Goal: Task Accomplishment & Management: Complete application form

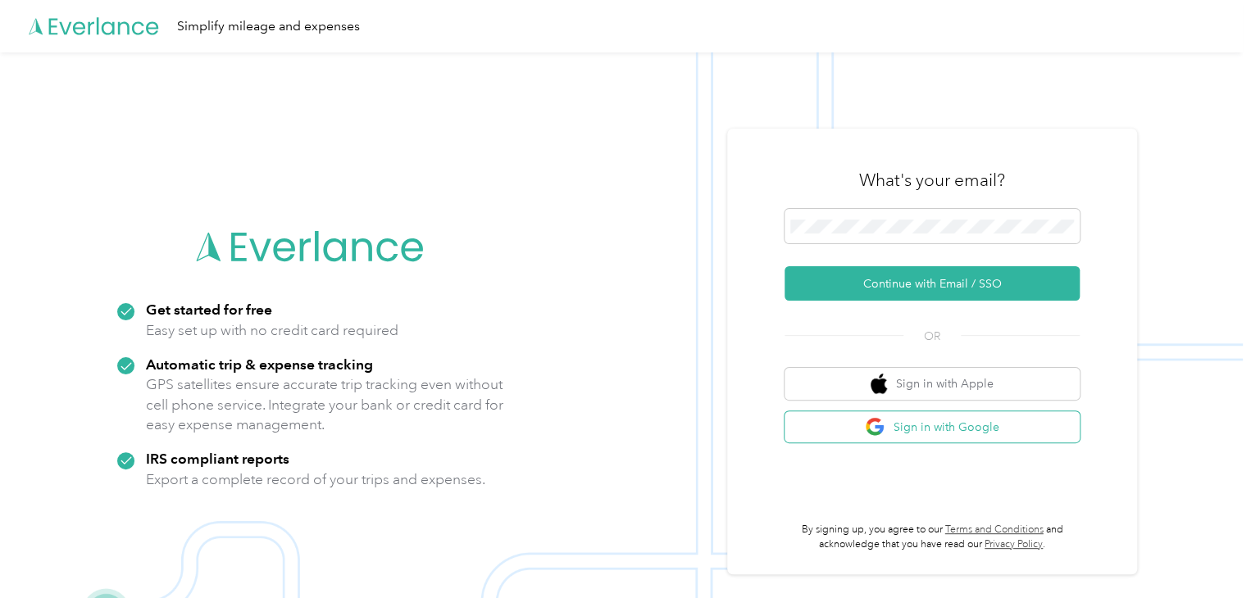
click at [960, 426] on button "Sign in with Google" at bounding box center [931, 427] width 295 height 32
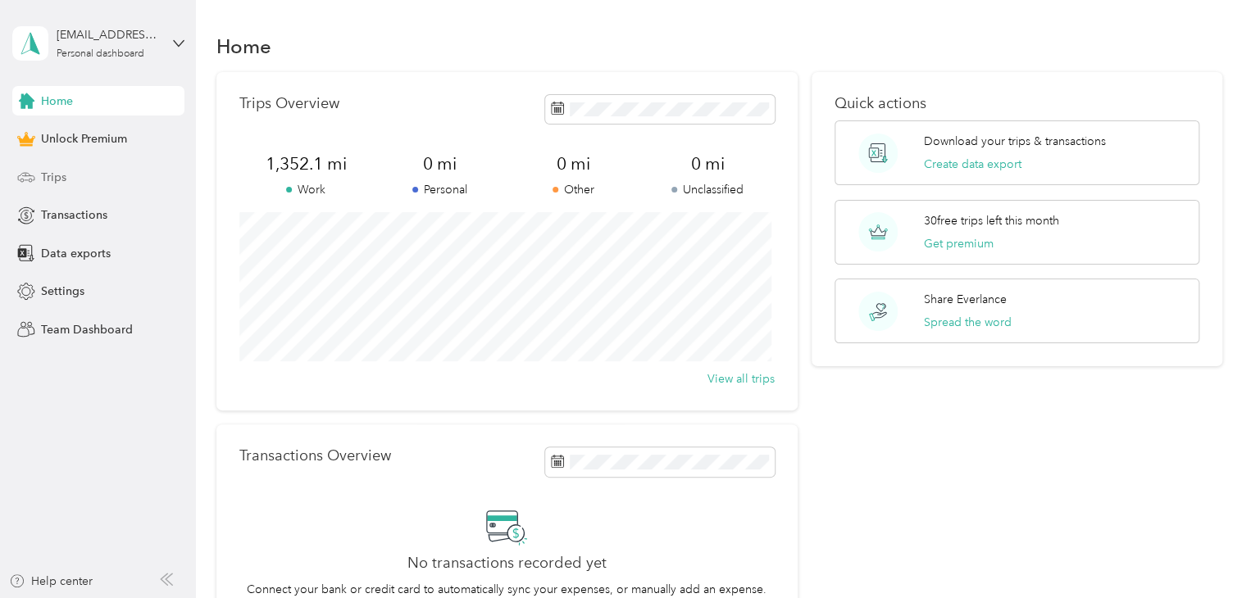
click at [110, 177] on div "Trips" at bounding box center [98, 177] width 172 height 30
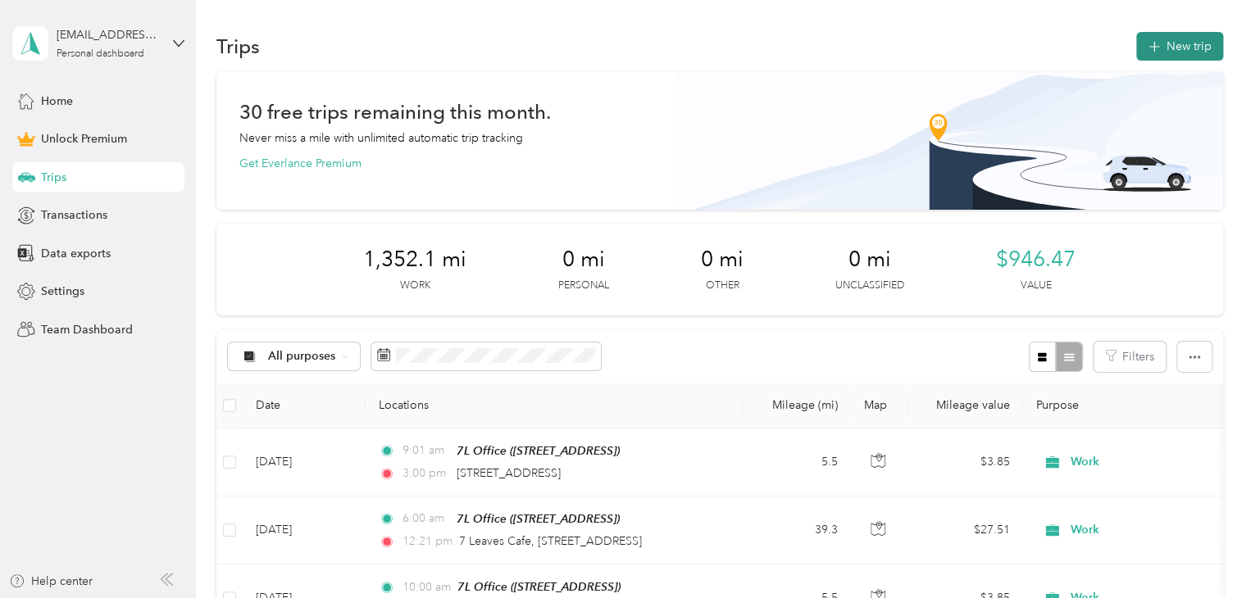
click at [1189, 46] on button "New trip" at bounding box center [1179, 46] width 87 height 29
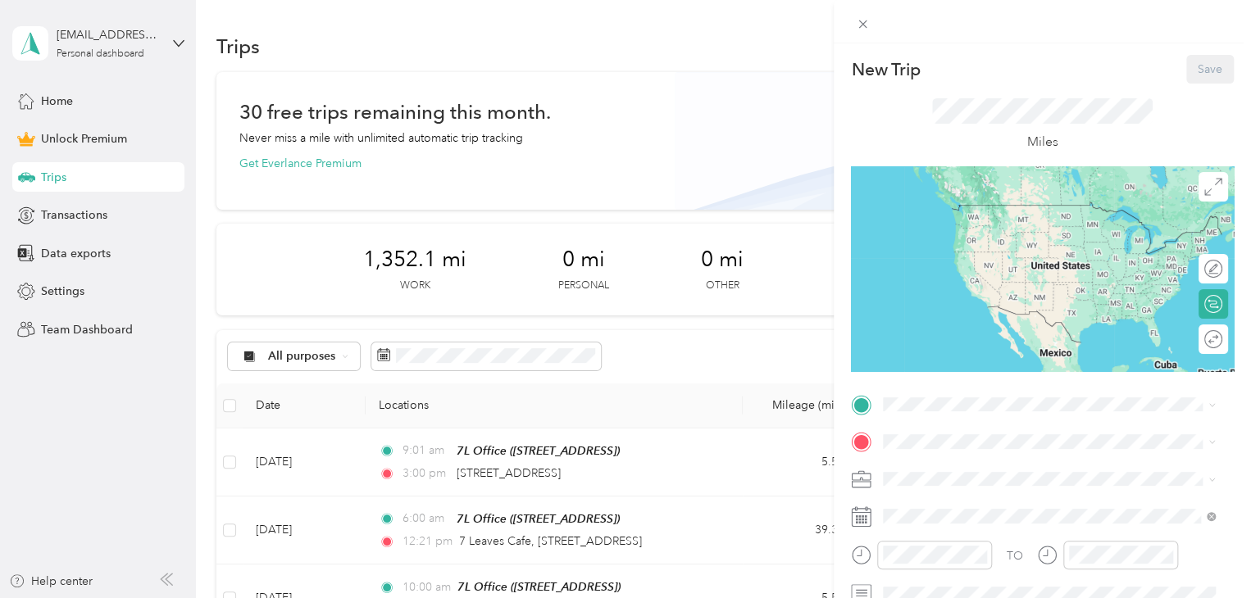
click at [949, 417] on div "TO Add photo" at bounding box center [1042, 571] width 383 height 359
click at [968, 484] on span "[STREET_ADDRESS][GEOGRAPHIC_DATA], [GEOGRAPHIC_DATA], [GEOGRAPHIC_DATA]" at bounding box center [1035, 495] width 243 height 31
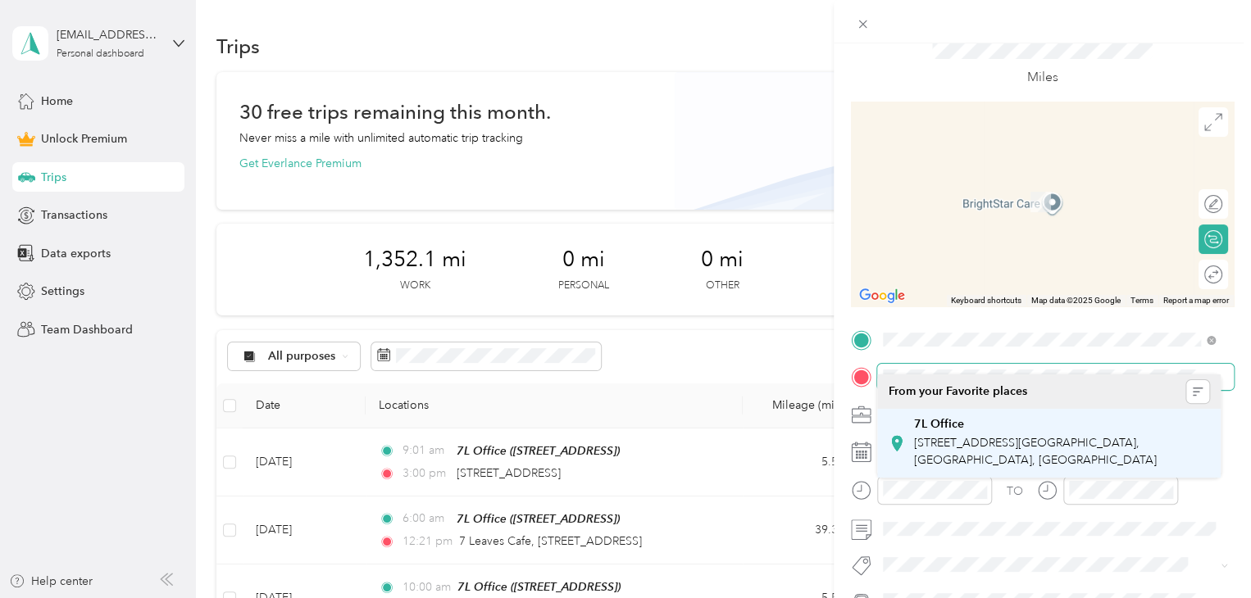
scroll to position [82, 0]
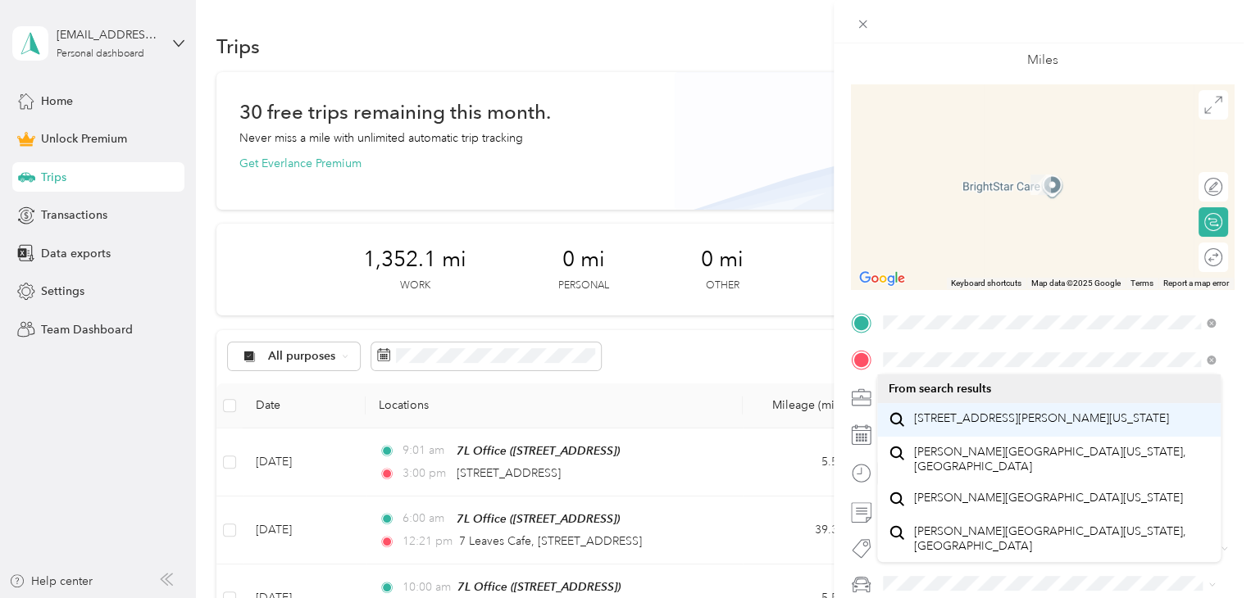
click at [1079, 426] on span "[STREET_ADDRESS][PERSON_NAME][US_STATE]" at bounding box center [1041, 418] width 255 height 15
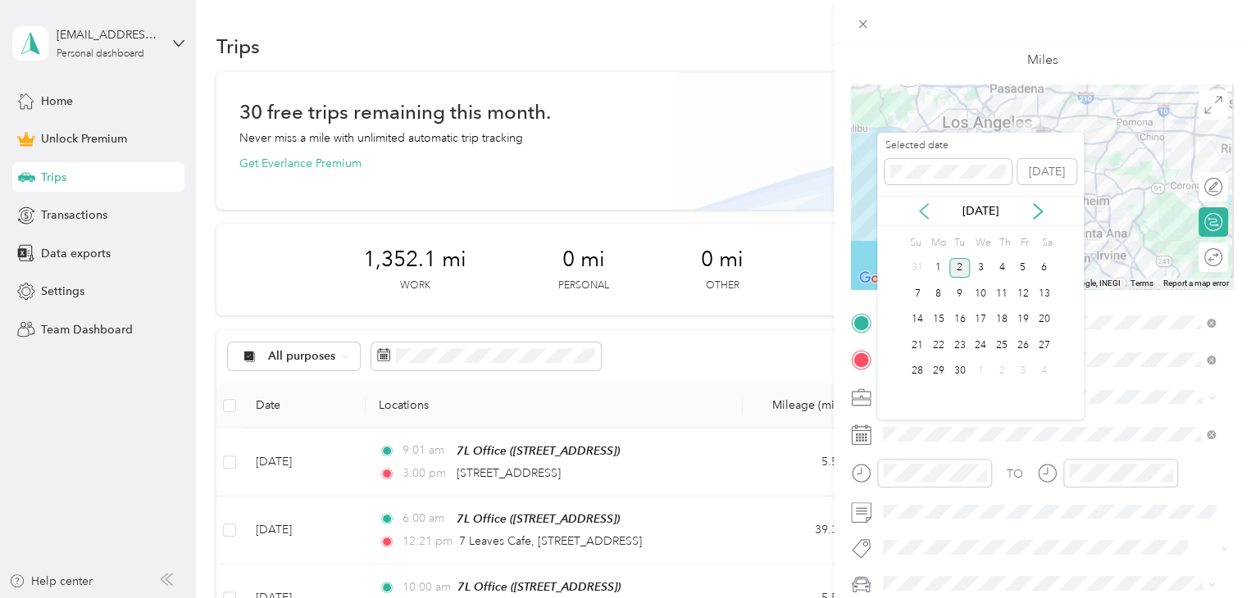
click at [927, 207] on icon at bounding box center [924, 211] width 16 height 16
click at [941, 290] on div "4" at bounding box center [938, 294] width 21 height 20
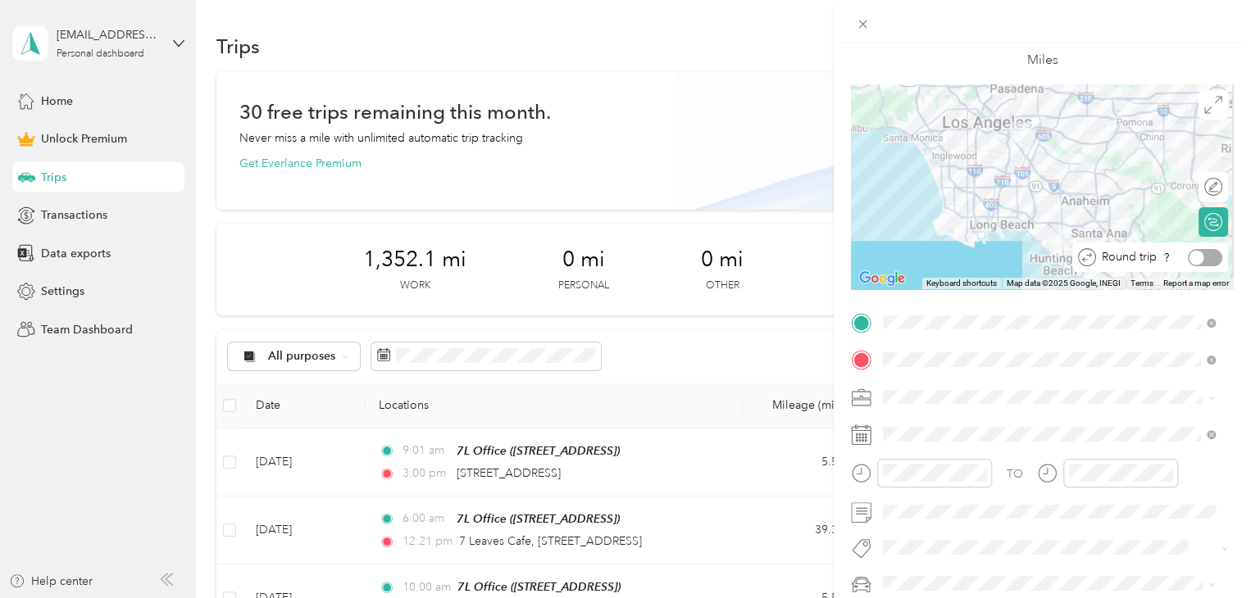
click at [1198, 266] on div at bounding box center [1205, 257] width 34 height 17
click at [1049, 479] on div at bounding box center [1107, 473] width 141 height 29
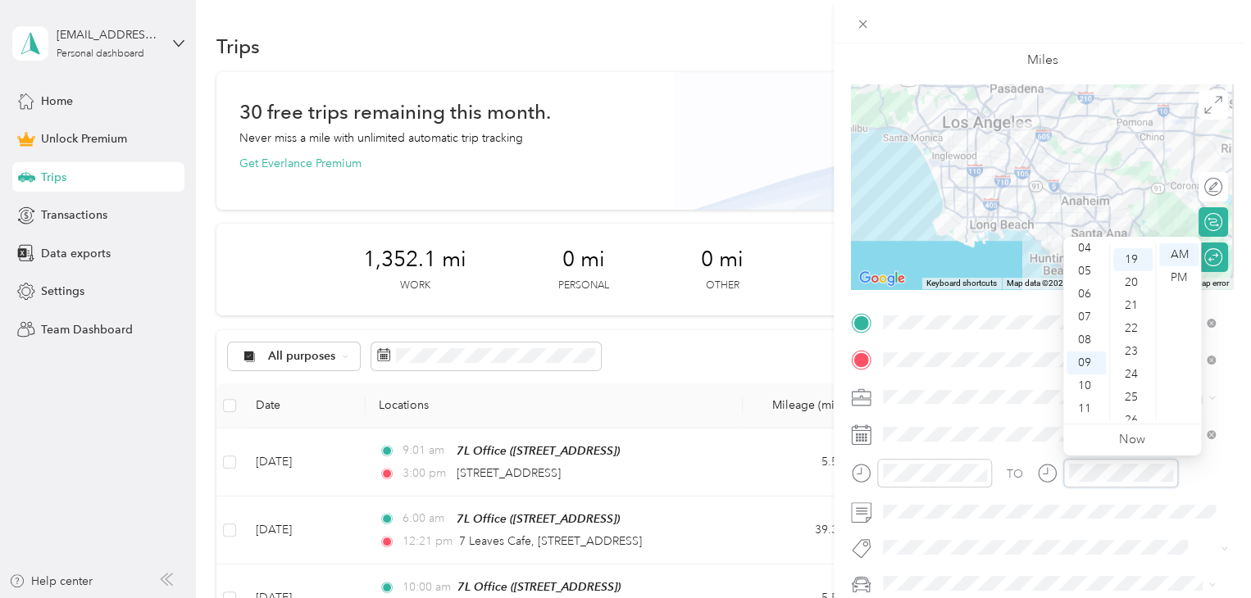
scroll to position [436, 0]
click at [1180, 272] on div "PM" at bounding box center [1178, 277] width 39 height 23
click at [1088, 248] on div "04" at bounding box center [1085, 248] width 39 height 23
click at [1131, 257] on div "00" at bounding box center [1132, 254] width 39 height 23
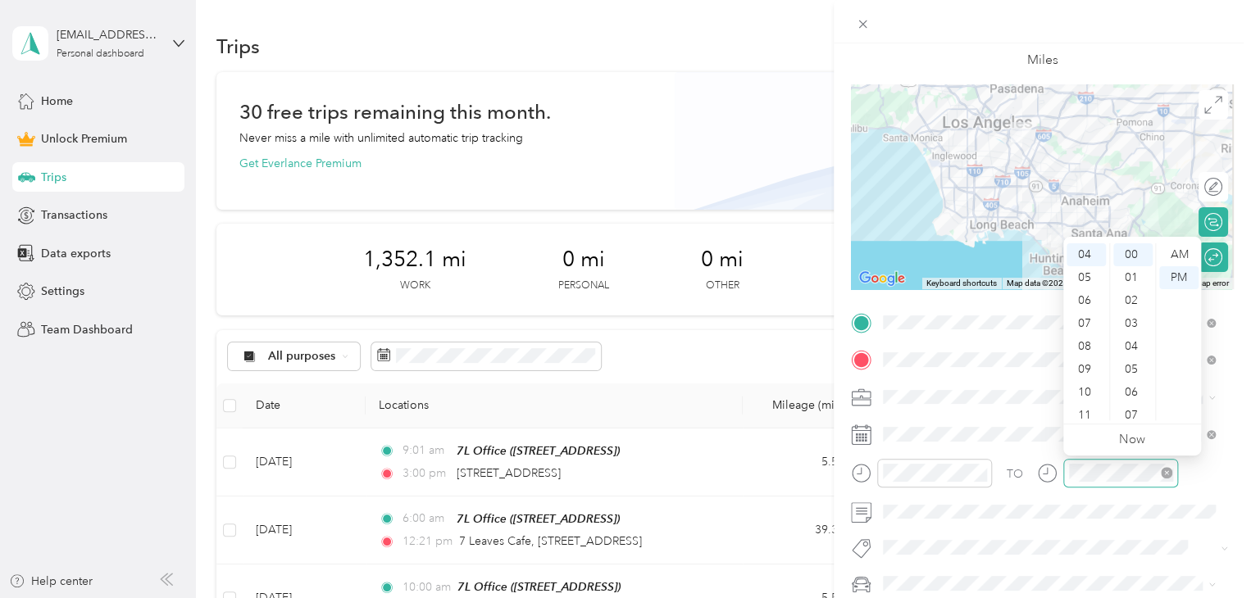
click at [1167, 476] on icon "close-circle" at bounding box center [1166, 472] width 11 height 11
click at [1089, 247] on div "04" at bounding box center [1085, 248] width 39 height 23
click at [1174, 280] on div "PM" at bounding box center [1178, 277] width 39 height 23
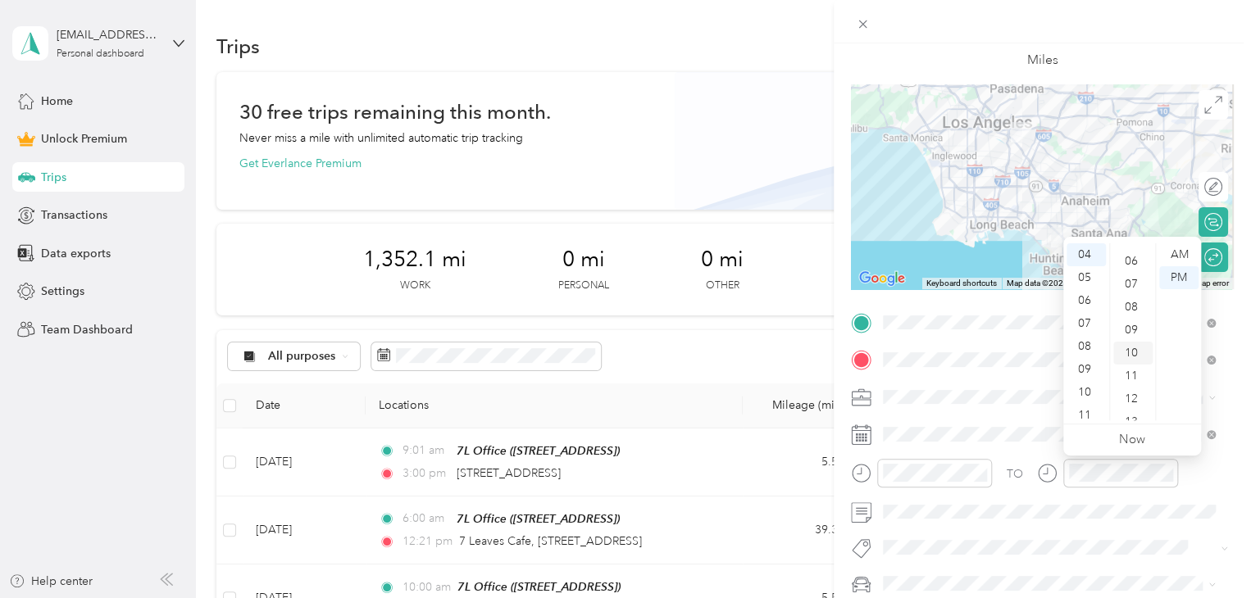
scroll to position [0, 0]
click at [1134, 260] on div "00" at bounding box center [1132, 254] width 39 height 23
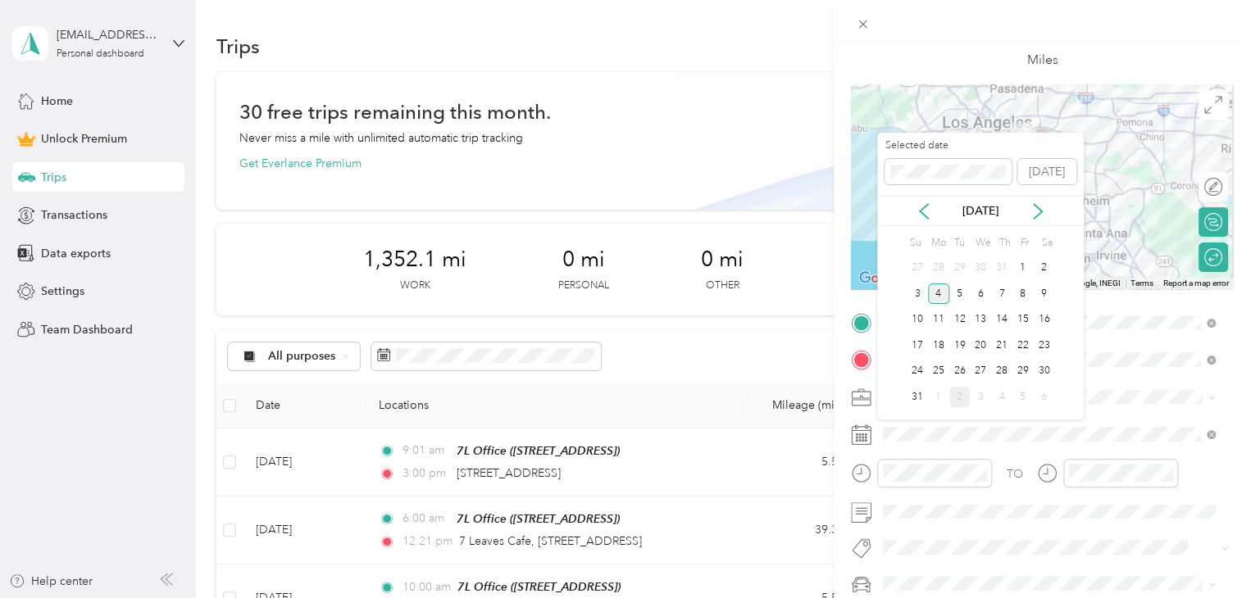
click at [939, 290] on div "4" at bounding box center [938, 294] width 21 height 20
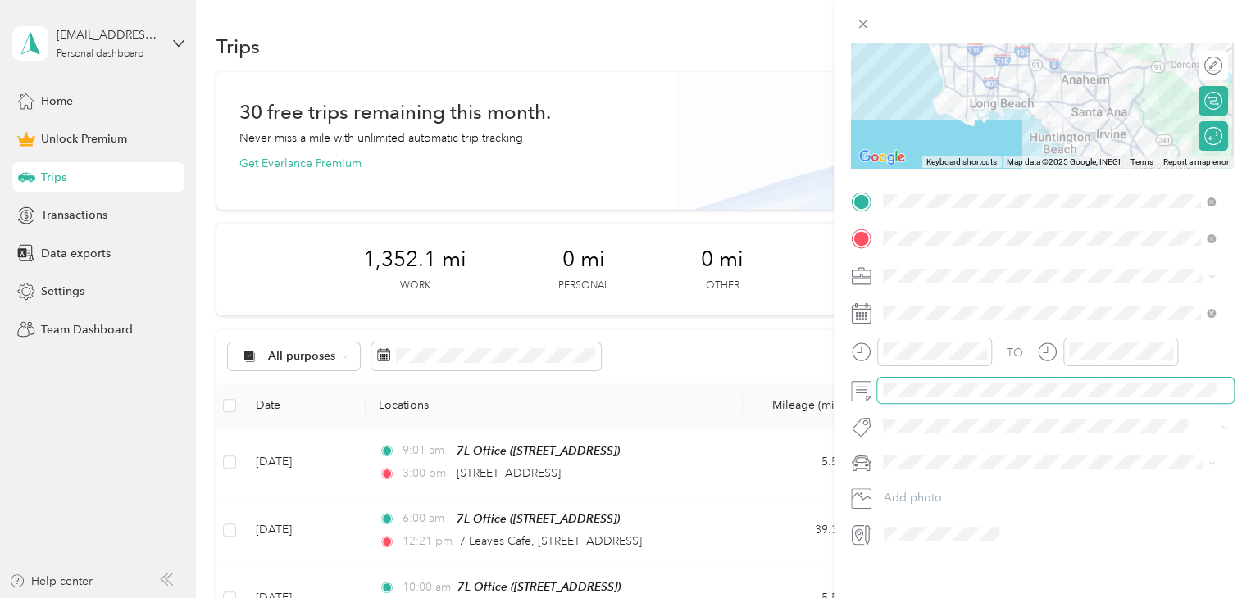
scroll to position [224, 0]
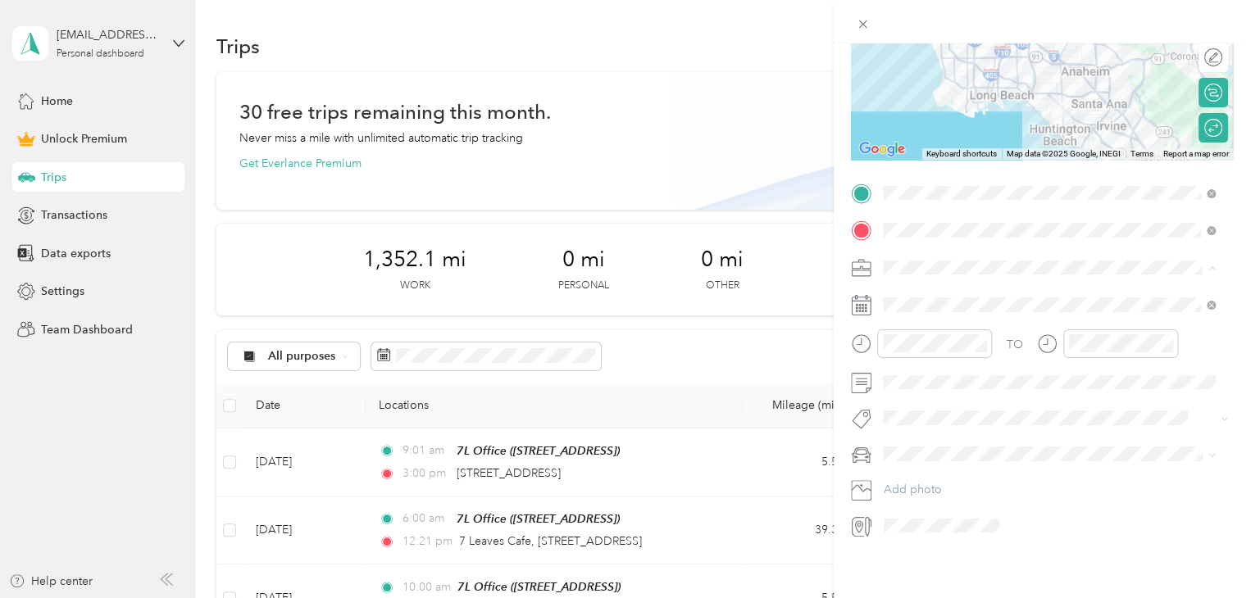
click at [967, 291] on li "Work" at bounding box center [1048, 284] width 343 height 29
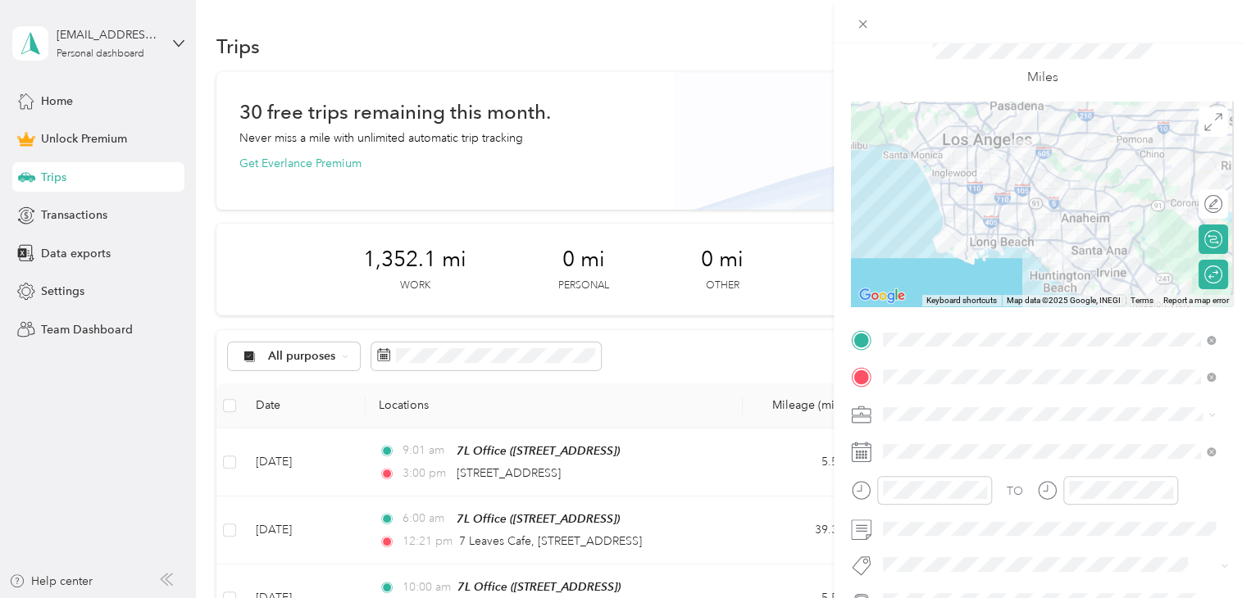
scroll to position [0, 0]
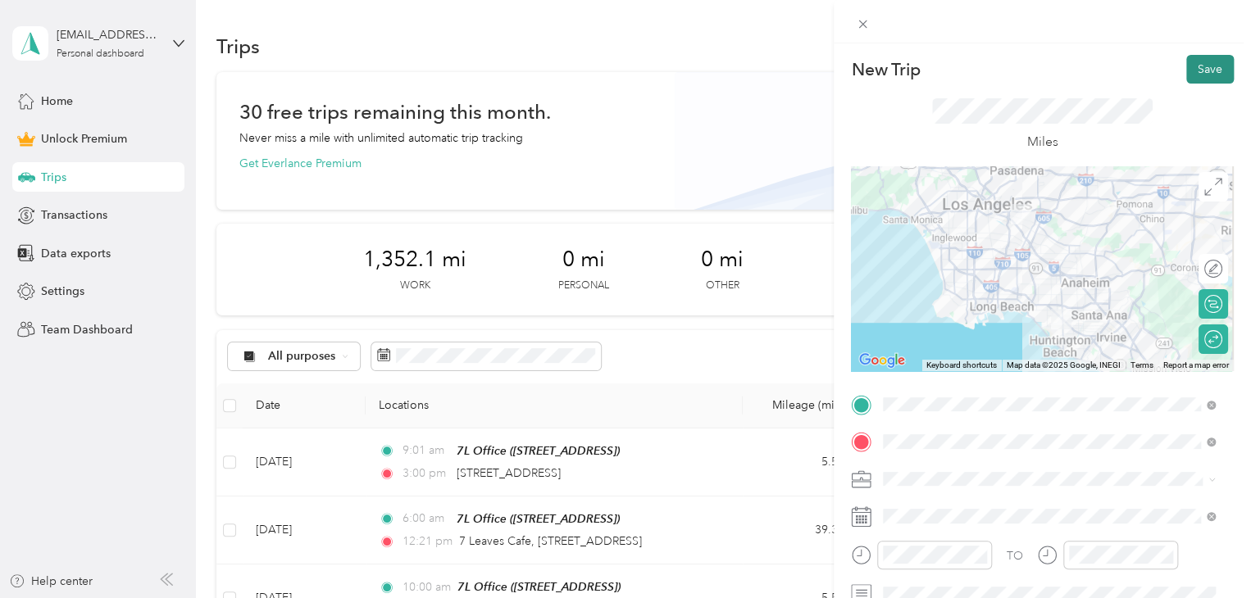
click at [1197, 60] on button "Save" at bounding box center [1210, 69] width 48 height 29
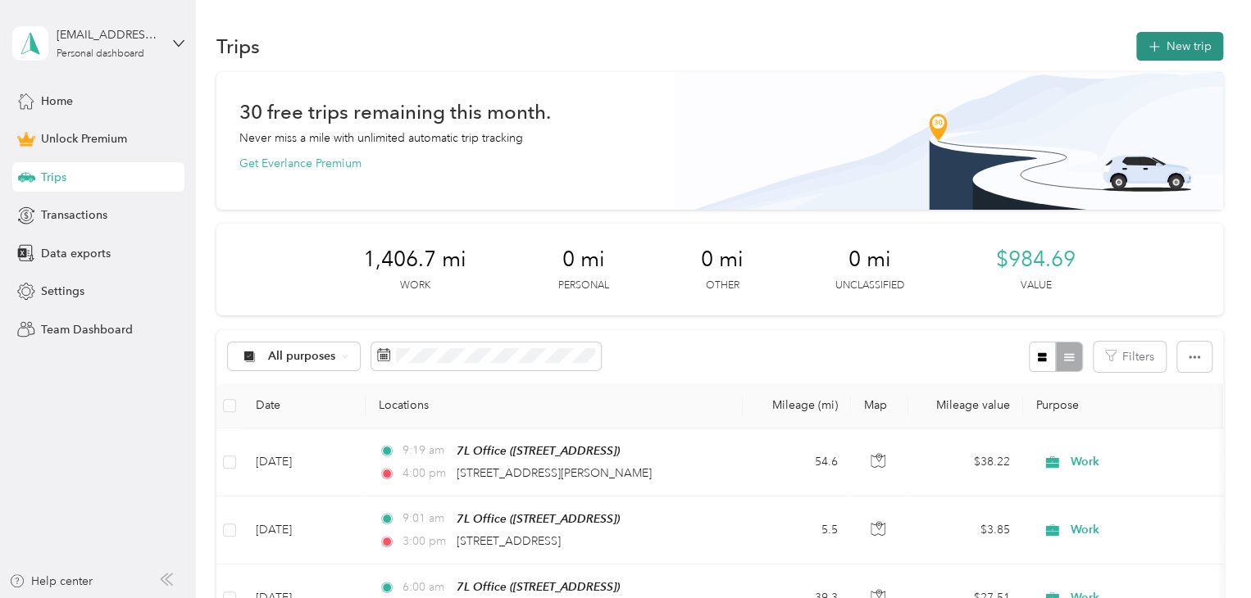
click at [1190, 48] on button "New trip" at bounding box center [1179, 46] width 87 height 29
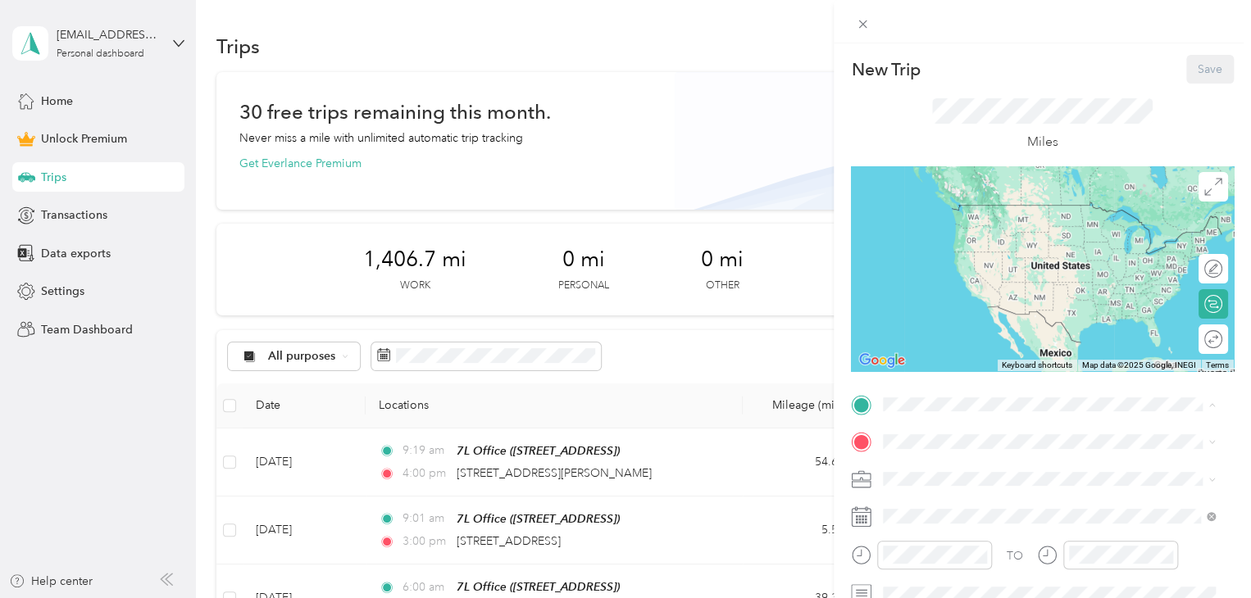
click at [981, 498] on span "[STREET_ADDRESS][GEOGRAPHIC_DATA], [GEOGRAPHIC_DATA], [GEOGRAPHIC_DATA]" at bounding box center [1035, 496] width 243 height 31
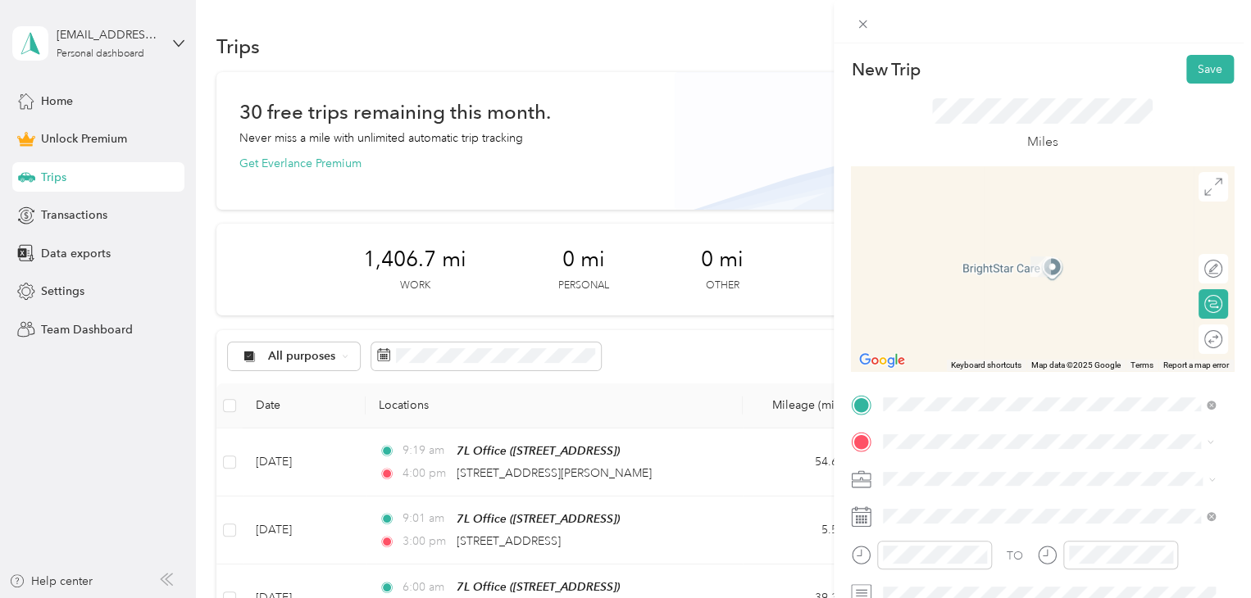
click at [1037, 254] on div "9475 Warner Avenue Fountain Valley, California 92708, United States" at bounding box center [1049, 243] width 321 height 22
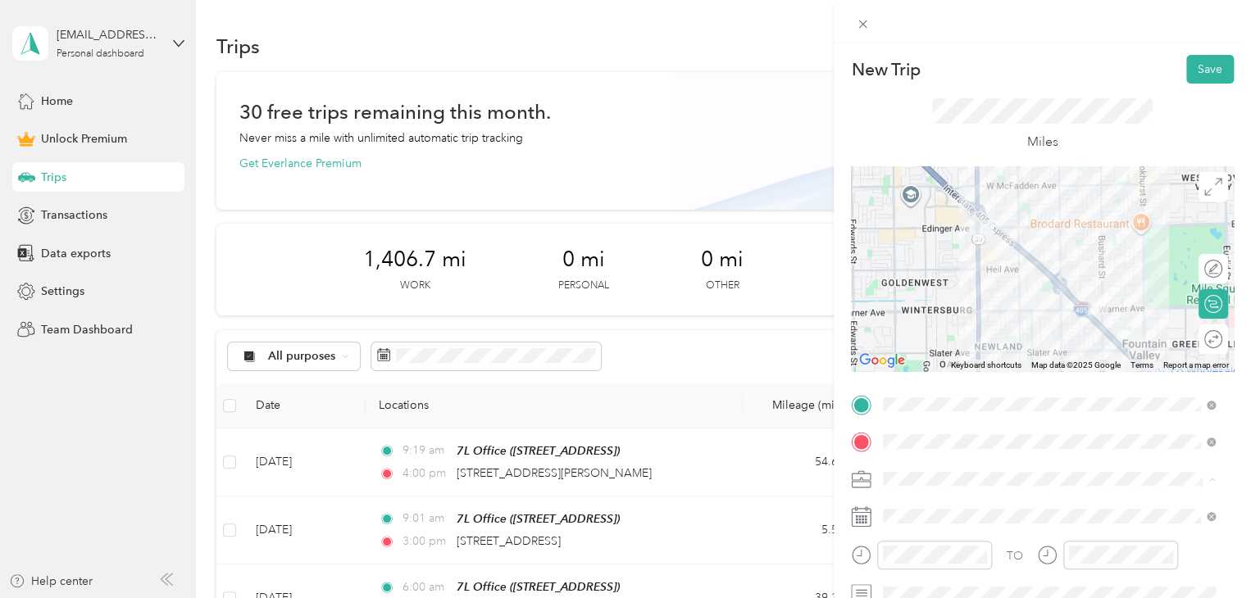
click at [961, 283] on li "Work" at bounding box center [1048, 278] width 343 height 29
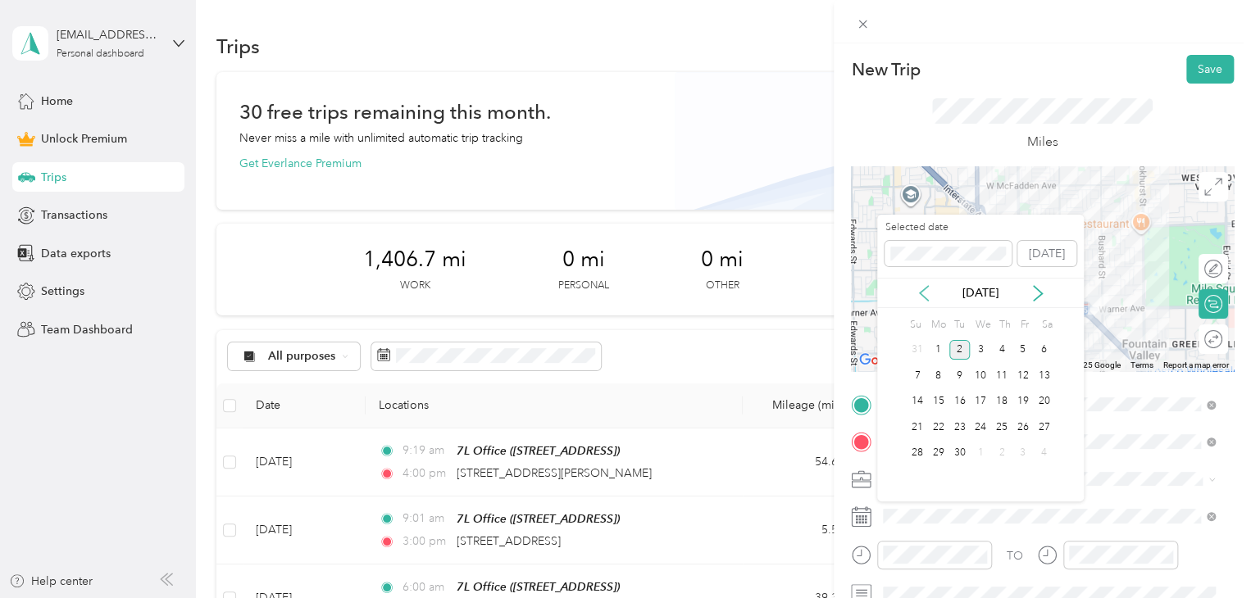
click at [928, 299] on icon at bounding box center [924, 293] width 16 height 16
click at [990, 377] on div "6" at bounding box center [980, 376] width 21 height 20
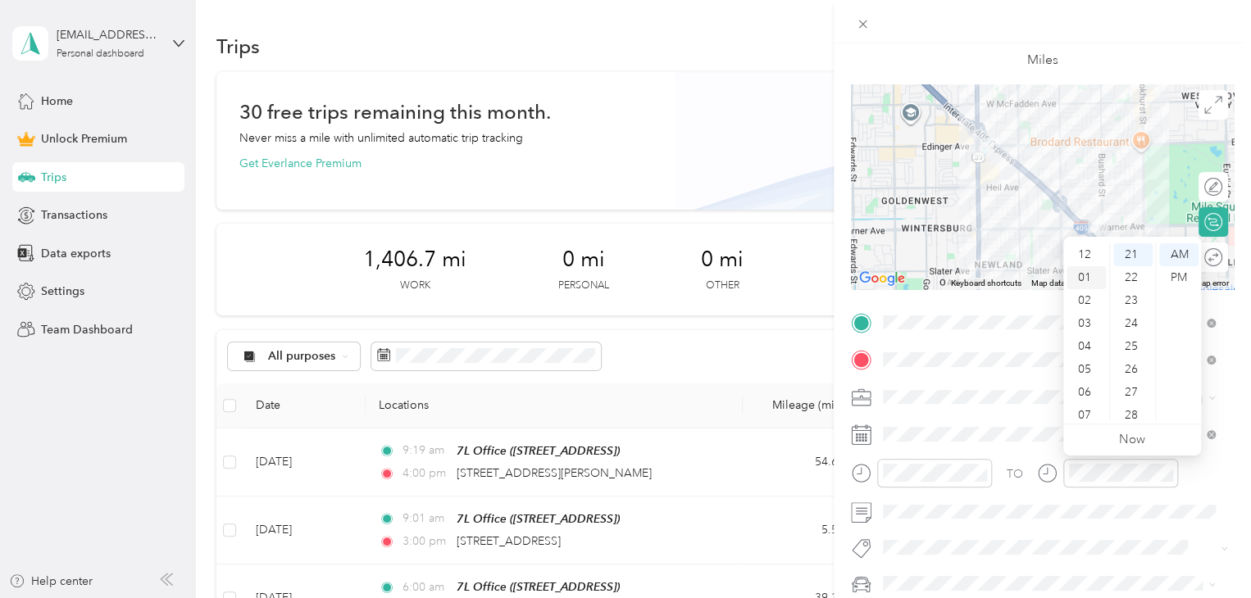
click at [1089, 281] on div "01" at bounding box center [1085, 277] width 39 height 23
click at [1137, 334] on div "10" at bounding box center [1132, 330] width 39 height 23
click at [1176, 286] on div "PM" at bounding box center [1178, 277] width 39 height 23
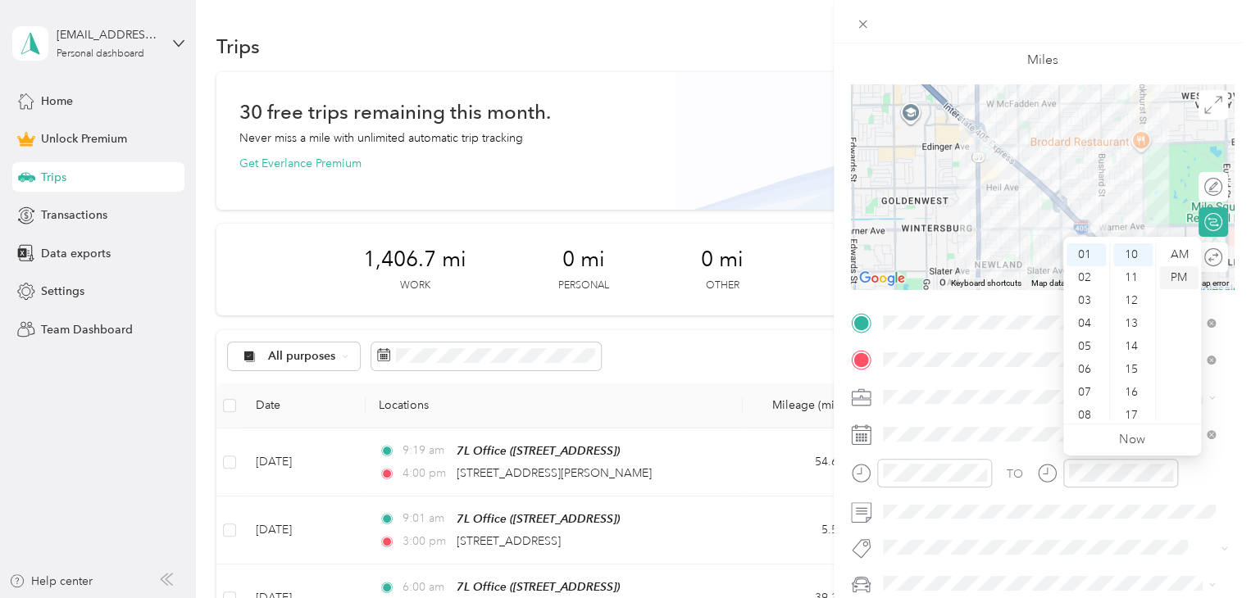
click at [1180, 283] on div "PM" at bounding box center [1178, 277] width 39 height 23
click at [1203, 253] on div at bounding box center [1207, 257] width 29 height 17
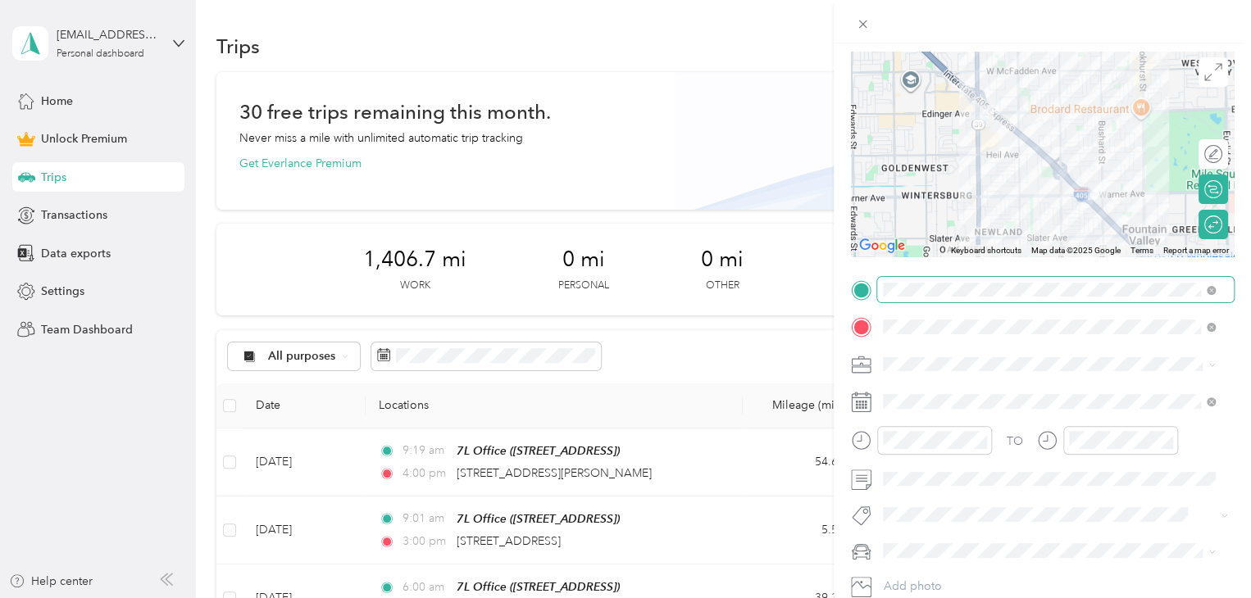
scroll to position [0, 0]
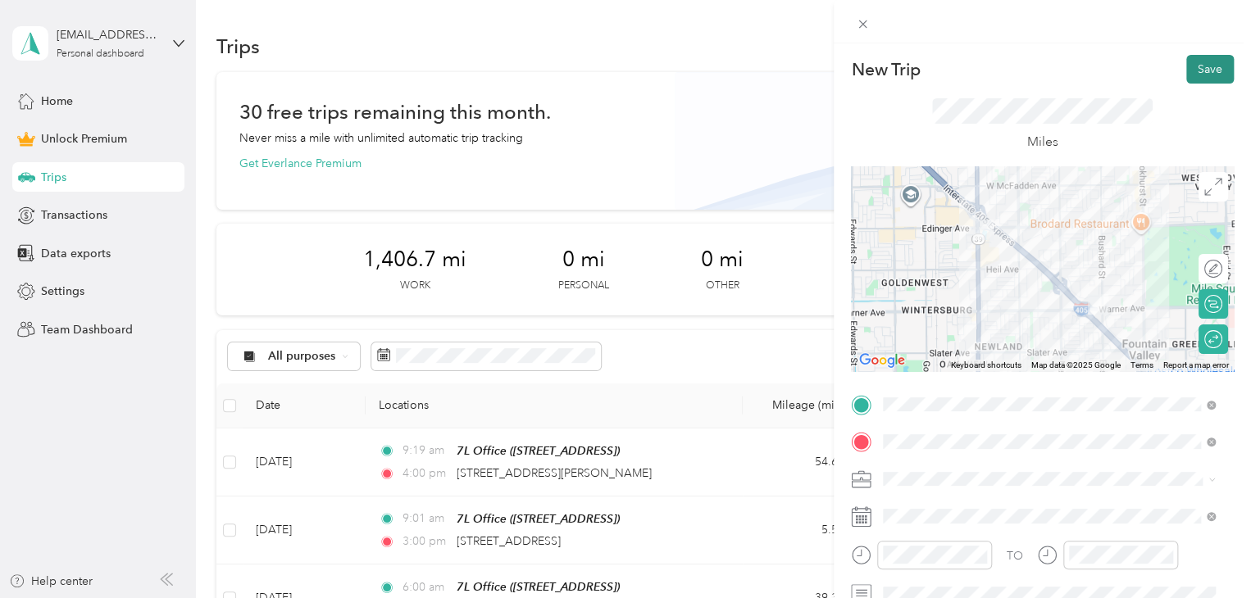
click at [1200, 72] on button "Save" at bounding box center [1210, 69] width 48 height 29
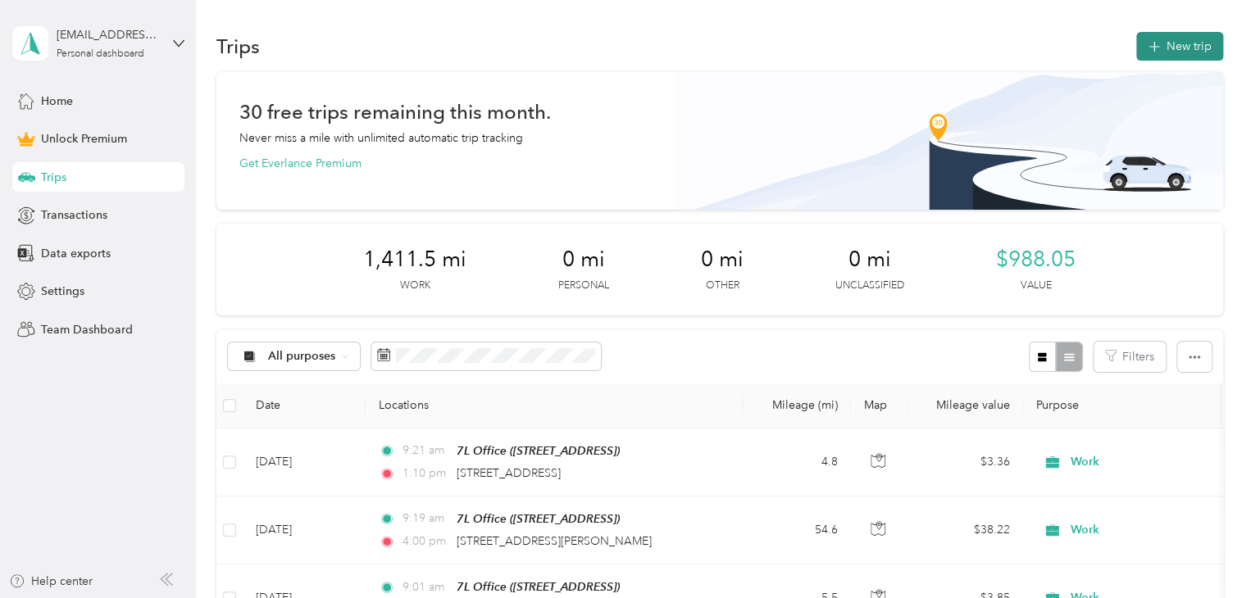
click at [1151, 40] on icon "button" at bounding box center [1153, 47] width 19 height 19
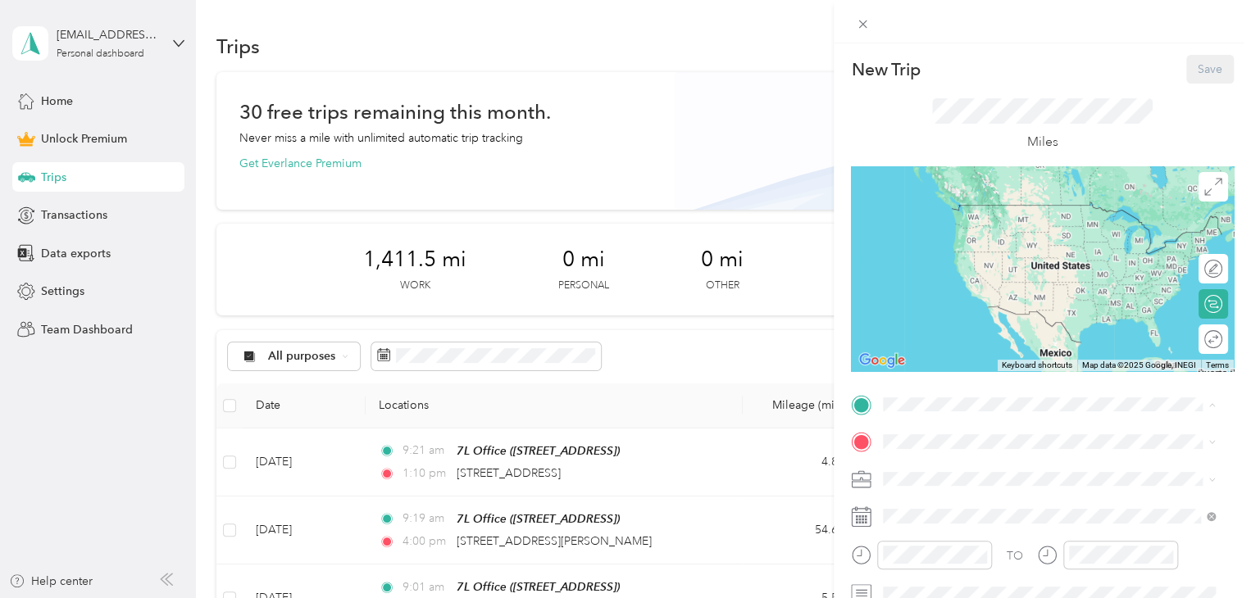
click at [939, 471] on strong "7L Office" at bounding box center [939, 469] width 50 height 15
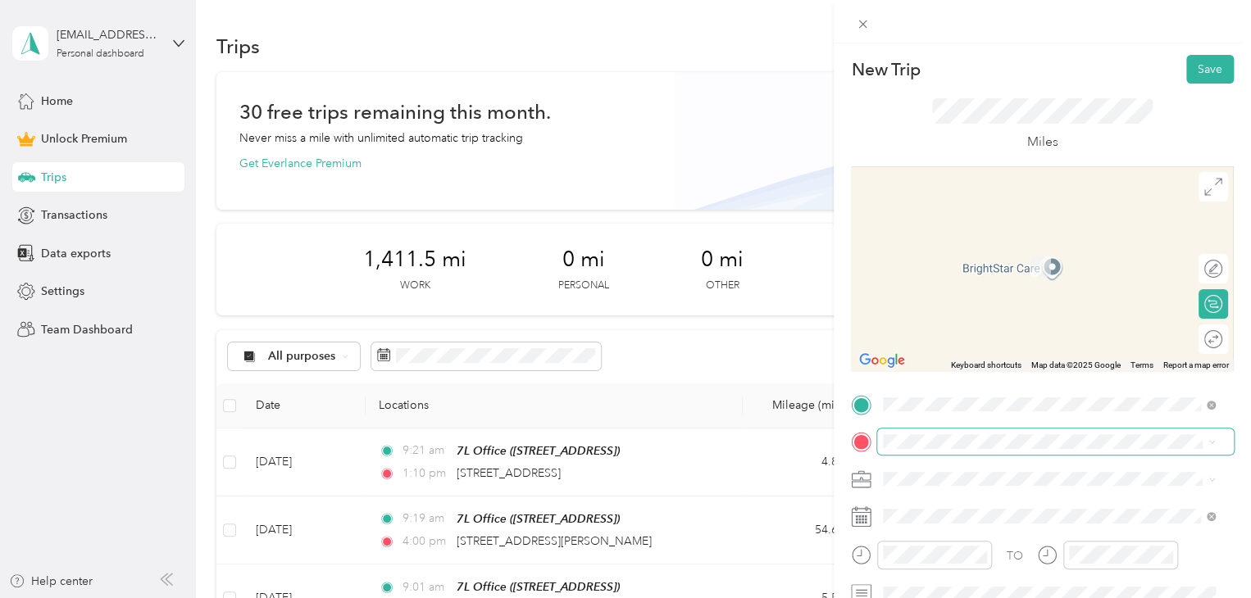
click at [951, 450] on span at bounding box center [1055, 442] width 357 height 26
click at [1026, 313] on span "13920 City Center Drive Chino Hills, California 91709, United States" at bounding box center [996, 305] width 164 height 15
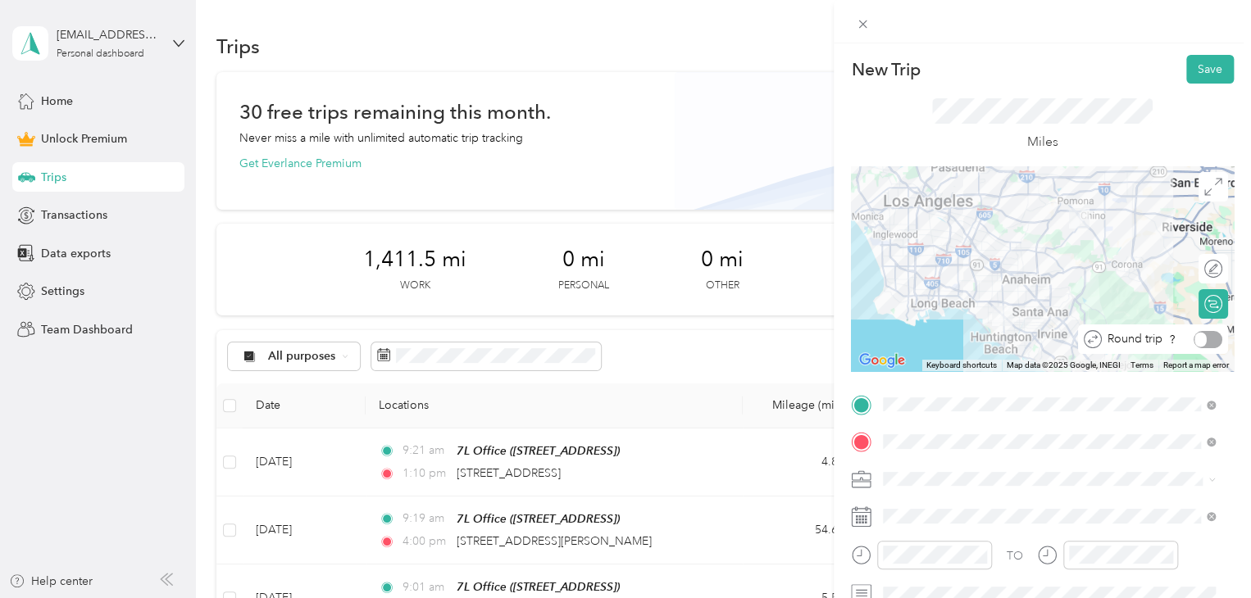
click at [1196, 345] on div at bounding box center [1207, 339] width 29 height 17
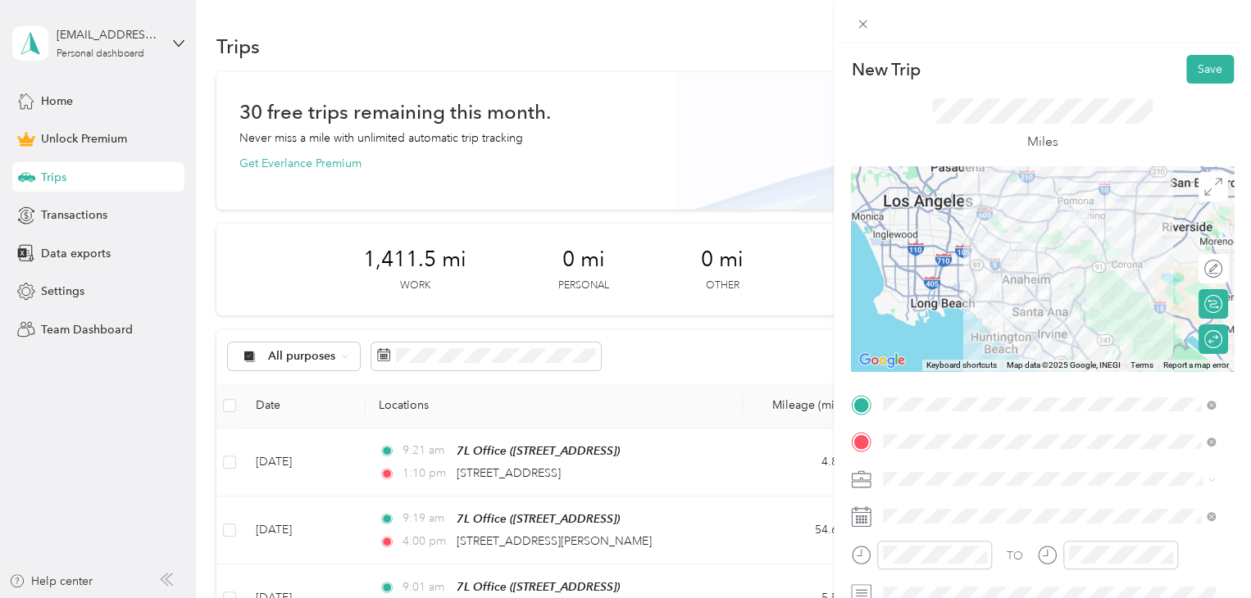
click at [951, 275] on div "Work" at bounding box center [1049, 277] width 321 height 17
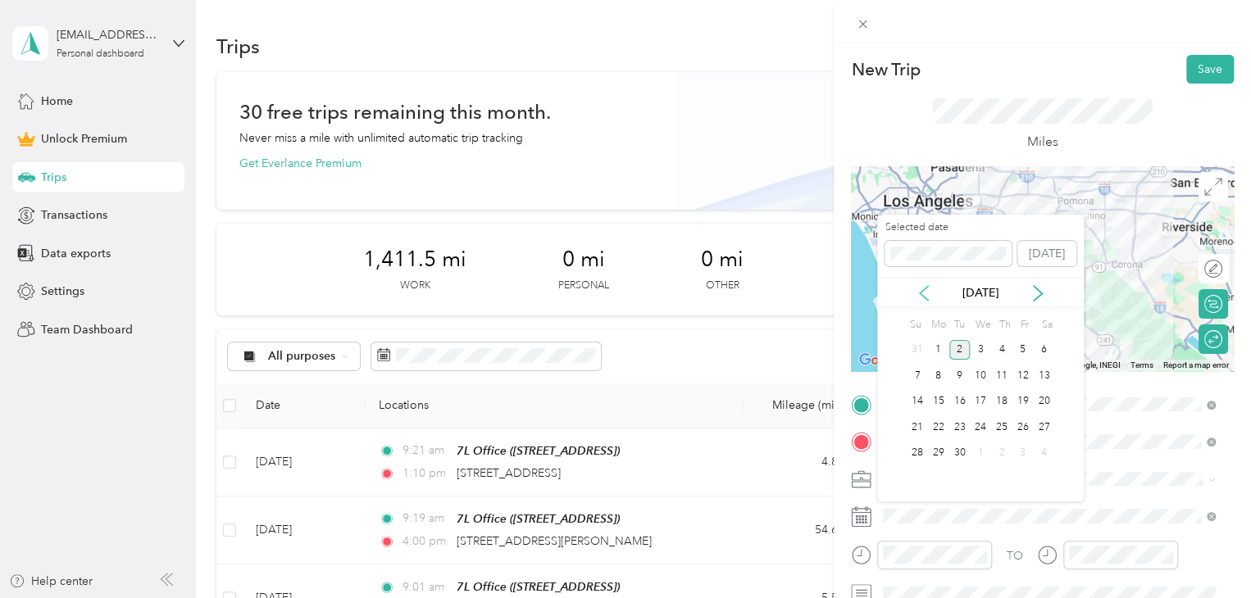
click at [921, 289] on icon at bounding box center [924, 293] width 16 height 16
click at [980, 408] on div "13" at bounding box center [980, 402] width 21 height 20
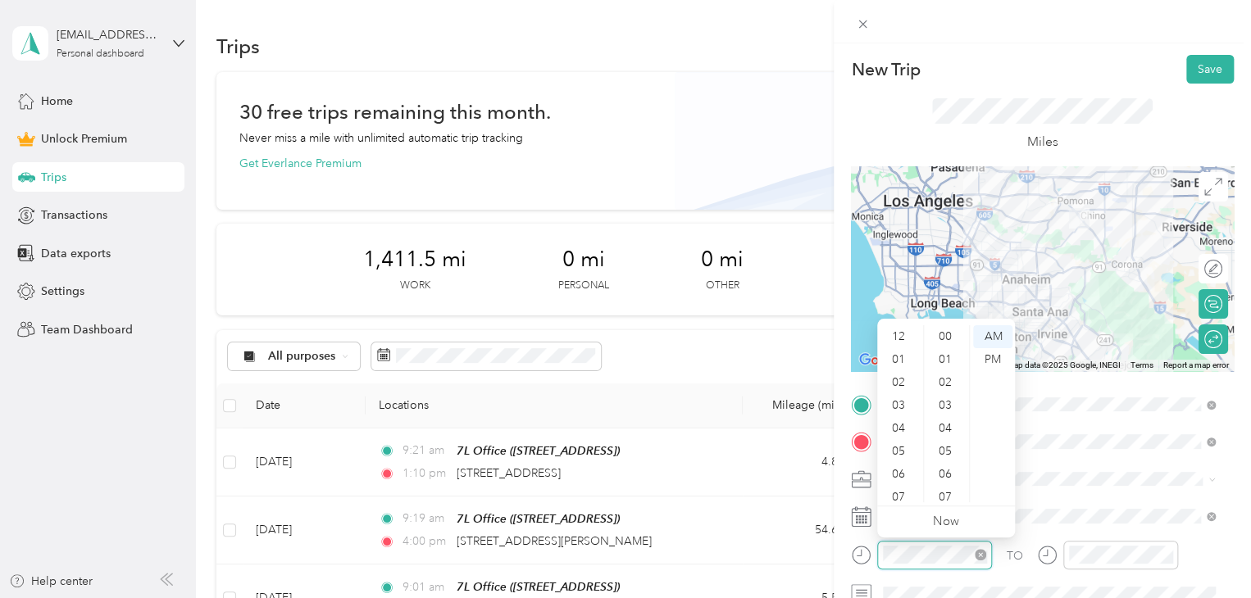
scroll to position [98, 0]
click at [855, 546] on div at bounding box center [921, 555] width 141 height 29
click at [898, 401] on div "07" at bounding box center [899, 399] width 39 height 23
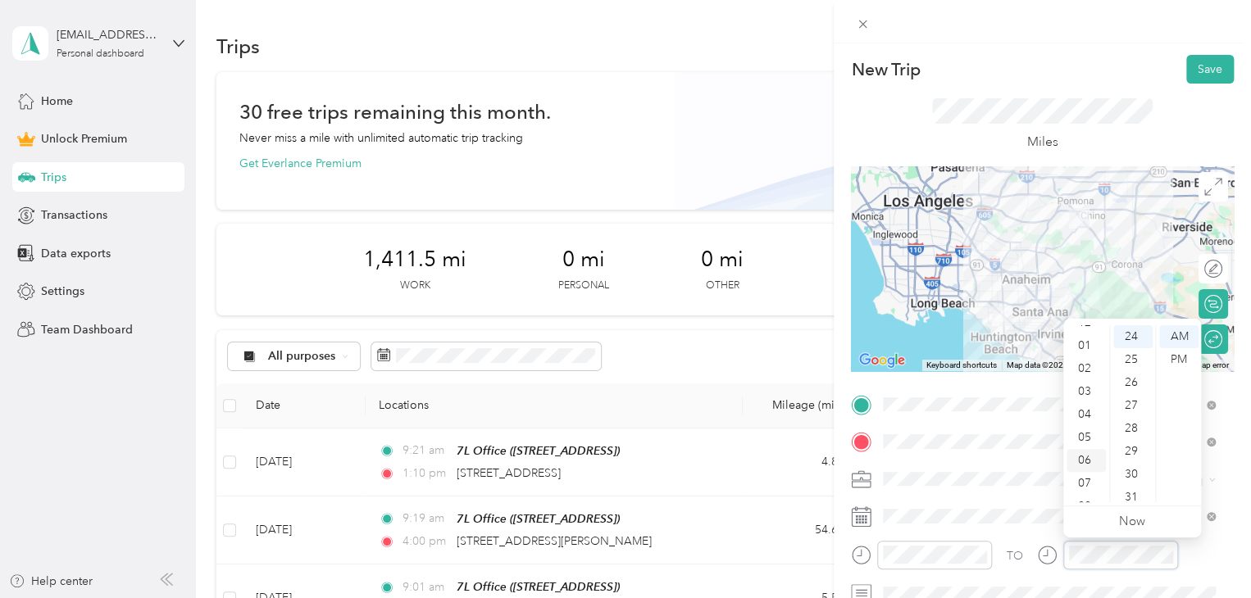
scroll to position [0, 0]
click at [1080, 362] on div "01" at bounding box center [1085, 359] width 39 height 23
click at [1132, 393] on div "34" at bounding box center [1132, 402] width 39 height 23
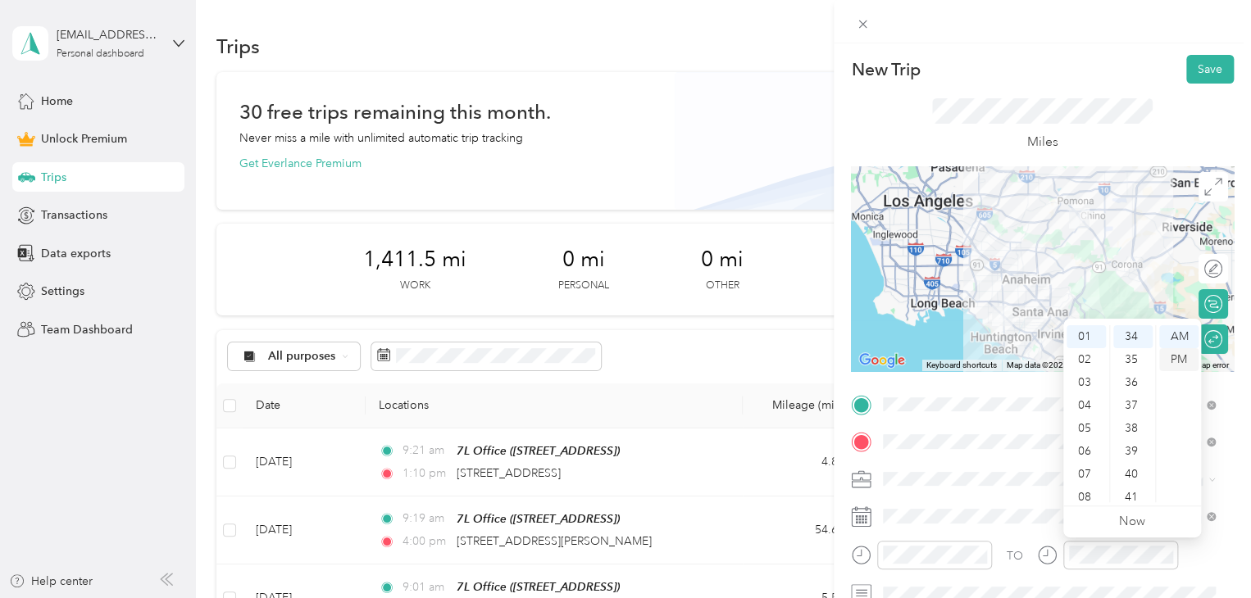
click at [1182, 353] on div "PM" at bounding box center [1178, 359] width 39 height 23
click at [1093, 356] on div "02" at bounding box center [1085, 359] width 39 height 23
click at [1016, 571] on div "TO" at bounding box center [1042, 561] width 383 height 40
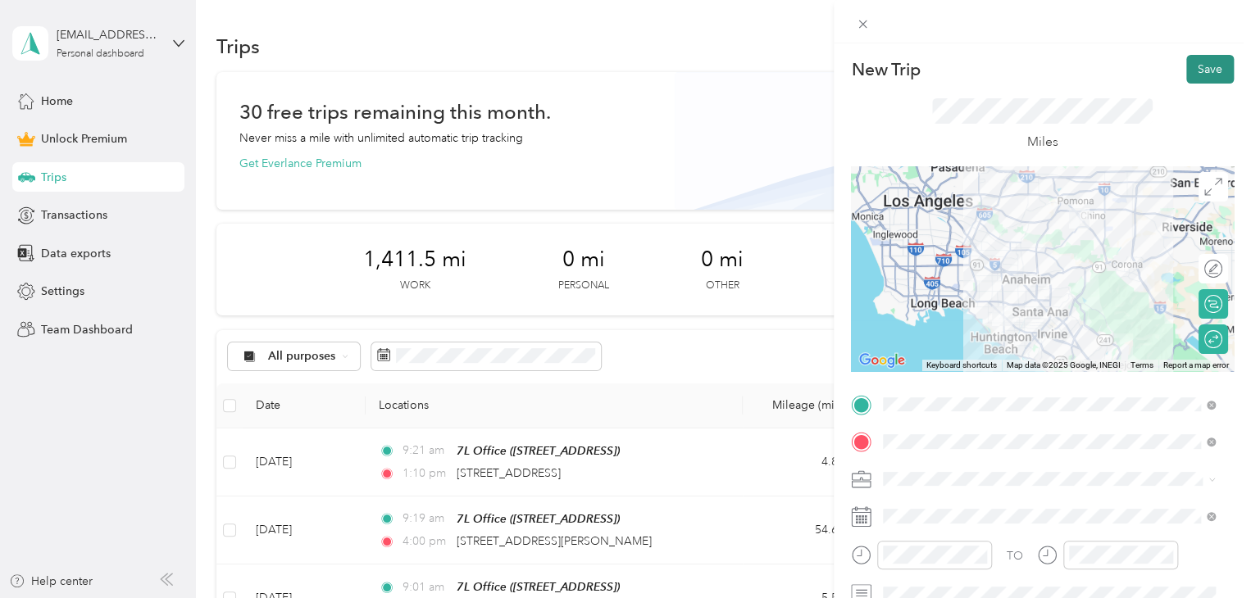
click at [1191, 80] on button "Save" at bounding box center [1210, 69] width 48 height 29
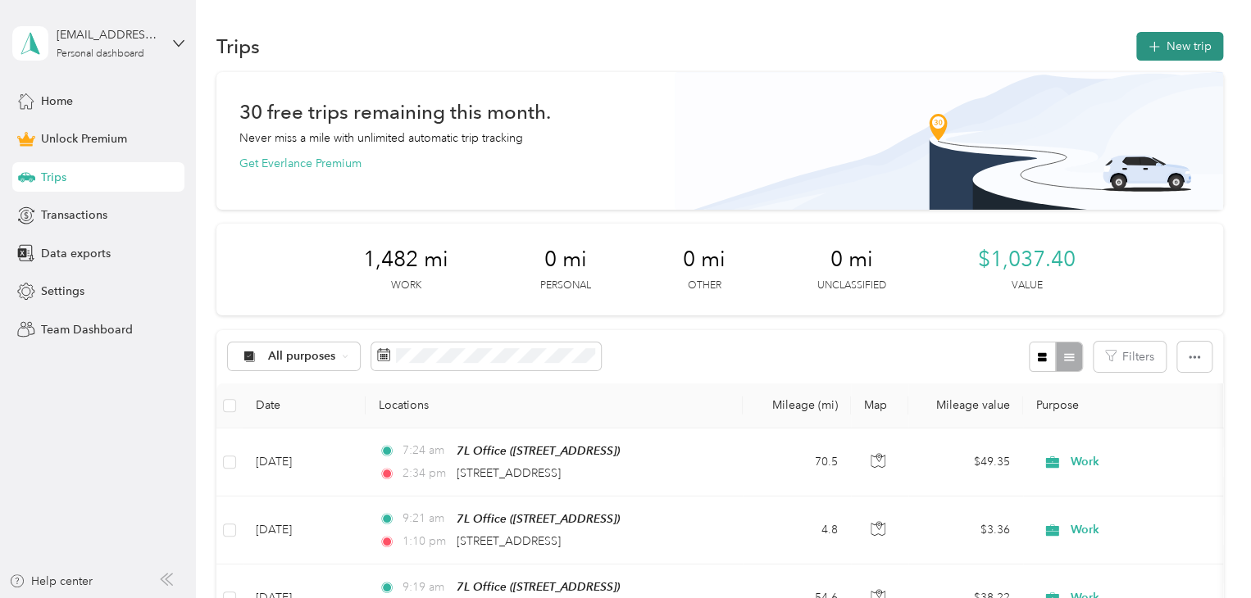
click at [1207, 40] on button "New trip" at bounding box center [1179, 46] width 87 height 29
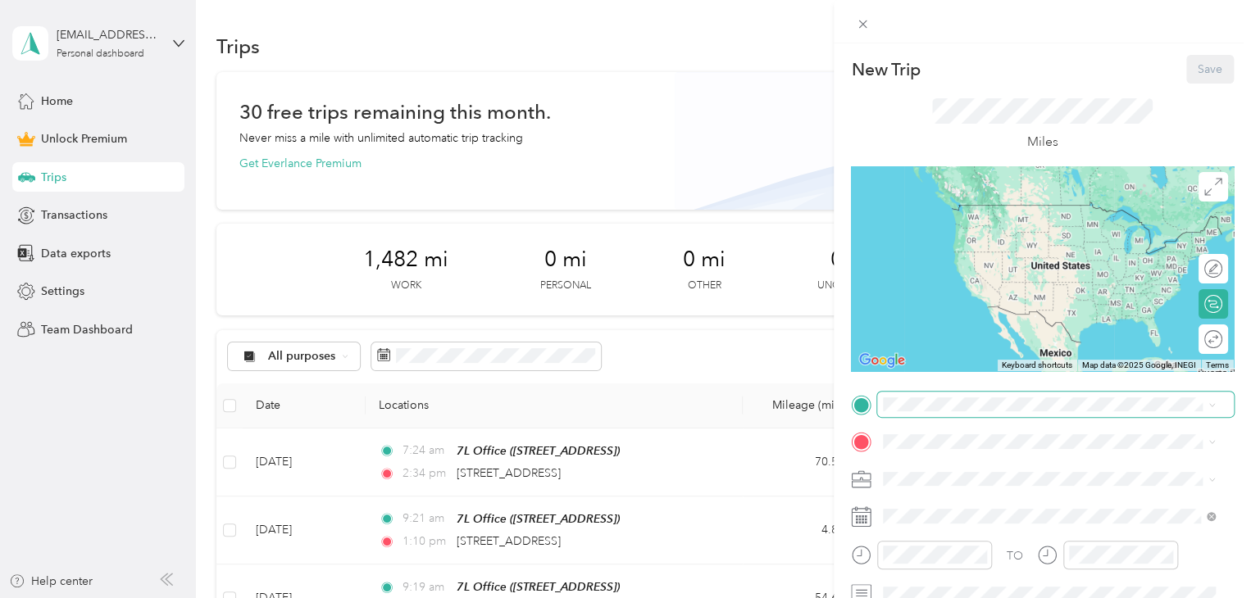
click at [953, 416] on span at bounding box center [1055, 405] width 357 height 26
click at [940, 483] on span "[STREET_ADDRESS][GEOGRAPHIC_DATA], [GEOGRAPHIC_DATA], [GEOGRAPHIC_DATA]" at bounding box center [1035, 496] width 243 height 31
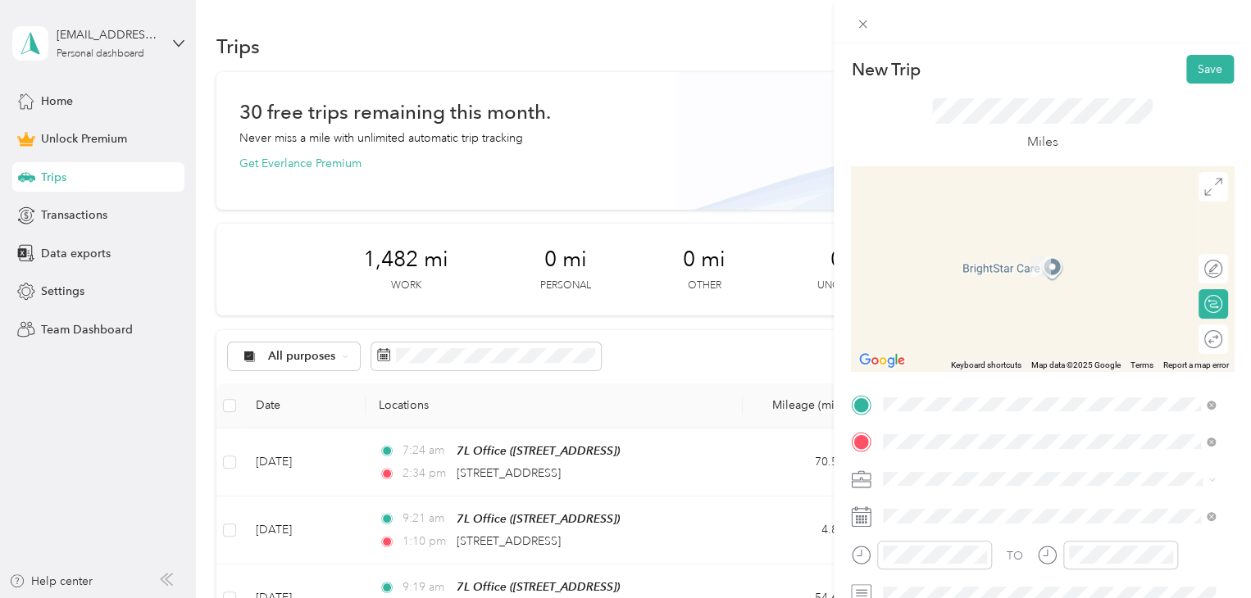
click at [1041, 250] on span "845 West Cypress Street Covina, California 91722, United States" at bounding box center [996, 242] width 164 height 15
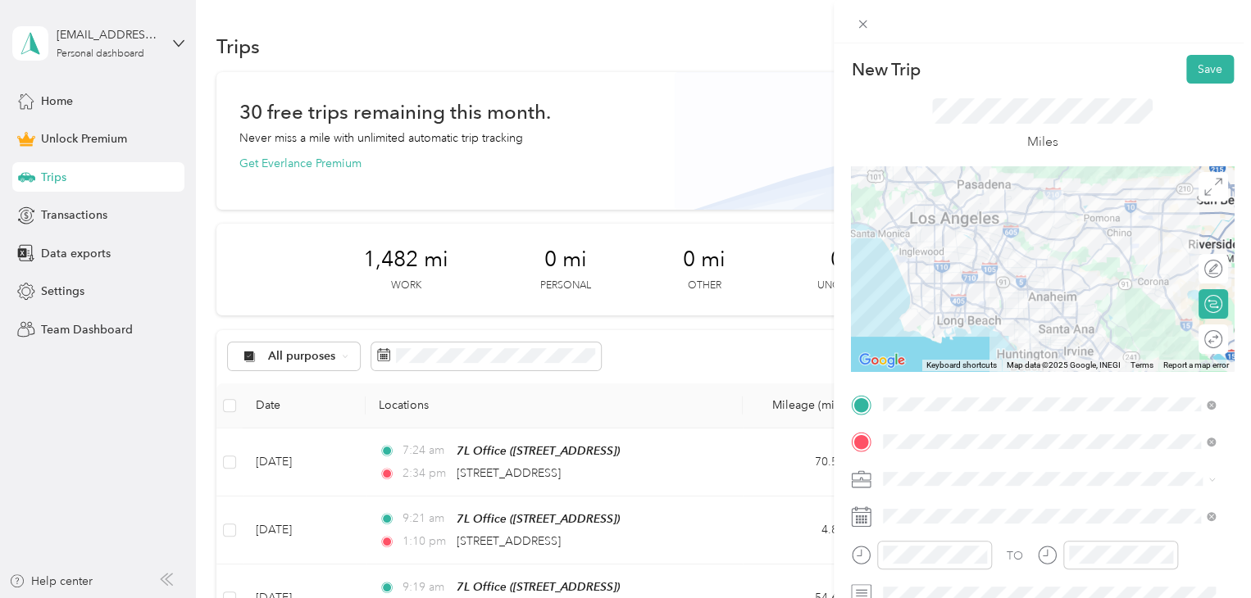
click at [978, 487] on span at bounding box center [1055, 479] width 357 height 26
click at [930, 283] on li "Work" at bounding box center [1048, 278] width 343 height 29
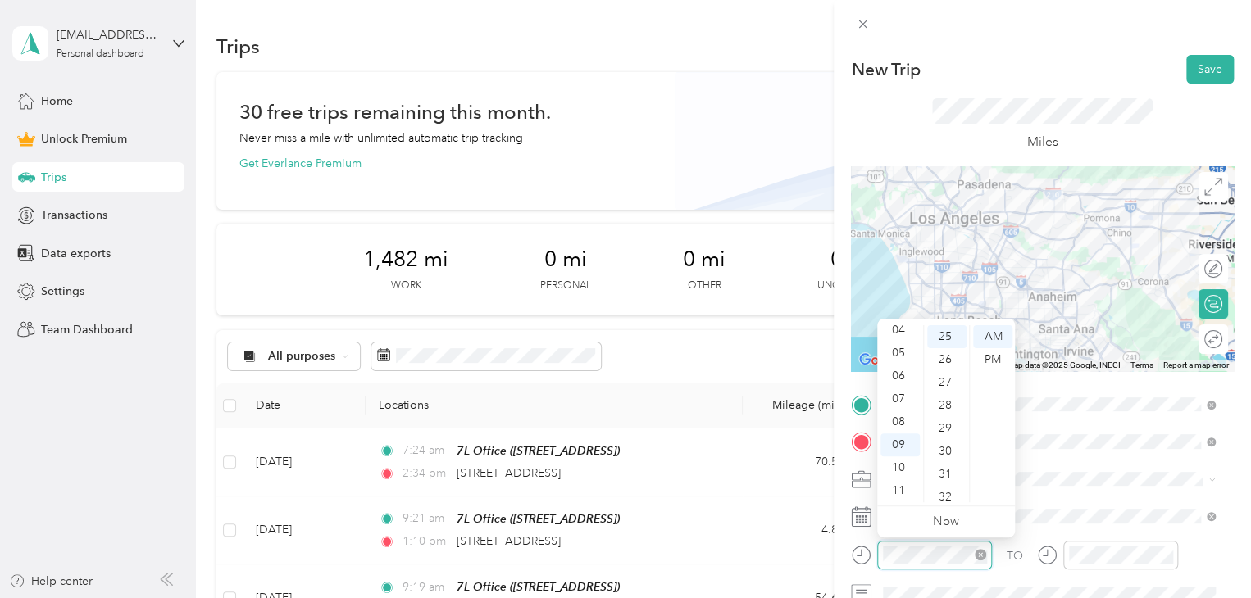
scroll to position [574, 0]
click at [902, 426] on div "08" at bounding box center [899, 422] width 39 height 23
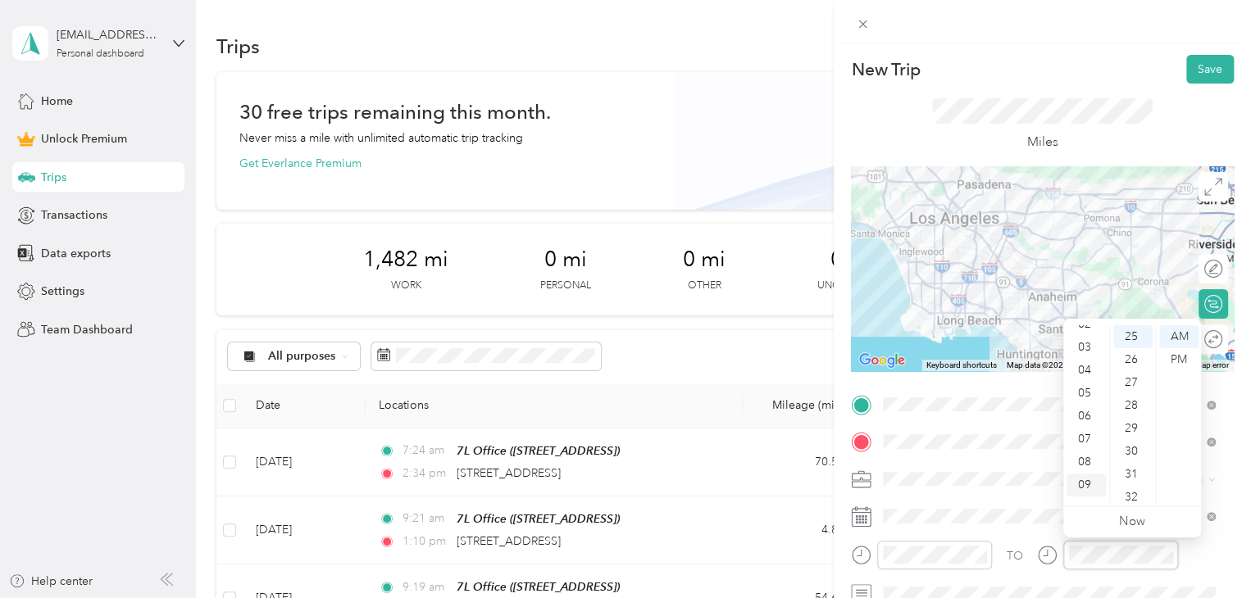
scroll to position [0, 0]
click at [1082, 395] on div "03" at bounding box center [1085, 405] width 39 height 23
click at [1130, 359] on div "33" at bounding box center [1132, 356] width 39 height 23
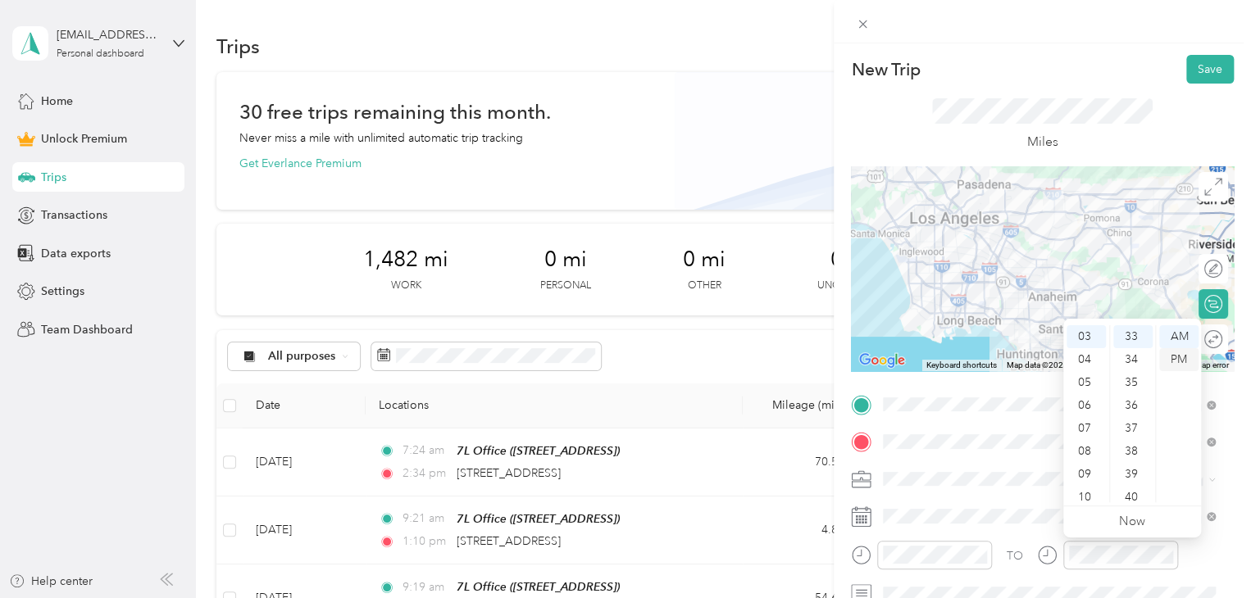
click at [1169, 353] on div "PM" at bounding box center [1178, 359] width 39 height 23
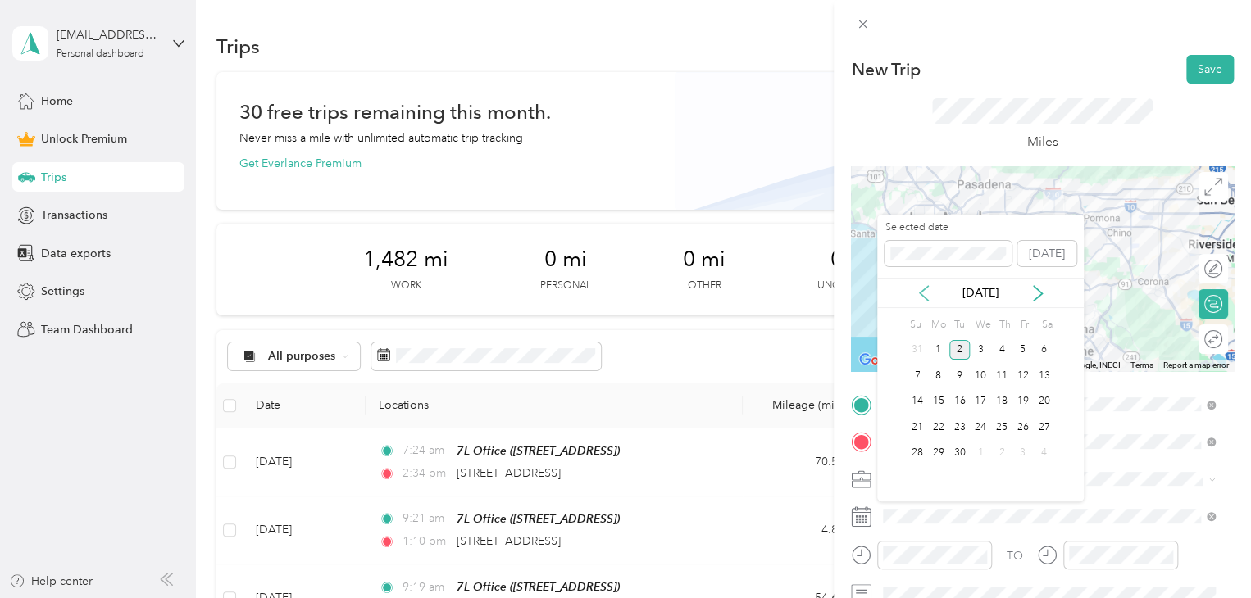
click at [918, 294] on icon at bounding box center [924, 293] width 16 height 16
click at [999, 401] on div "14" at bounding box center [1001, 402] width 21 height 20
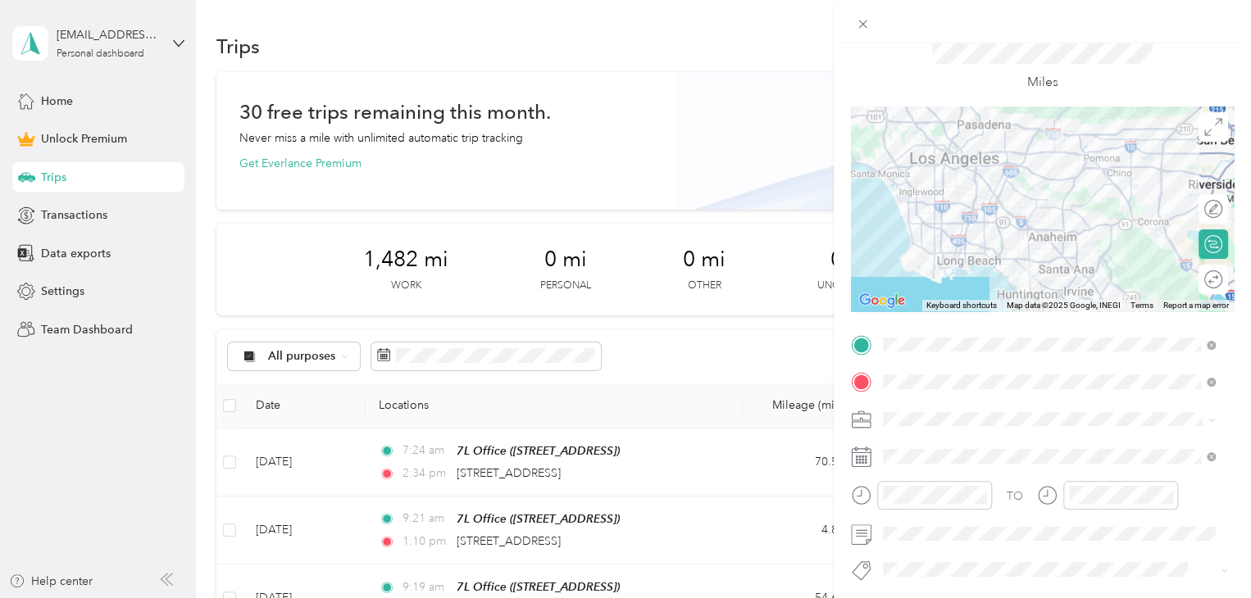
scroll to position [0, 0]
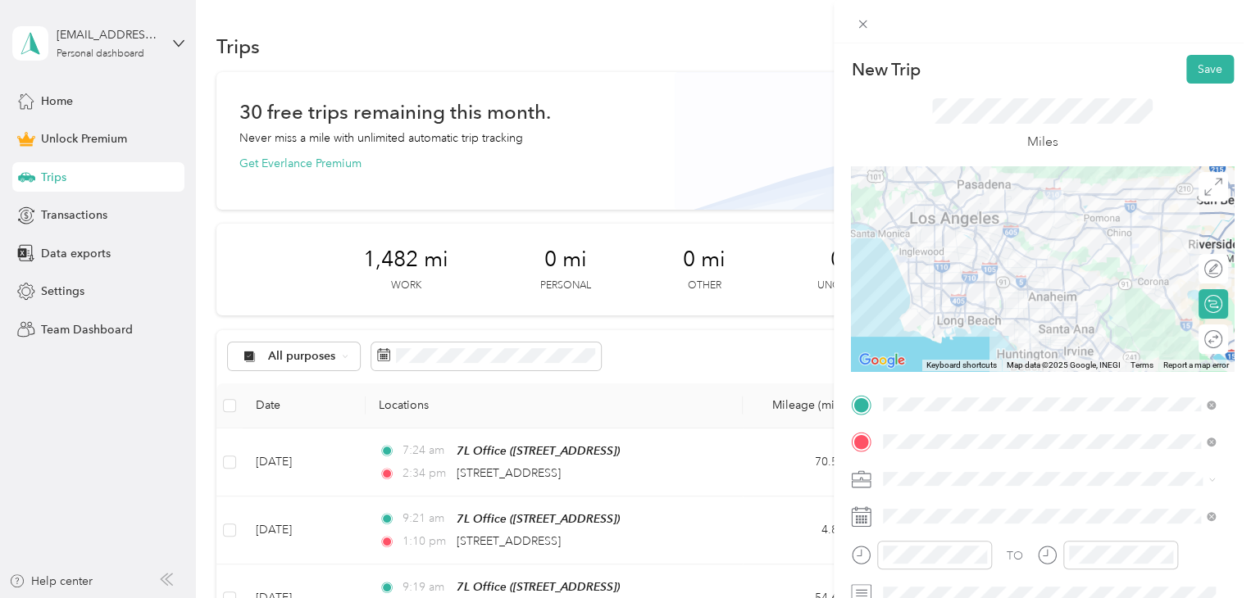
click at [1198, 352] on div "Round trip" at bounding box center [1213, 340] width 30 height 30
click at [1189, 342] on div at bounding box center [1196, 339] width 15 height 15
click at [1193, 65] on button "Save" at bounding box center [1210, 69] width 48 height 29
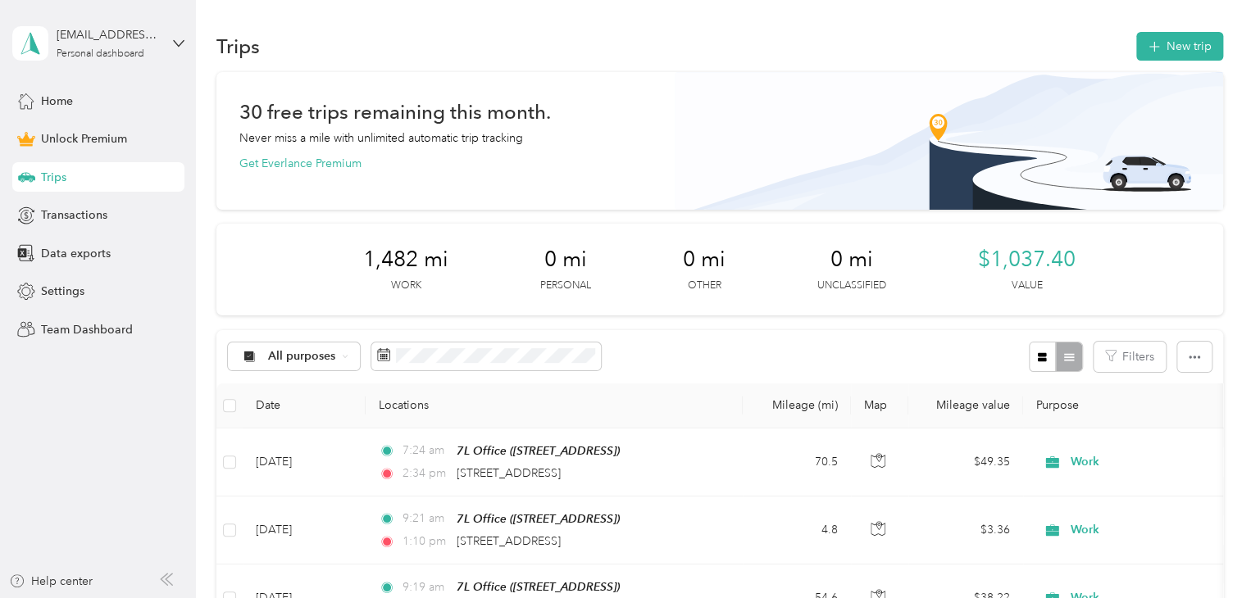
click at [1193, 66] on div "New Trip Save" at bounding box center [1042, 69] width 383 height 29
click at [1190, 43] on button "New trip" at bounding box center [1179, 46] width 87 height 29
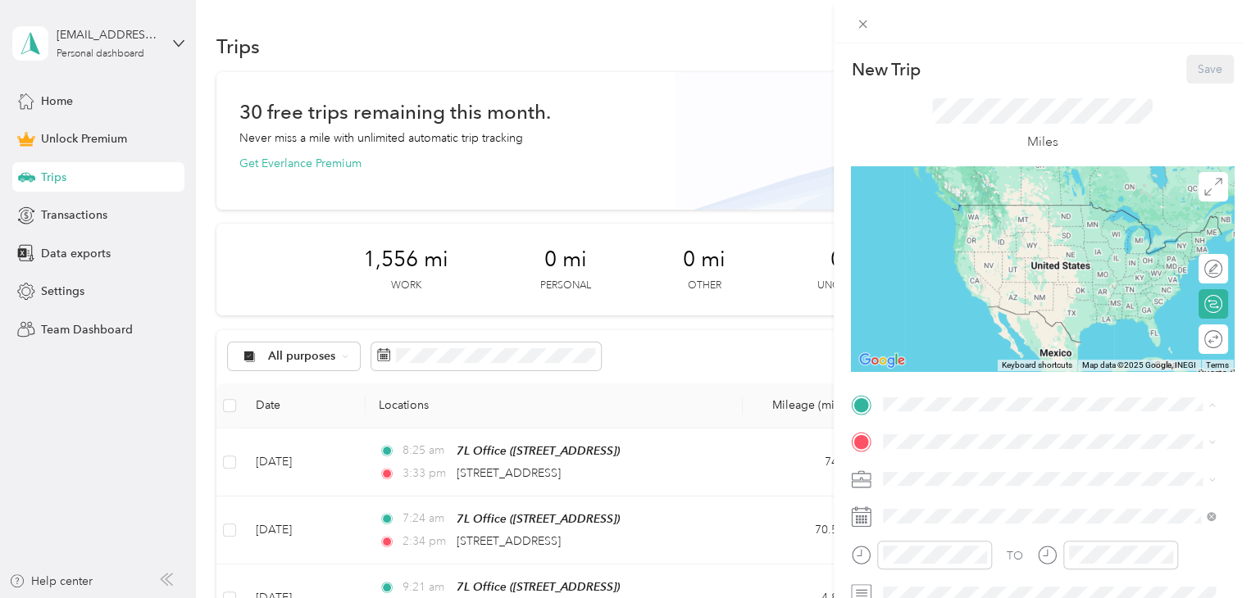
click at [996, 491] on span "[STREET_ADDRESS][GEOGRAPHIC_DATA], [GEOGRAPHIC_DATA], [GEOGRAPHIC_DATA]" at bounding box center [1035, 496] width 243 height 31
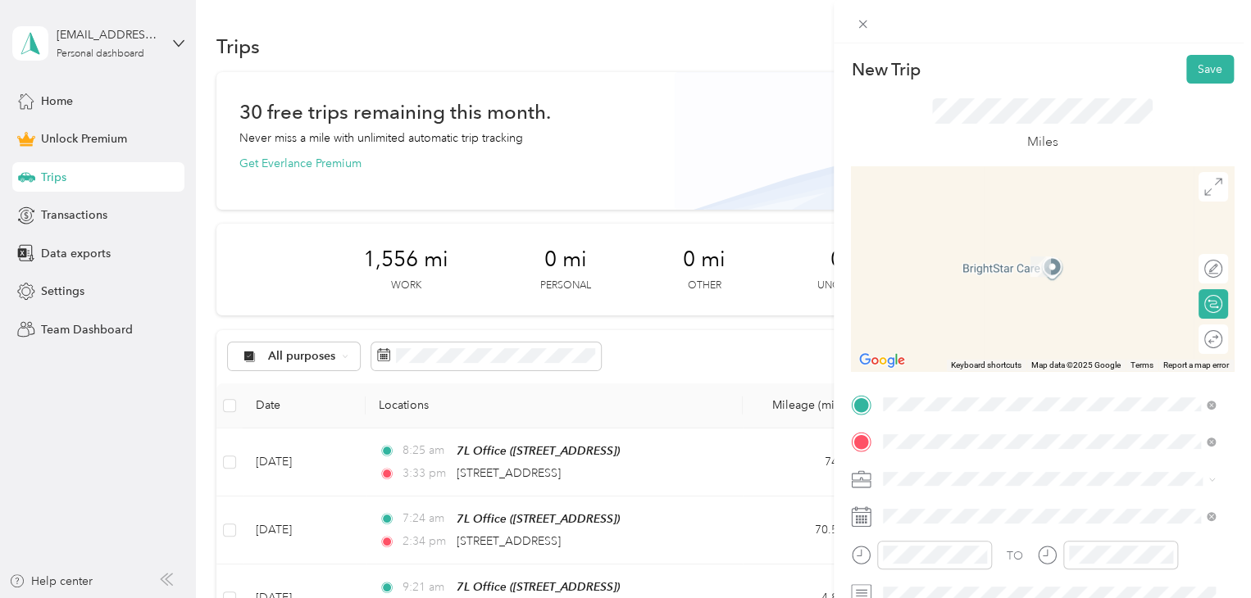
click at [989, 317] on div "12154 Artesia Boulevard Artesia, California 90701, United States" at bounding box center [1049, 306] width 321 height 22
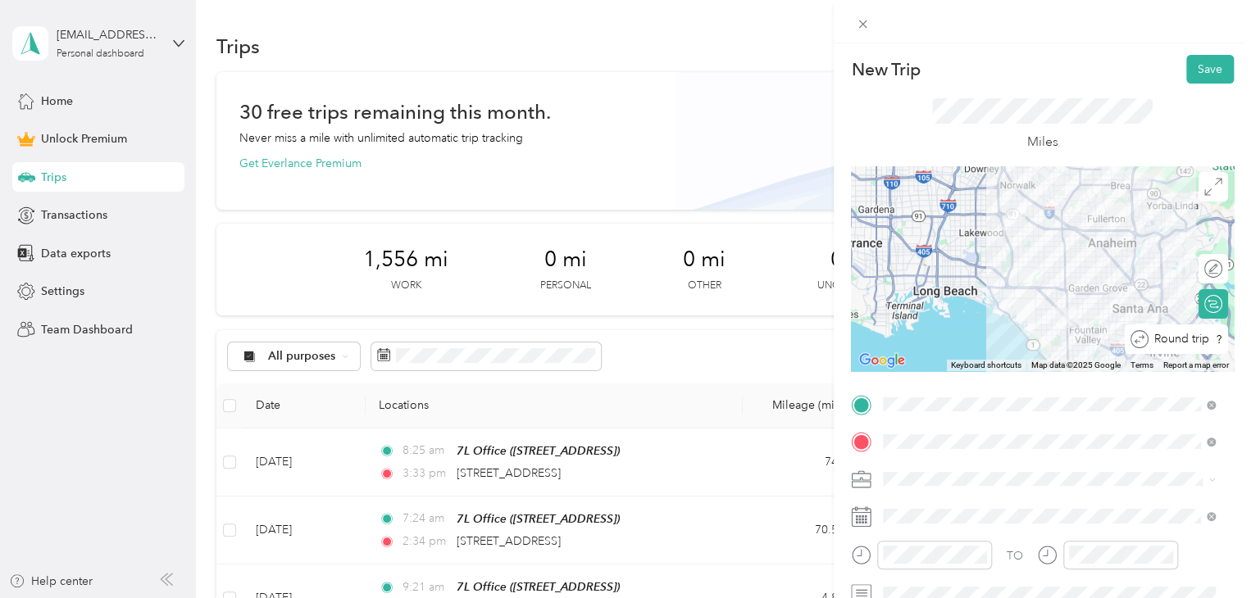
click at [1240, 346] on div at bounding box center [1240, 339] width 0 height 17
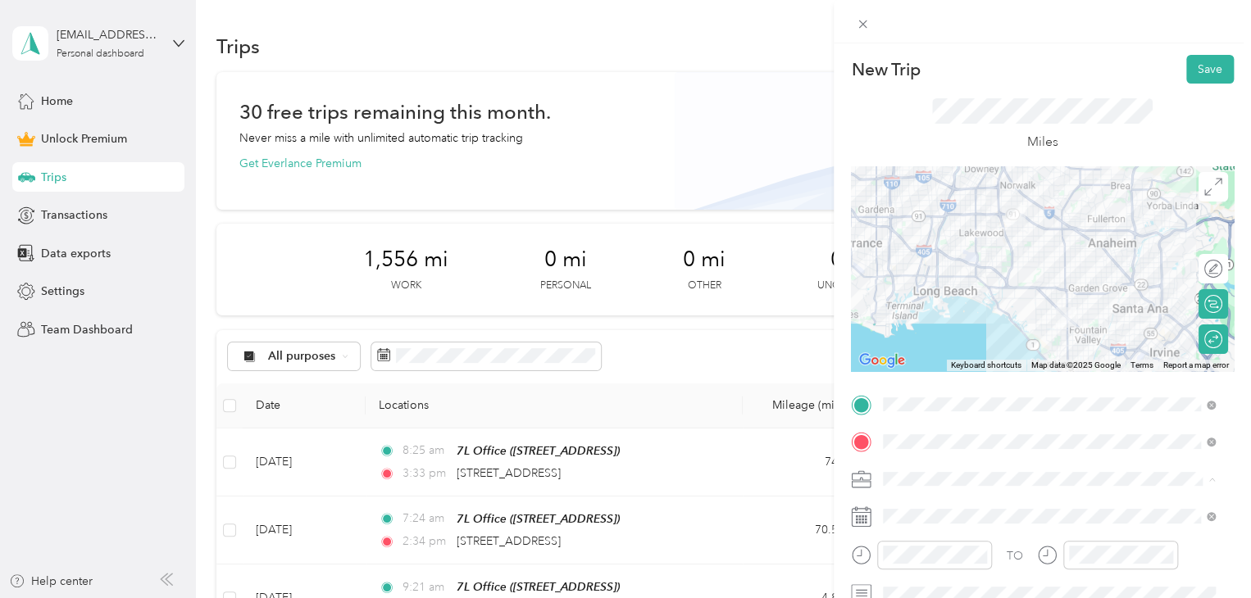
click at [916, 280] on div "Work" at bounding box center [1049, 278] width 321 height 17
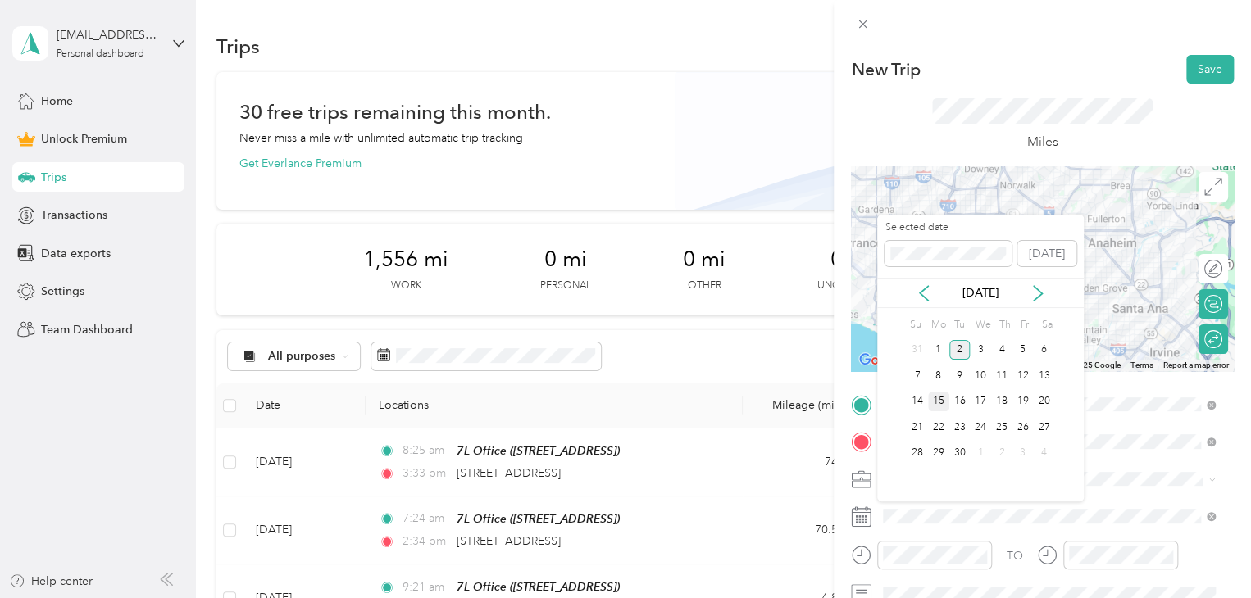
click at [936, 408] on div "15" at bounding box center [938, 402] width 21 height 20
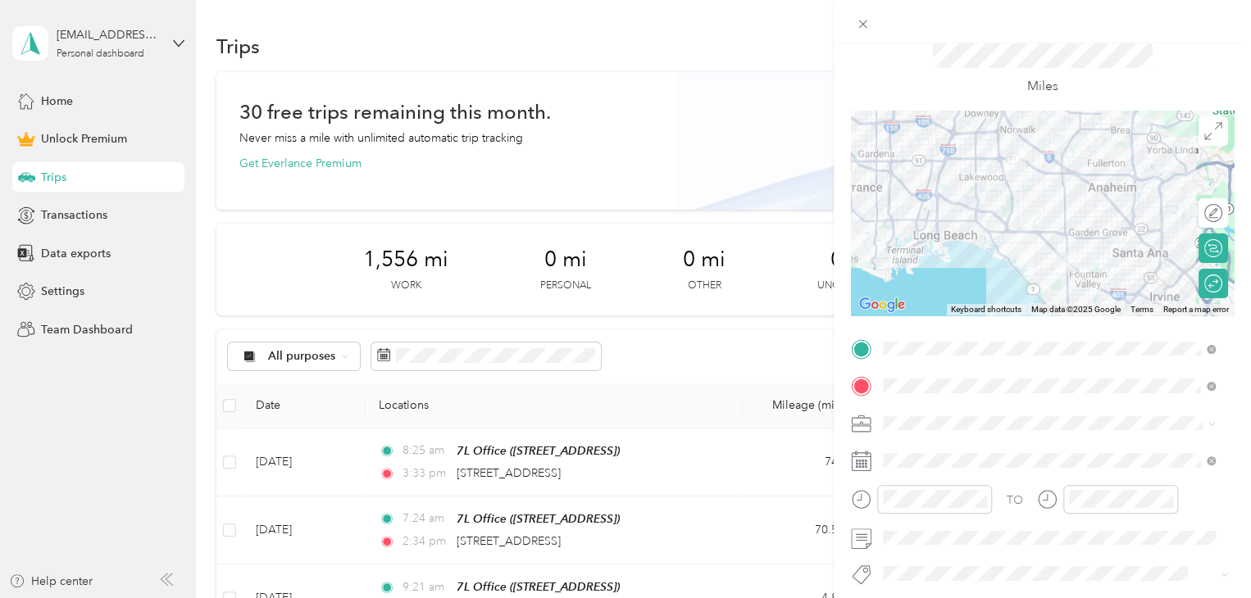
scroll to position [164, 0]
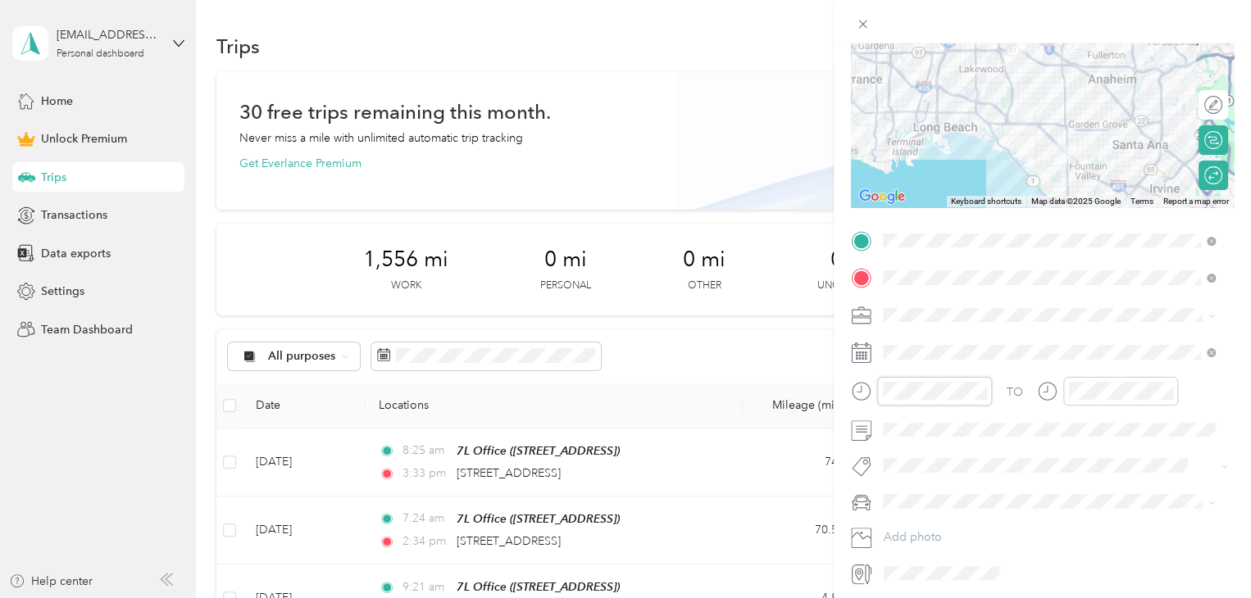
click at [766, 381] on div "New Trip Save This trip cannot be edited because it is either under review, app…" at bounding box center [625, 299] width 1251 height 598
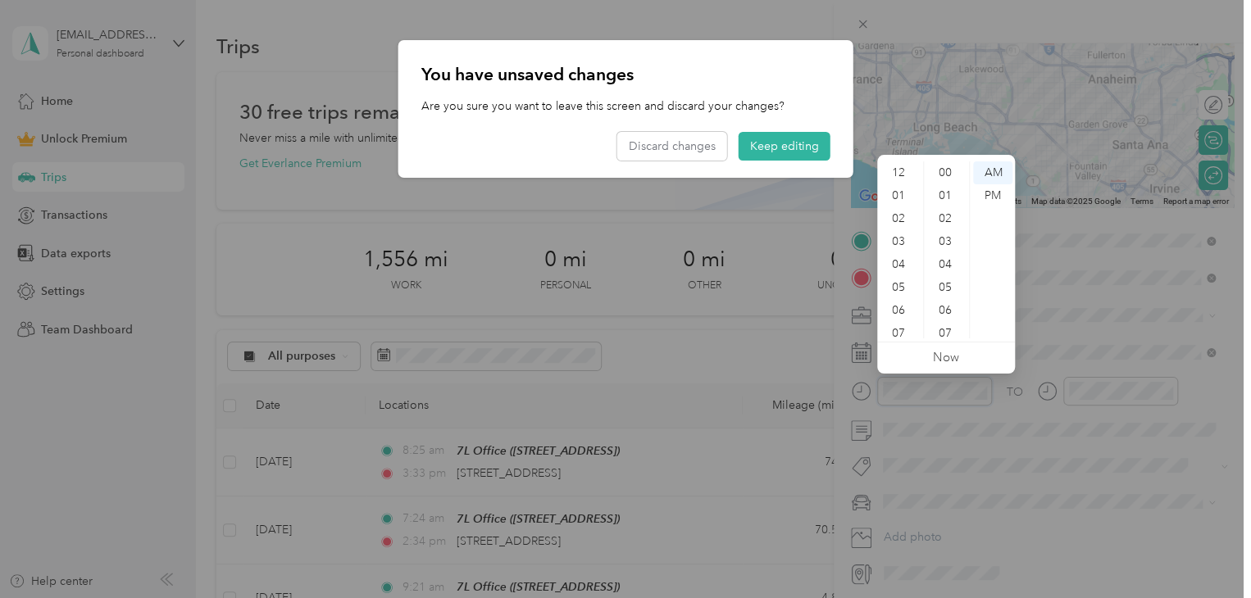
scroll to position [98, 0]
click at [784, 139] on button "Keep editing" at bounding box center [785, 146] width 92 height 29
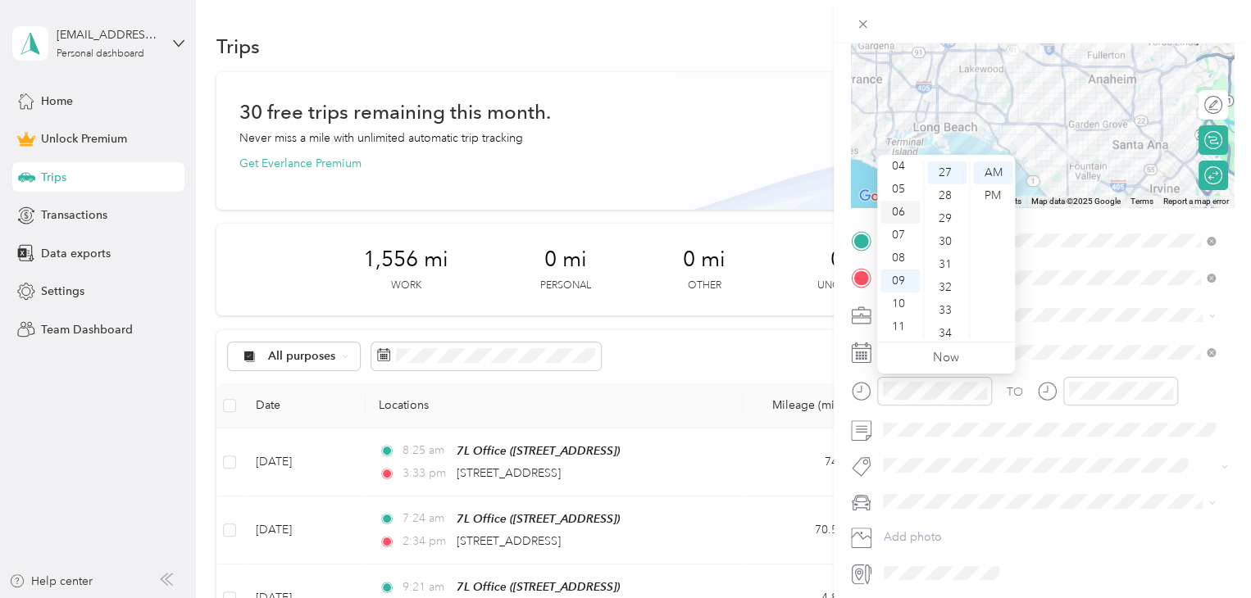
click at [909, 216] on div "06" at bounding box center [899, 212] width 39 height 23
click at [894, 213] on div "06" at bounding box center [899, 212] width 39 height 23
click at [900, 211] on div "06" at bounding box center [899, 212] width 39 height 23
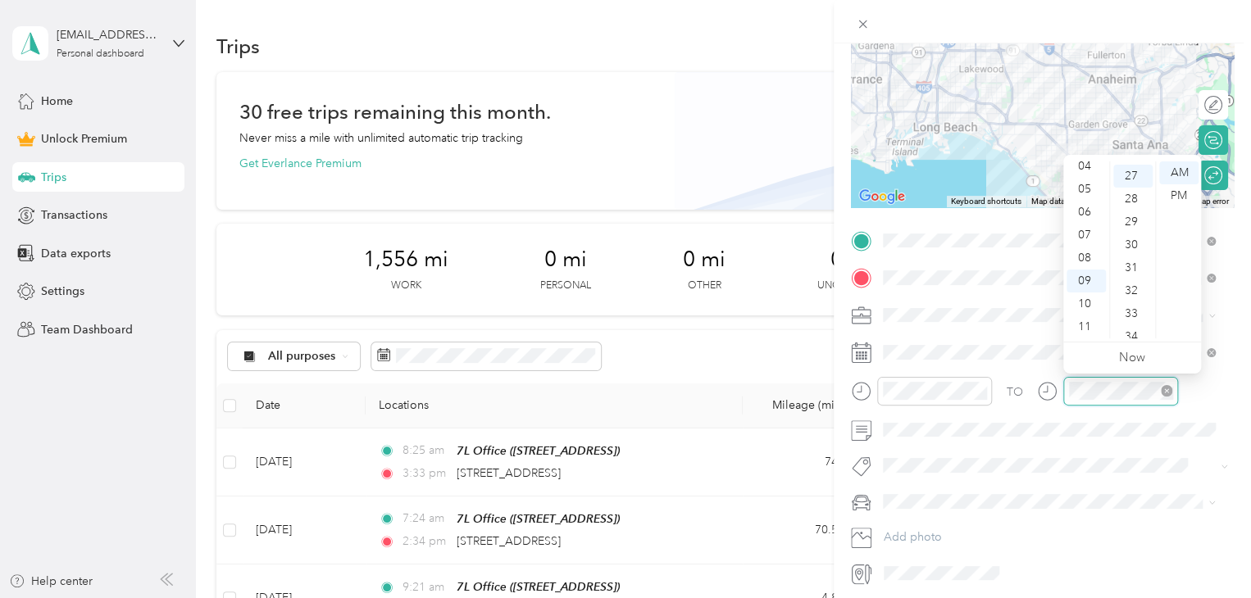
scroll to position [620, 0]
click at [1051, 396] on div at bounding box center [1107, 391] width 141 height 29
click at [1085, 237] on div "07" at bounding box center [1085, 235] width 39 height 23
click at [1128, 237] on div "30" at bounding box center [1132, 241] width 39 height 23
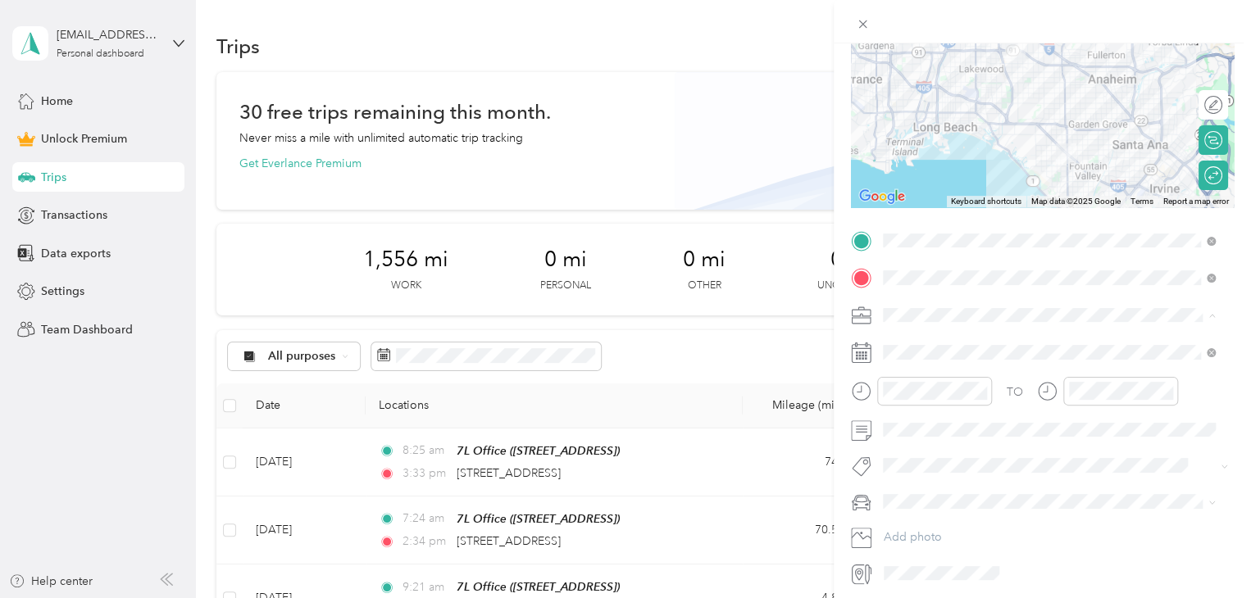
click at [1043, 134] on div at bounding box center [1042, 104] width 383 height 205
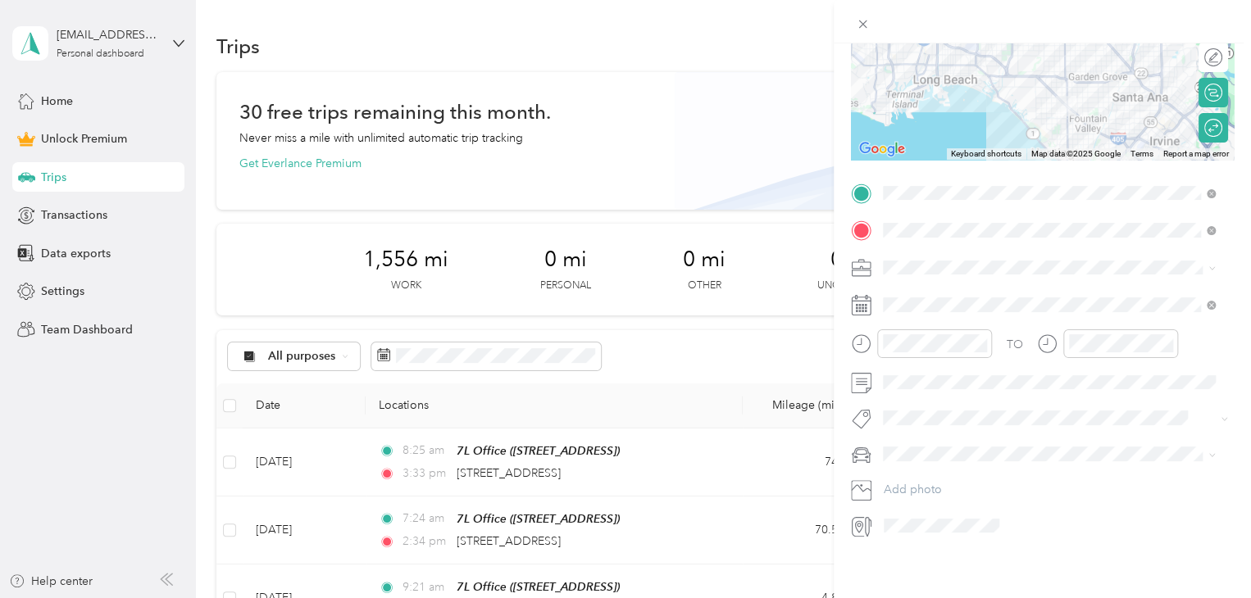
scroll to position [0, 0]
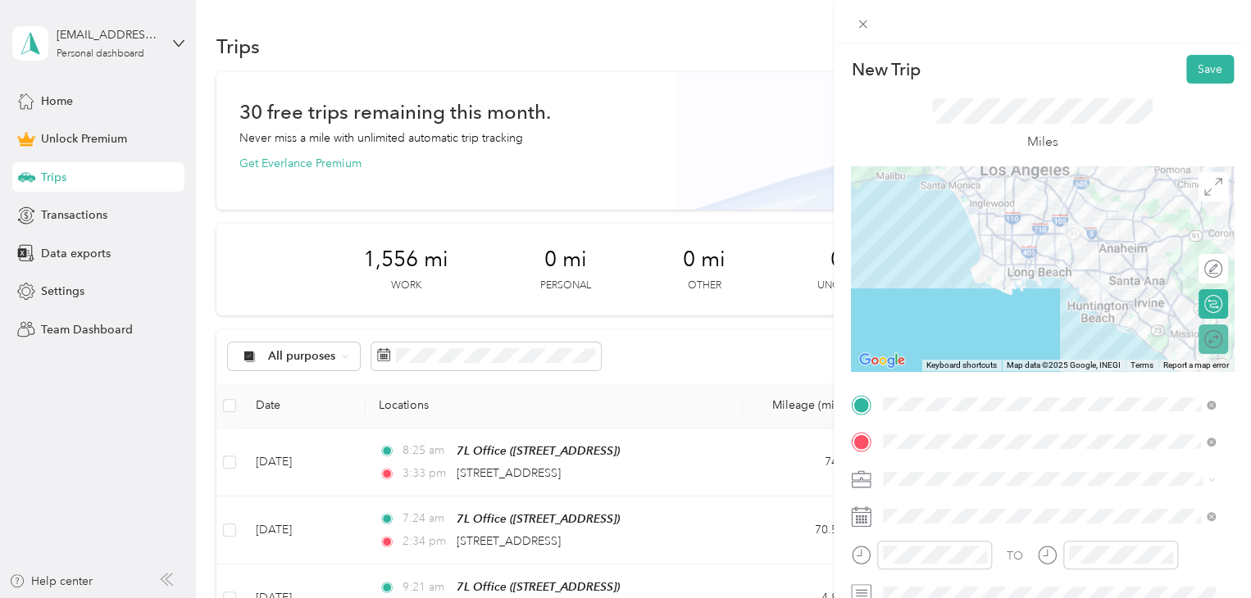
click at [1208, 347] on div "Round trip" at bounding box center [1213, 340] width 30 height 30
click at [1192, 341] on div at bounding box center [1205, 339] width 34 height 17
click at [1193, 70] on button "Save" at bounding box center [1210, 69] width 48 height 29
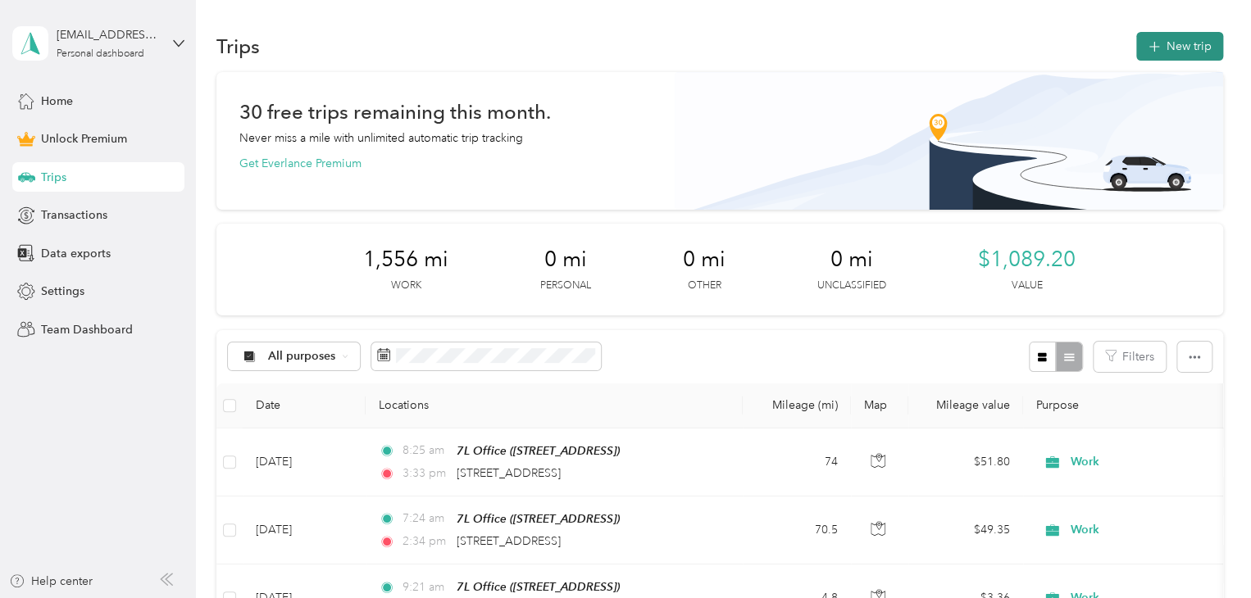
click at [1171, 52] on button "New trip" at bounding box center [1179, 46] width 87 height 29
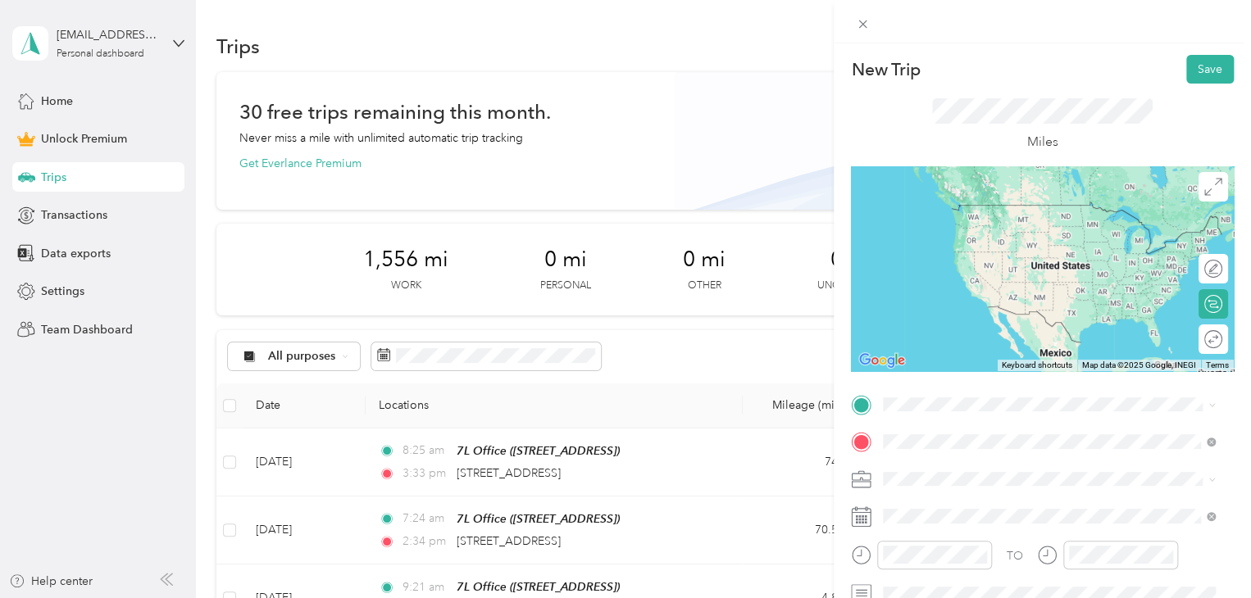
click at [997, 307] on span "[STREET_ADDRESS][US_STATE]" at bounding box center [996, 305] width 164 height 15
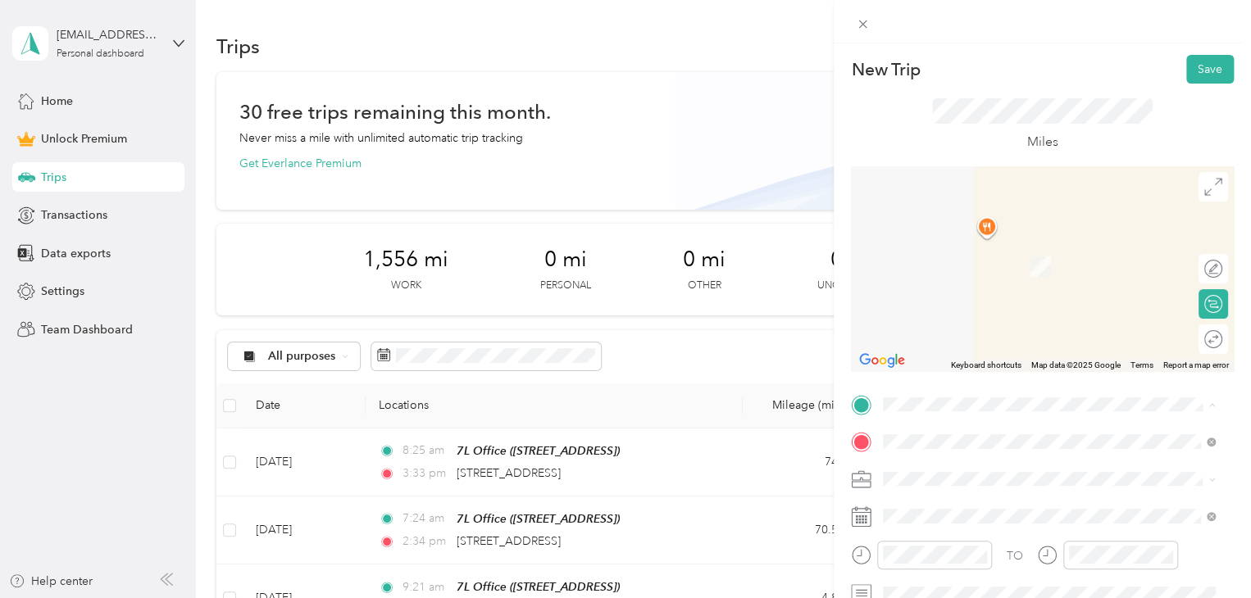
drag, startPoint x: 968, startPoint y: 493, endPoint x: 984, endPoint y: 487, distance: 16.6
click at [968, 493] on span "[STREET_ADDRESS][GEOGRAPHIC_DATA], [GEOGRAPHIC_DATA], [GEOGRAPHIC_DATA]" at bounding box center [1035, 496] width 243 height 31
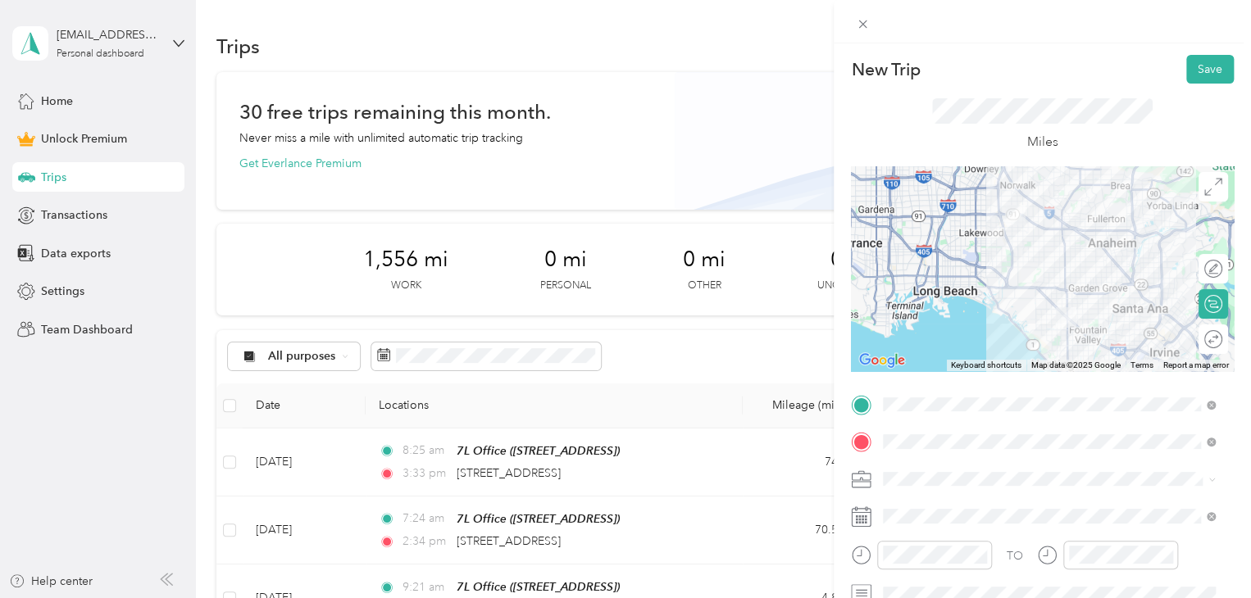
click at [1198, 341] on div "Round trip" at bounding box center [1213, 340] width 30 height 30
click at [1189, 336] on div at bounding box center [1196, 339] width 15 height 15
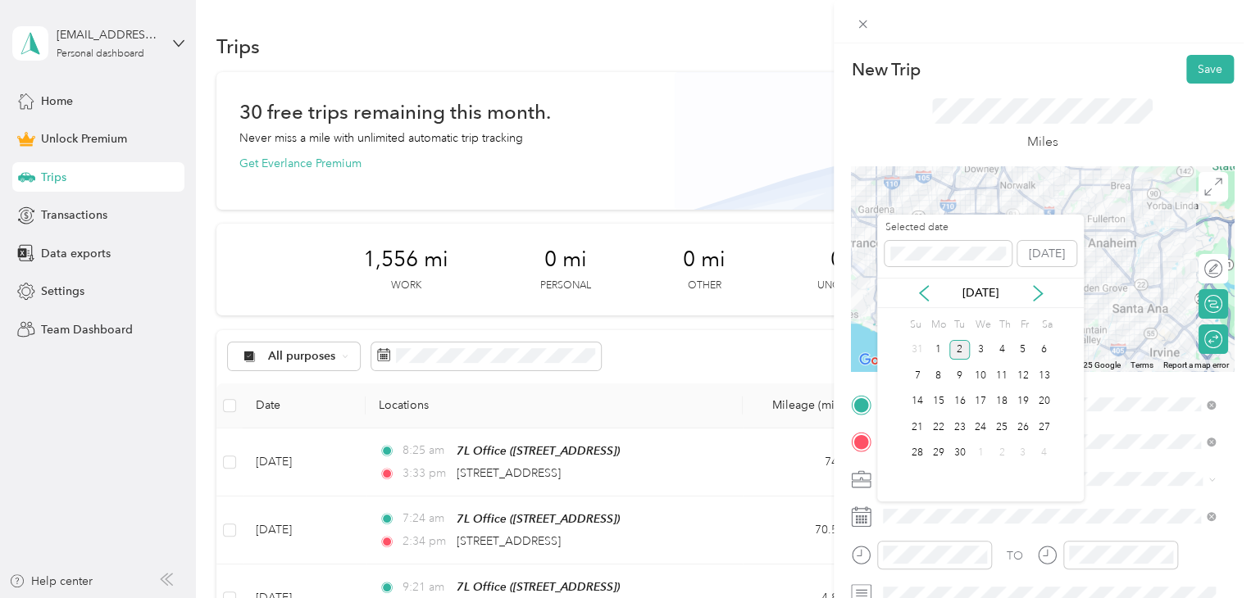
click at [931, 302] on div "[DATE]" at bounding box center [980, 293] width 207 height 30
click at [926, 293] on icon at bounding box center [924, 293] width 16 height 16
click at [1019, 404] on div "15" at bounding box center [1022, 402] width 21 height 20
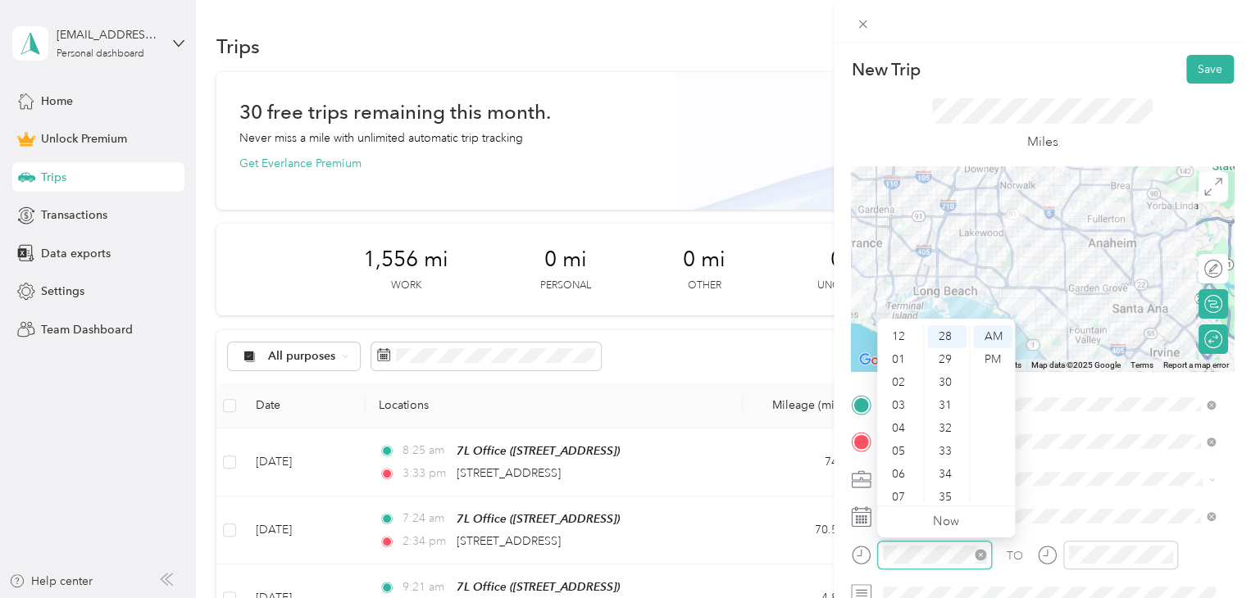
scroll to position [98, 0]
click at [794, 548] on div "New Trip Save This trip cannot be edited because it is either under review, app…" at bounding box center [625, 299] width 1251 height 598
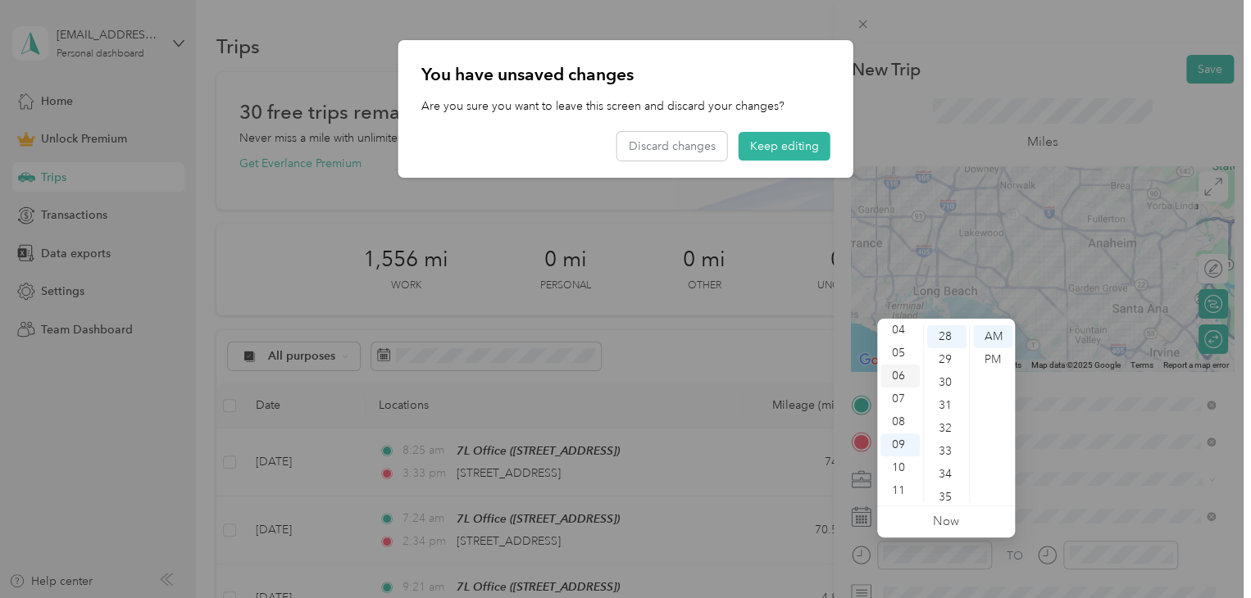
click at [897, 377] on div "06" at bounding box center [899, 376] width 39 height 23
click at [1066, 485] on div at bounding box center [625, 299] width 1251 height 598
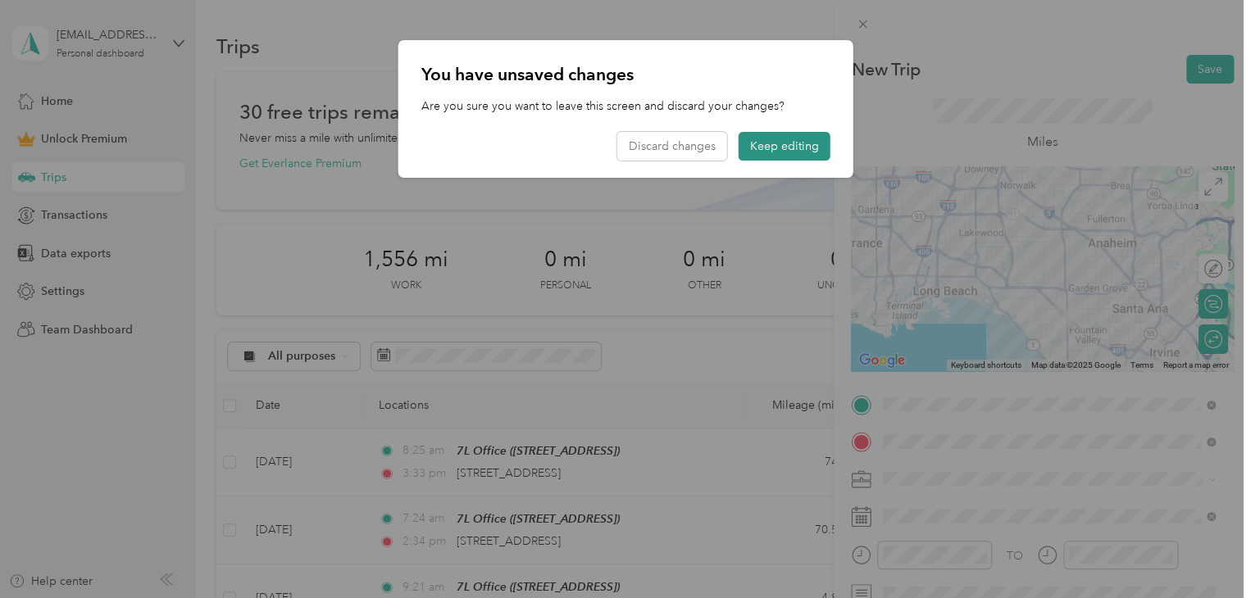
click at [760, 148] on button "Keep editing" at bounding box center [785, 146] width 92 height 29
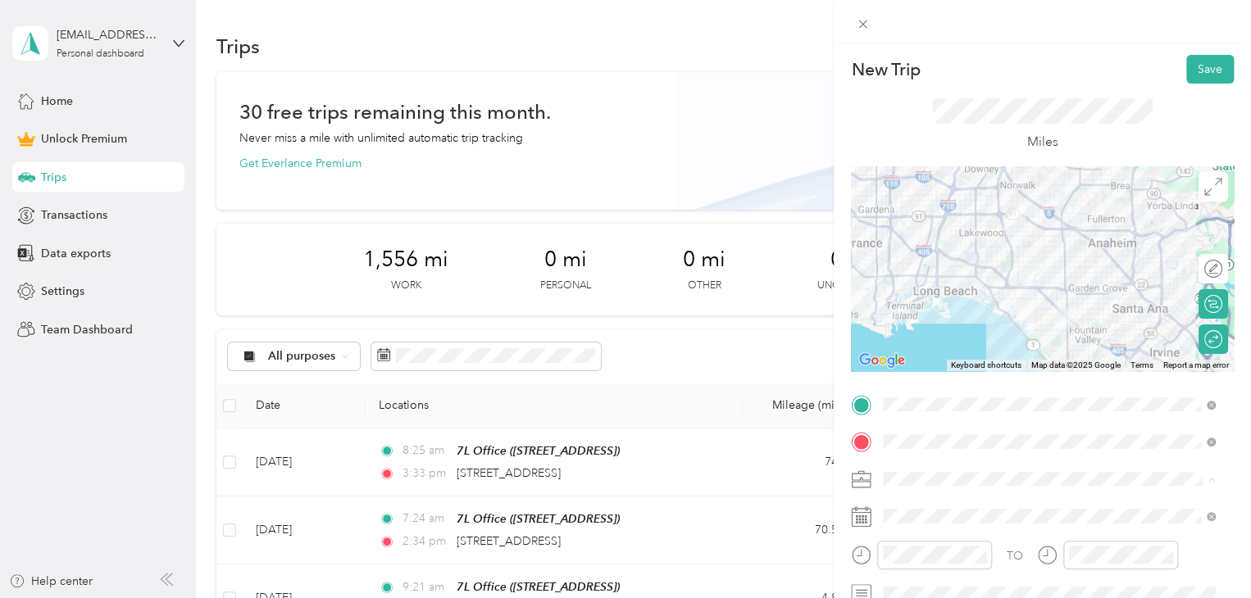
click at [921, 284] on li "Work" at bounding box center [1048, 278] width 343 height 29
click at [1196, 70] on button "Save" at bounding box center [1210, 69] width 48 height 29
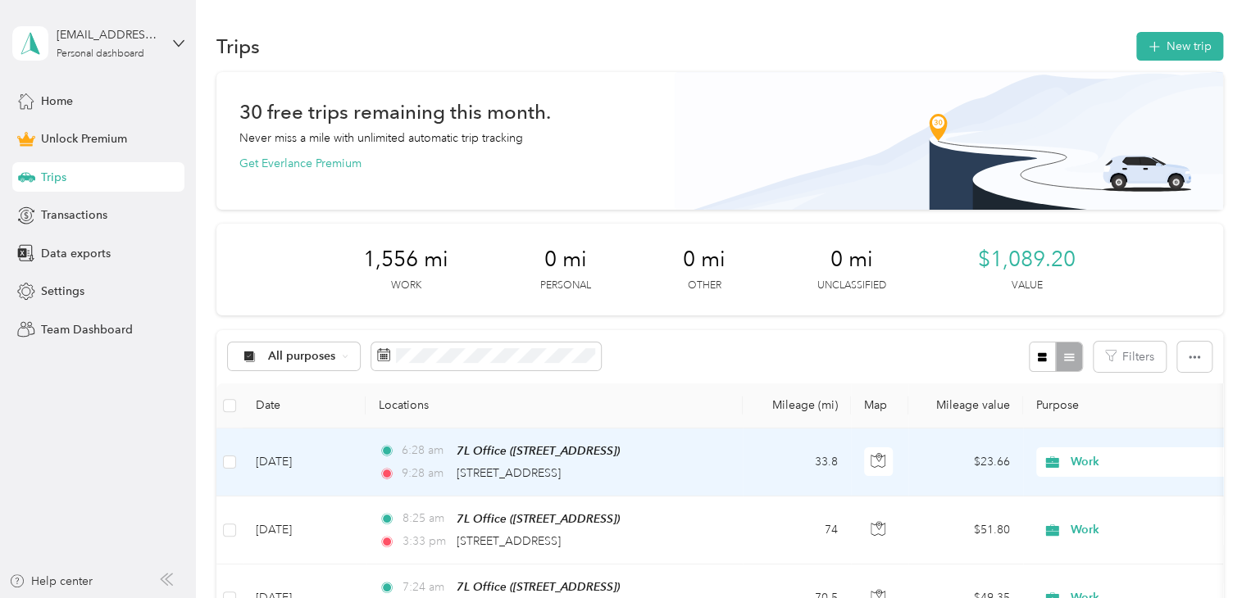
click at [775, 479] on td "33.8" at bounding box center [797, 463] width 108 height 68
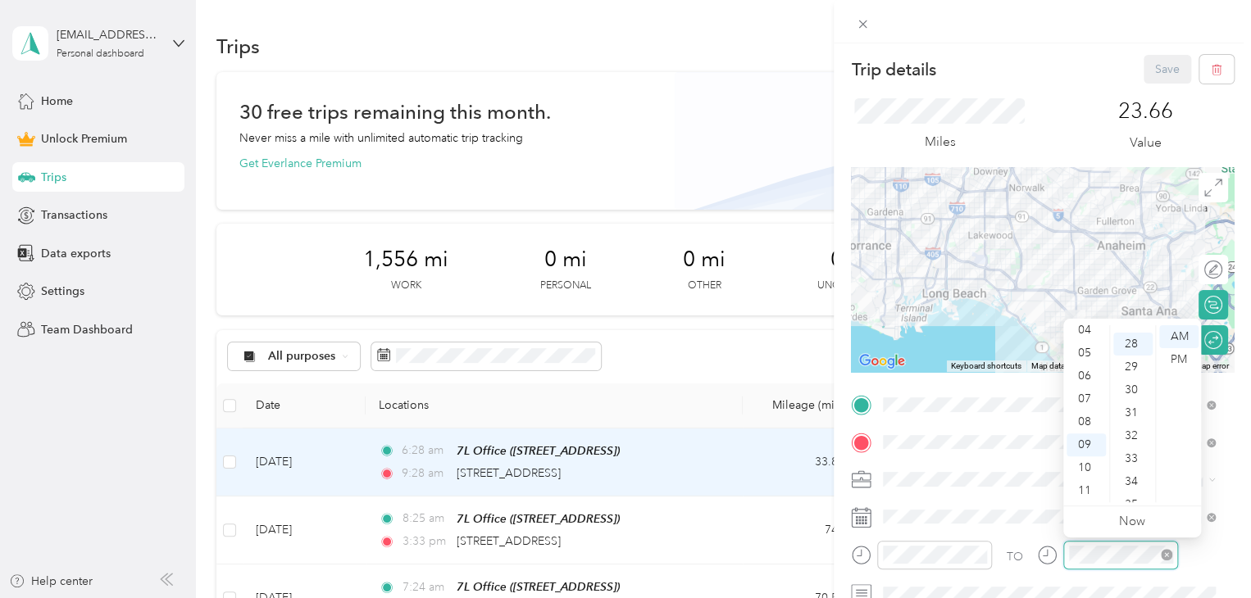
scroll to position [643, 0]
click at [1089, 398] on div "07" at bounding box center [1085, 399] width 39 height 23
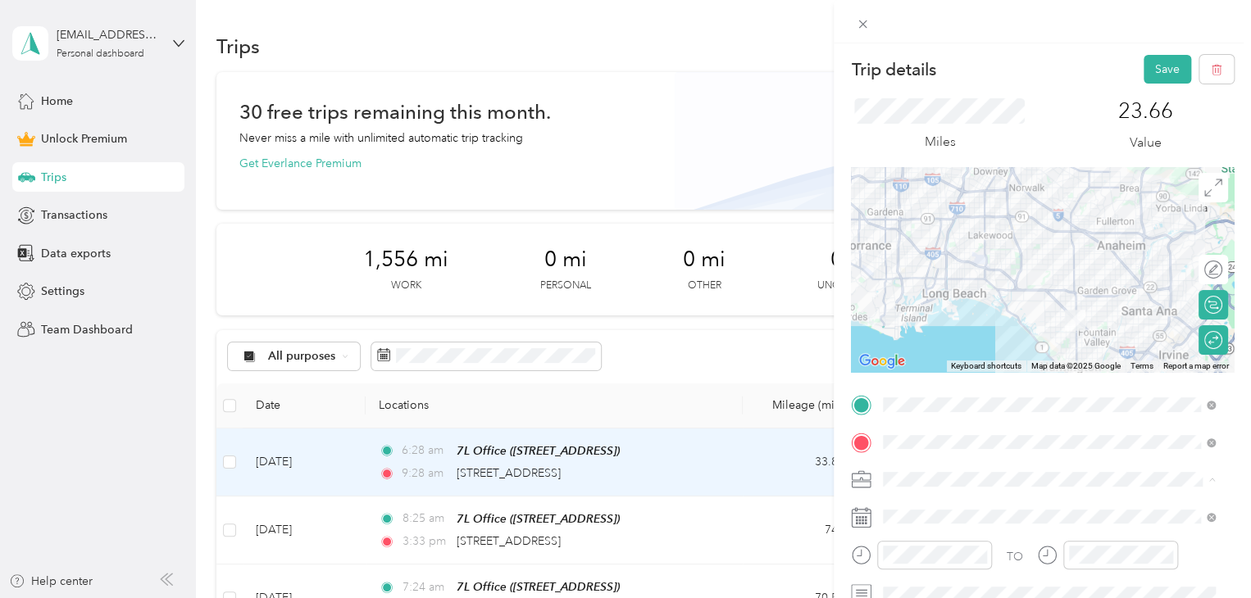
click at [1049, 283] on li "Work" at bounding box center [1048, 278] width 343 height 29
click at [1164, 66] on button "Save" at bounding box center [1167, 69] width 48 height 29
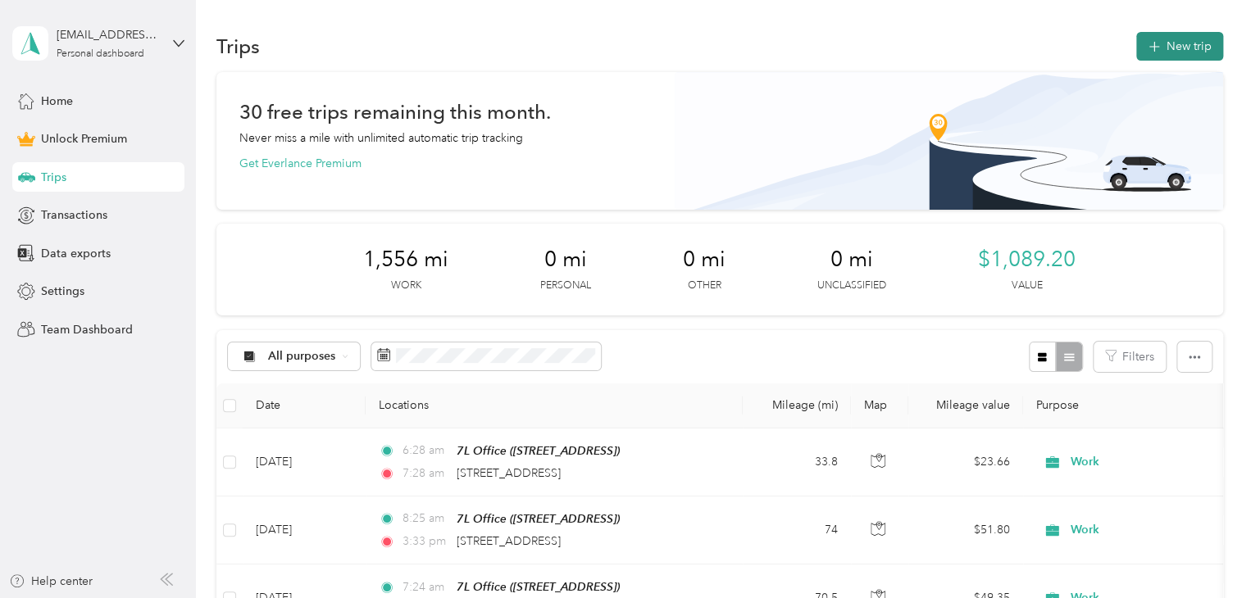
click at [1194, 46] on button "New trip" at bounding box center [1179, 46] width 87 height 29
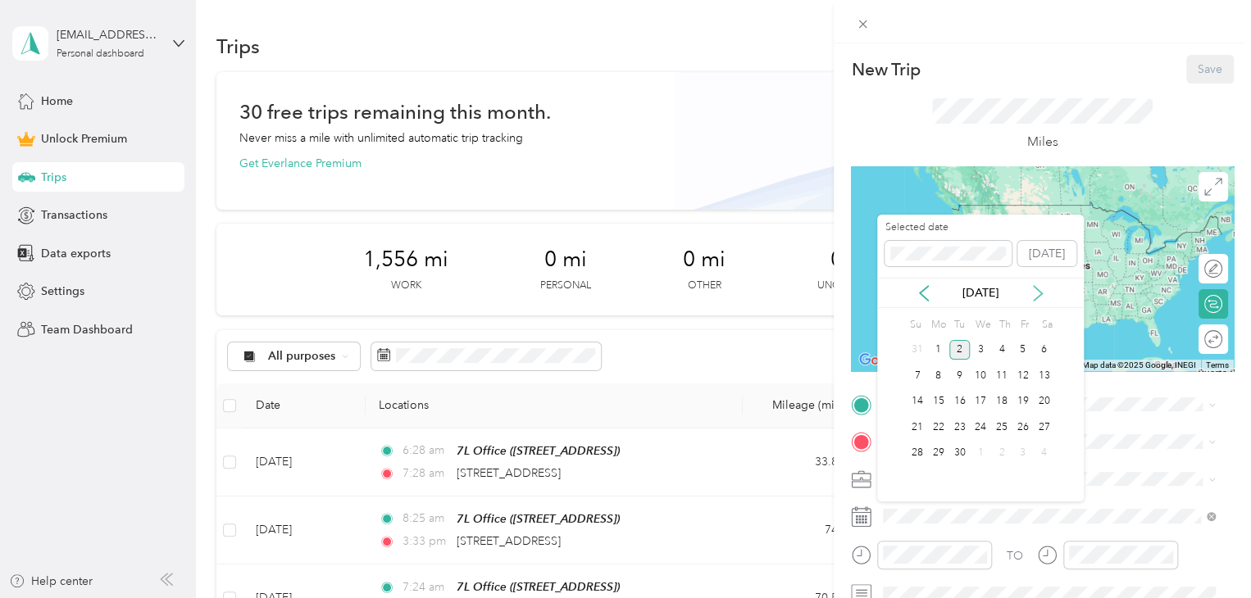
click at [1040, 293] on icon at bounding box center [1038, 293] width 8 height 15
click at [925, 298] on icon at bounding box center [924, 293] width 8 height 15
click at [1021, 422] on div "22" at bounding box center [1022, 427] width 21 height 20
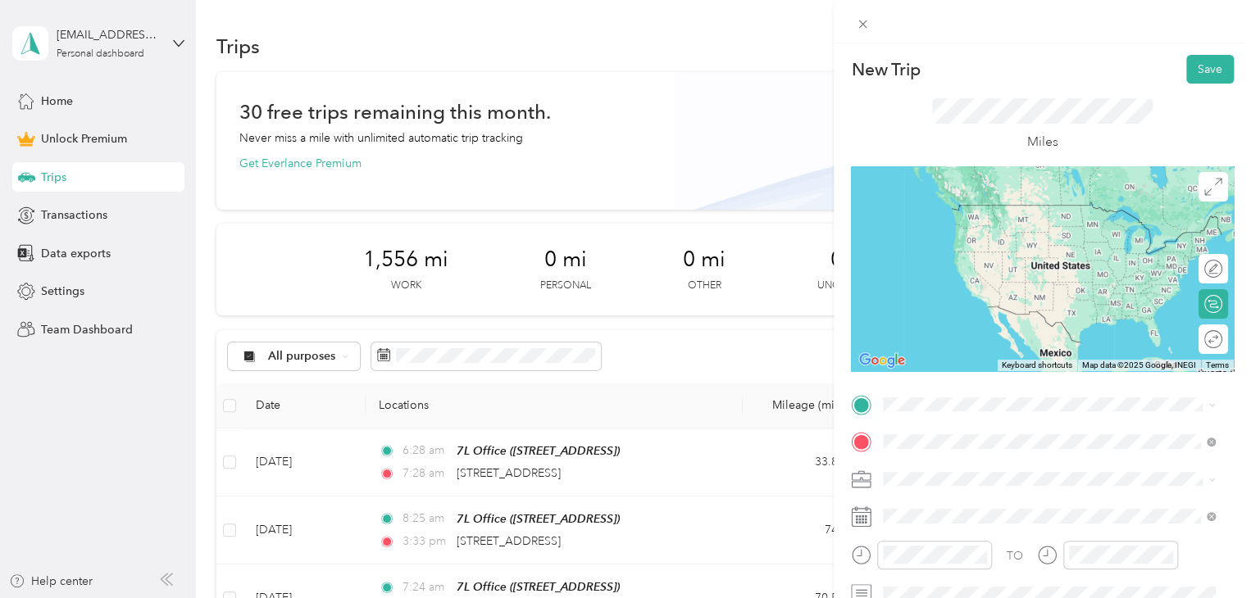
click at [975, 313] on span "12154 Artesia Boulevard Artesia, California 90701, United States" at bounding box center [996, 305] width 164 height 15
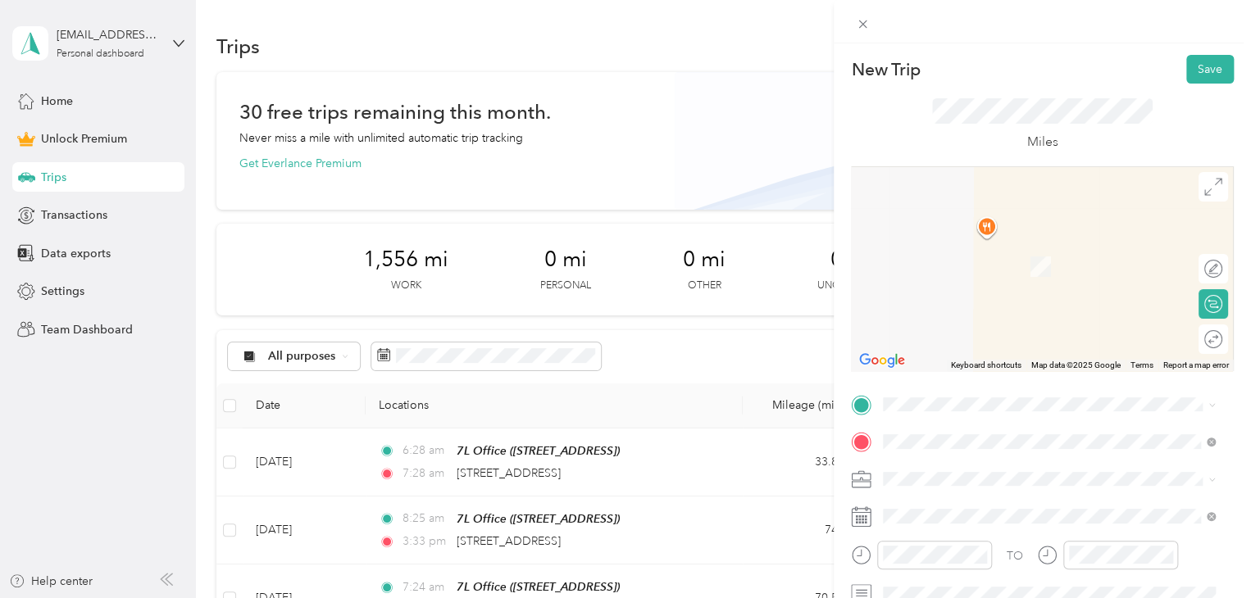
click at [934, 421] on div "TO Add photo" at bounding box center [1042, 571] width 383 height 359
click at [939, 412] on span at bounding box center [1055, 405] width 357 height 26
click at [960, 481] on span "[STREET_ADDRESS][GEOGRAPHIC_DATA], [GEOGRAPHIC_DATA], [GEOGRAPHIC_DATA]" at bounding box center [1035, 496] width 243 height 31
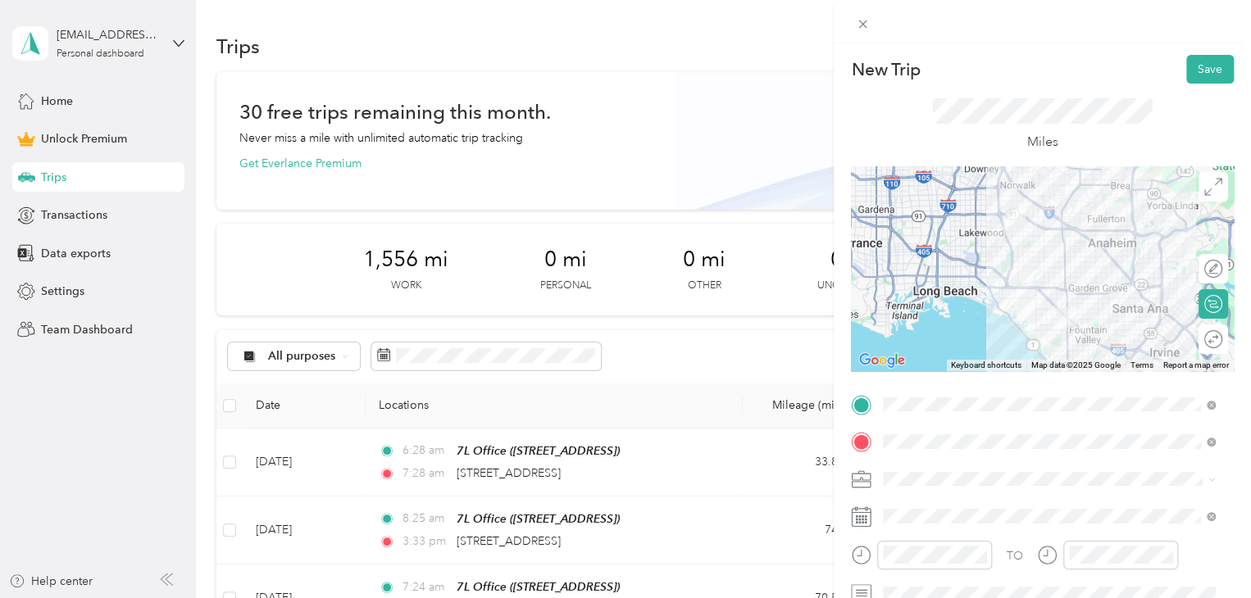
click at [1003, 488] on span at bounding box center [1055, 479] width 357 height 26
click at [948, 286] on li "Work" at bounding box center [1048, 274] width 343 height 29
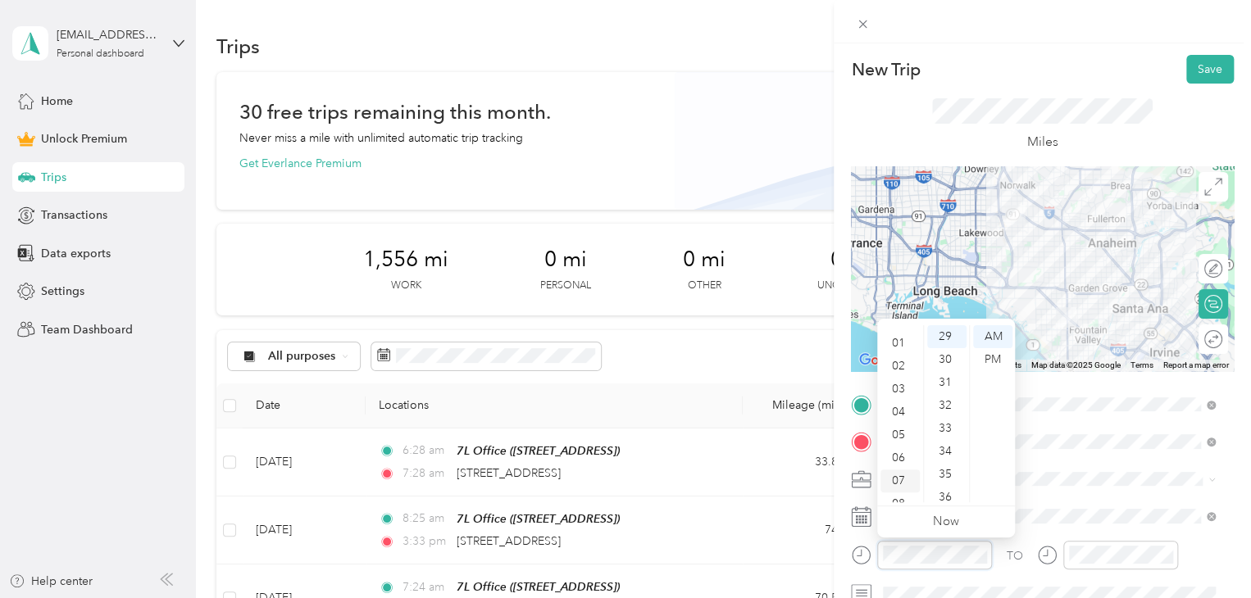
scroll to position [98, 0]
click at [900, 379] on div "06" at bounding box center [899, 376] width 39 height 23
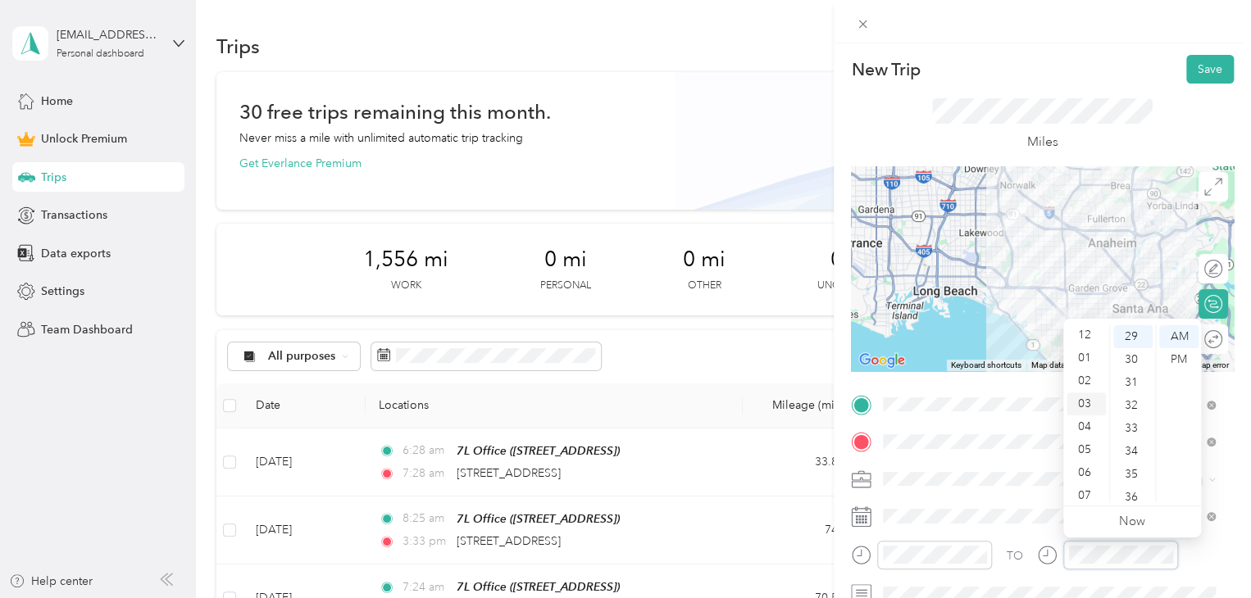
scroll to position [0, 0]
click at [1090, 335] on div "12" at bounding box center [1085, 336] width 39 height 23
click at [1137, 363] on div "30" at bounding box center [1132, 359] width 39 height 23
click at [1181, 357] on div "PM" at bounding box center [1178, 359] width 39 height 23
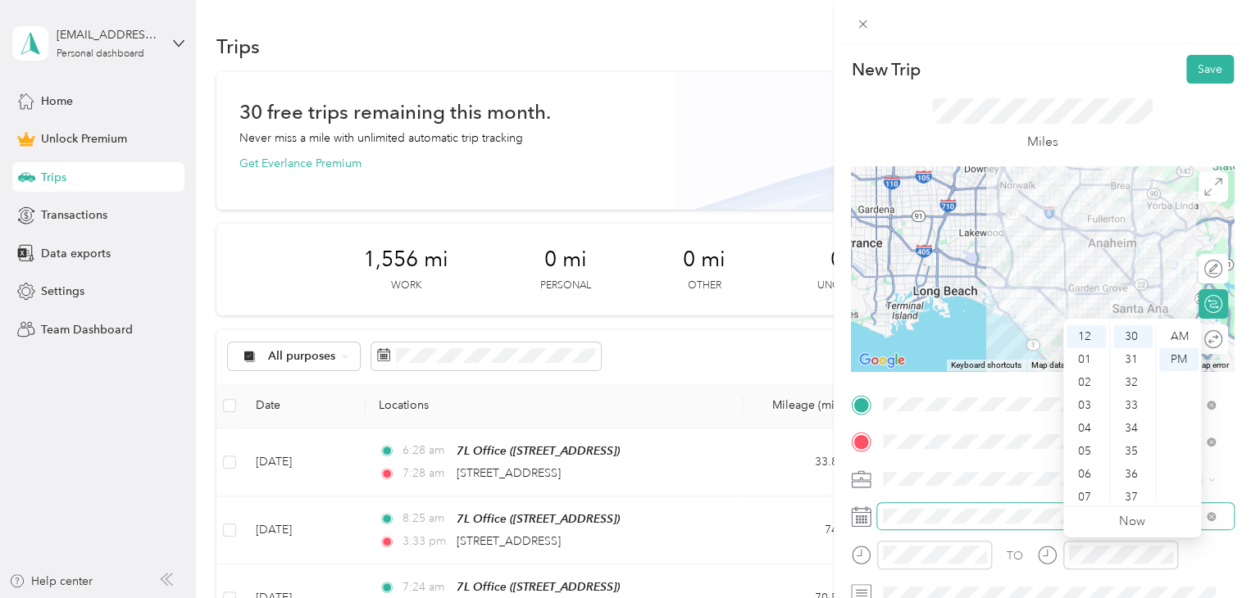
click at [1033, 526] on span at bounding box center [1055, 516] width 357 height 26
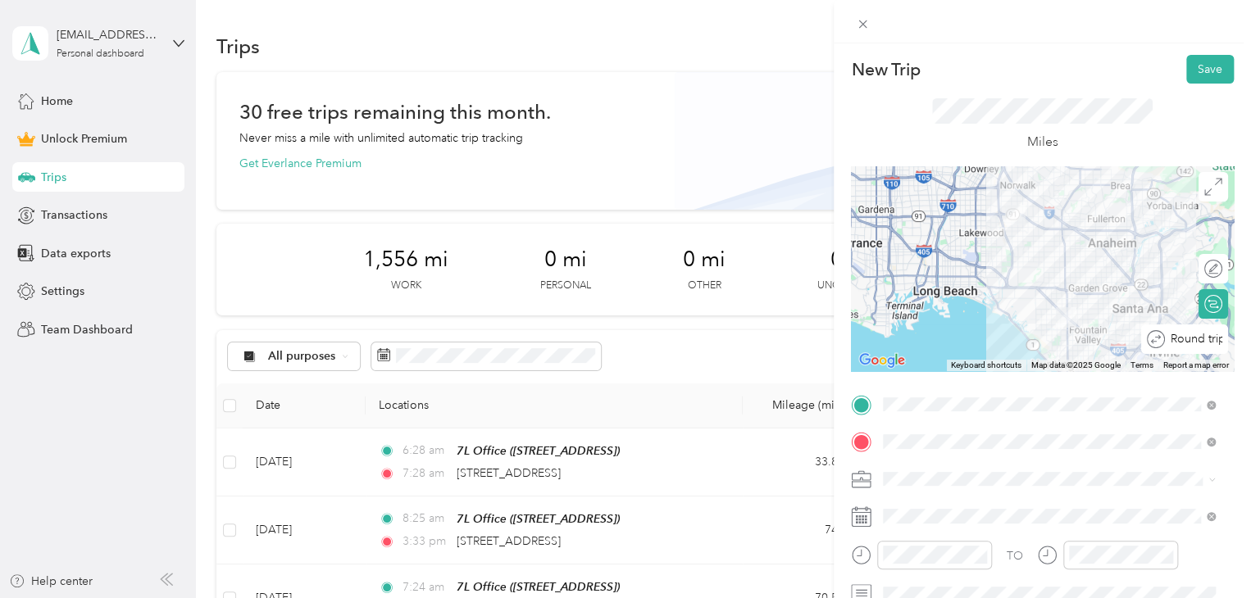
click at [1250, 344] on div at bounding box center [1257, 339] width 0 height 17
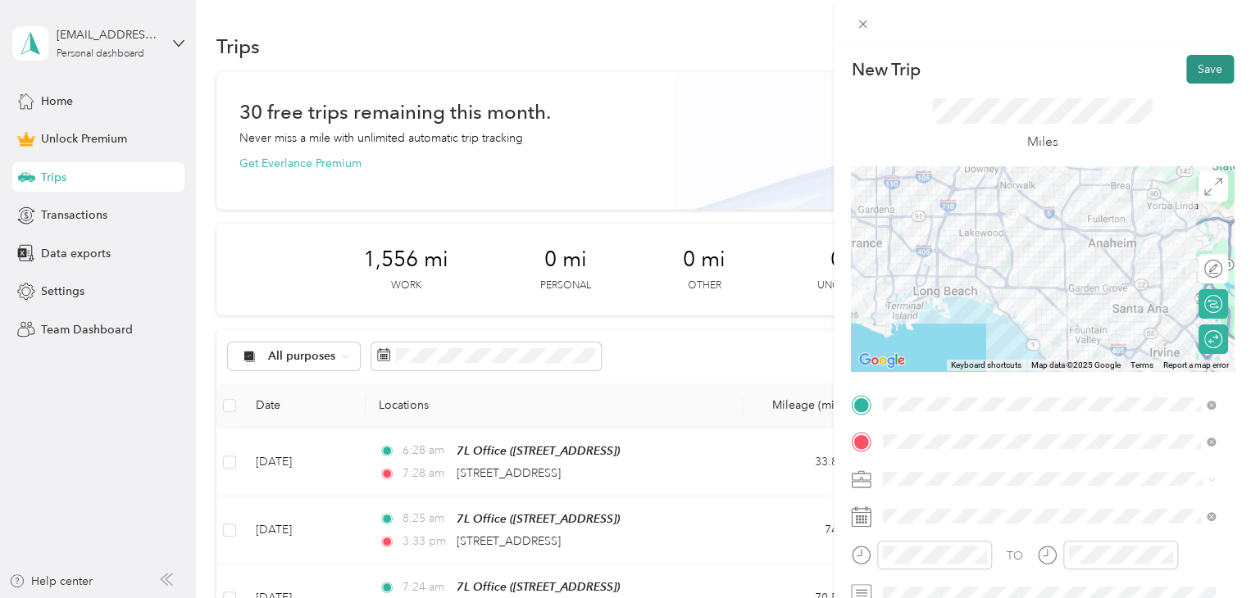
click at [1195, 70] on button "Save" at bounding box center [1210, 69] width 48 height 29
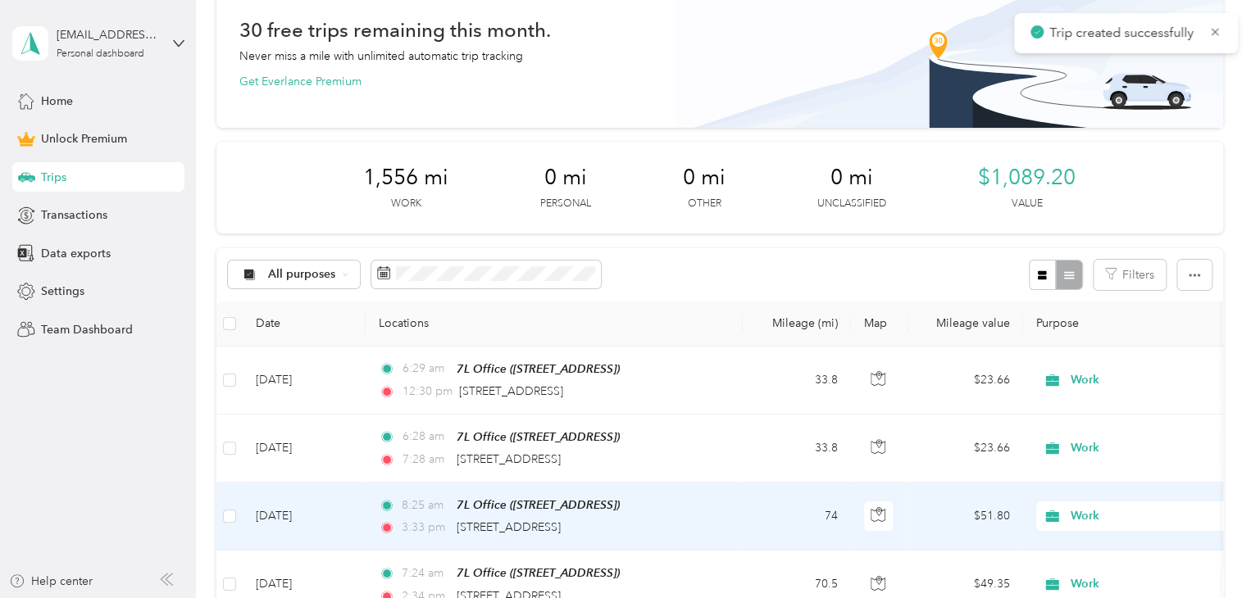
scroll to position [164, 0]
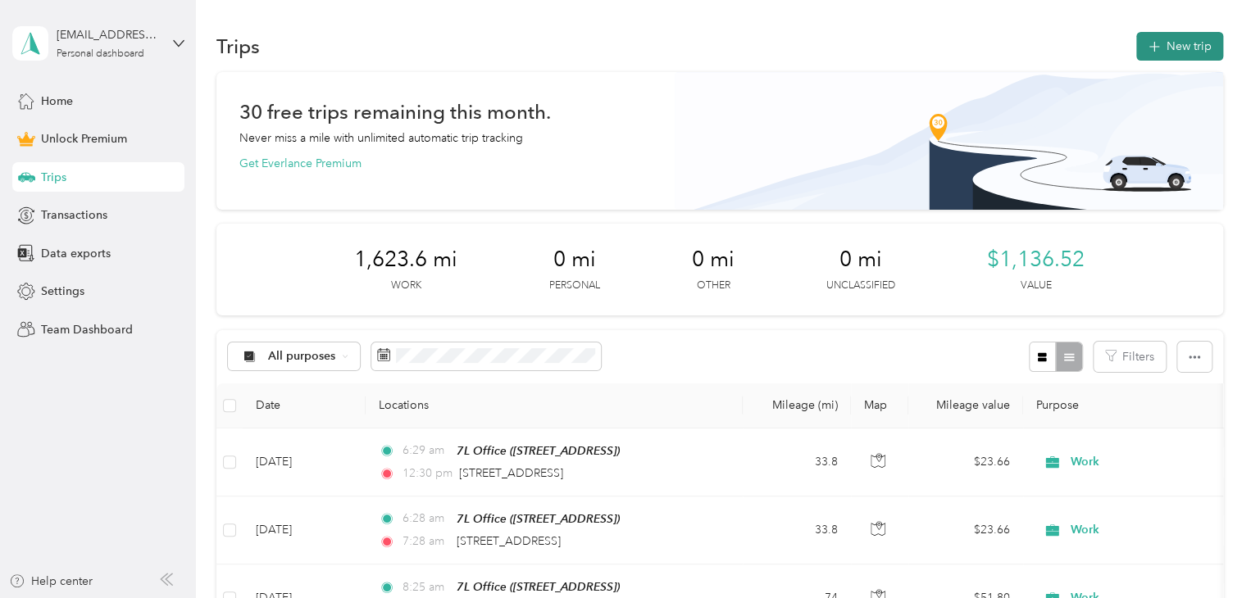
click at [1176, 52] on button "New trip" at bounding box center [1179, 46] width 87 height 29
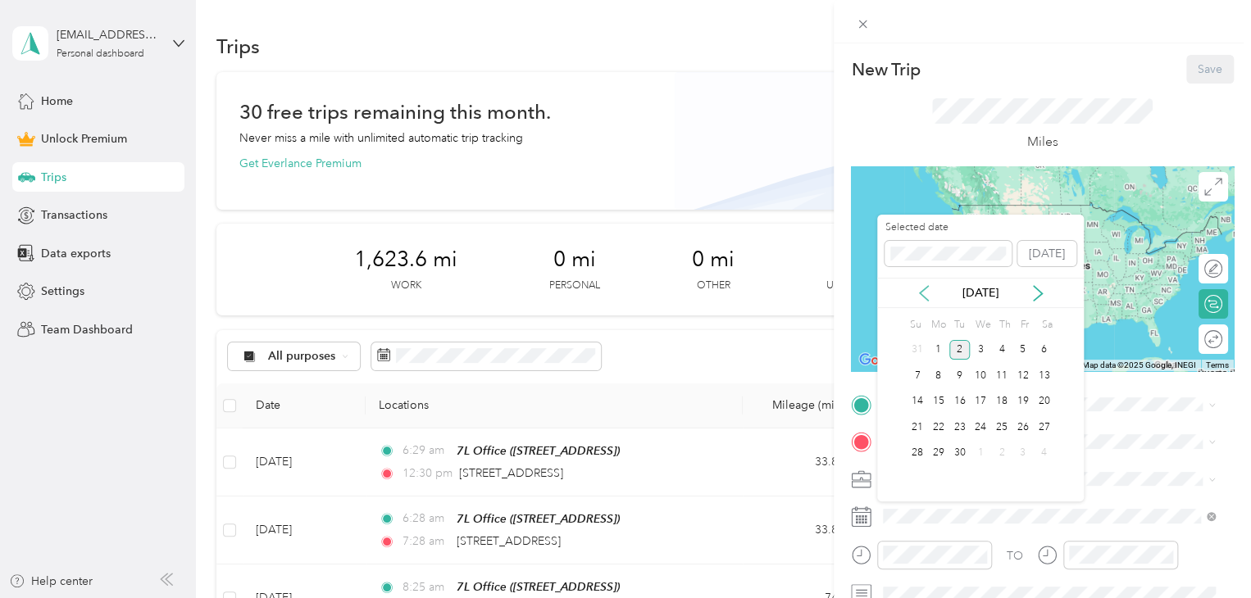
click at [926, 289] on icon at bounding box center [924, 293] width 16 height 16
click at [984, 450] on div "27" at bounding box center [980, 453] width 21 height 20
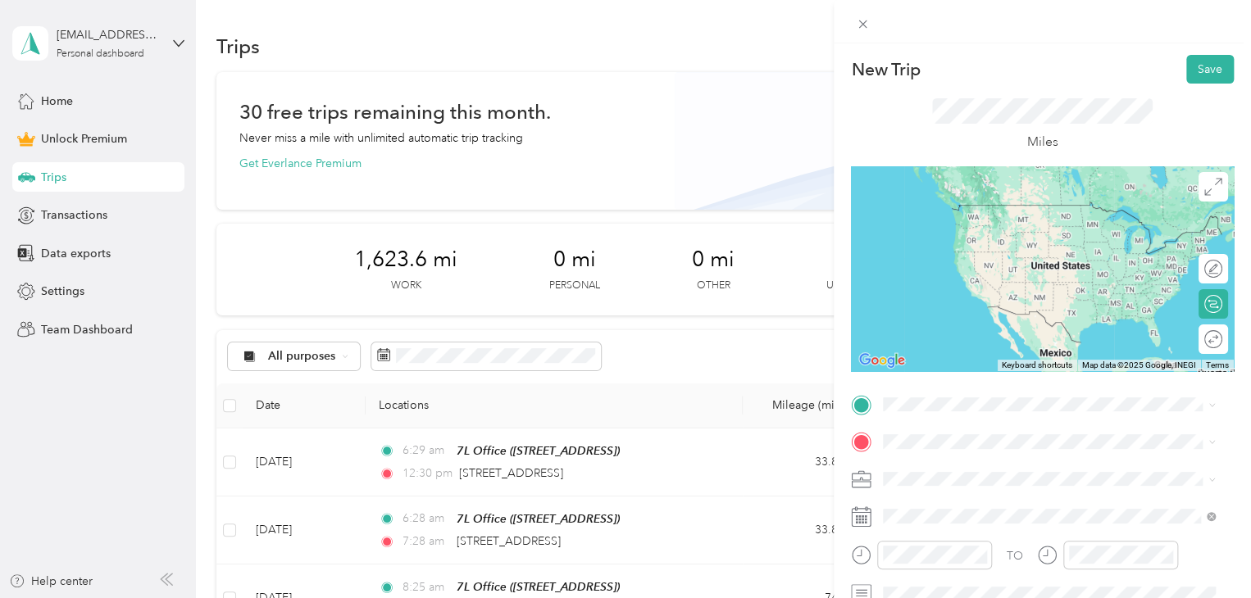
click at [952, 480] on span "[STREET_ADDRESS][GEOGRAPHIC_DATA], [GEOGRAPHIC_DATA], [GEOGRAPHIC_DATA]" at bounding box center [1035, 493] width 243 height 31
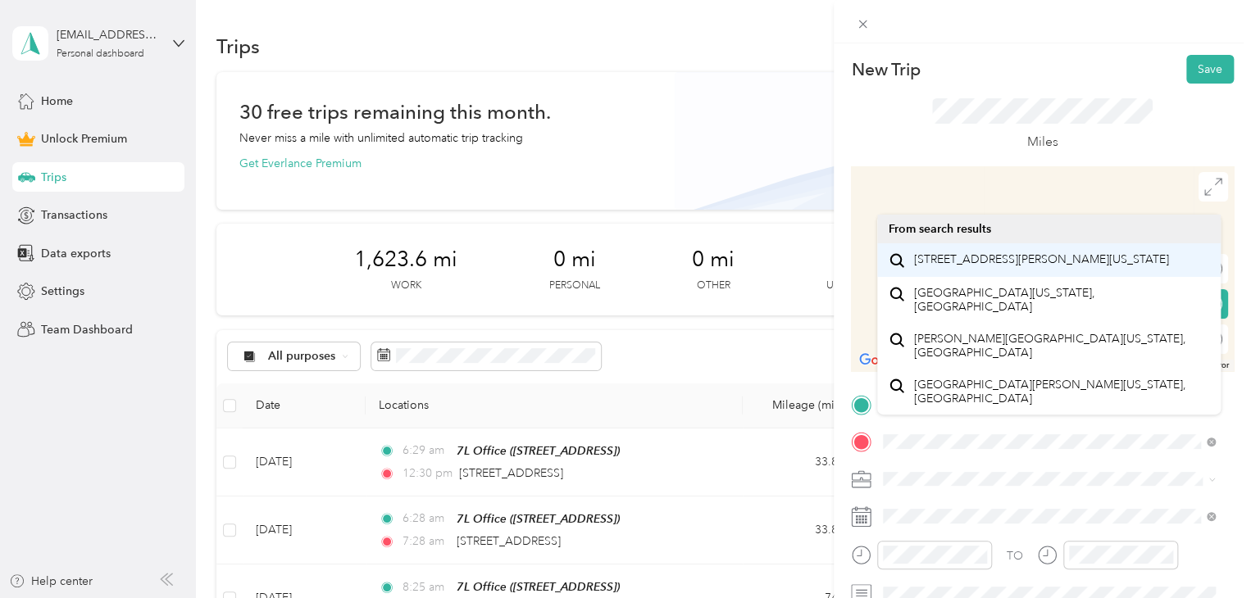
click at [1089, 267] on span "[STREET_ADDRESS][PERSON_NAME][US_STATE]" at bounding box center [1041, 259] width 255 height 15
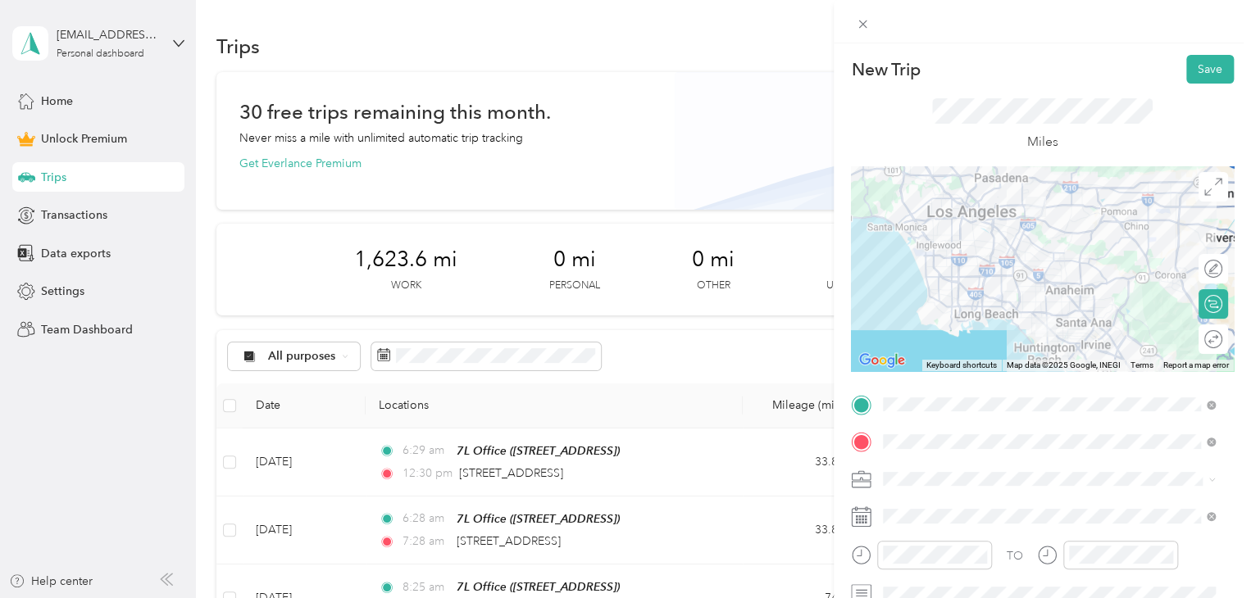
click at [1198, 343] on div "Round trip" at bounding box center [1213, 340] width 30 height 30
click at [1189, 346] on div at bounding box center [1196, 339] width 15 height 15
click at [977, 493] on div "TO Add photo" at bounding box center [1042, 571] width 383 height 359
click at [912, 279] on span "Work" at bounding box center [903, 278] width 28 height 14
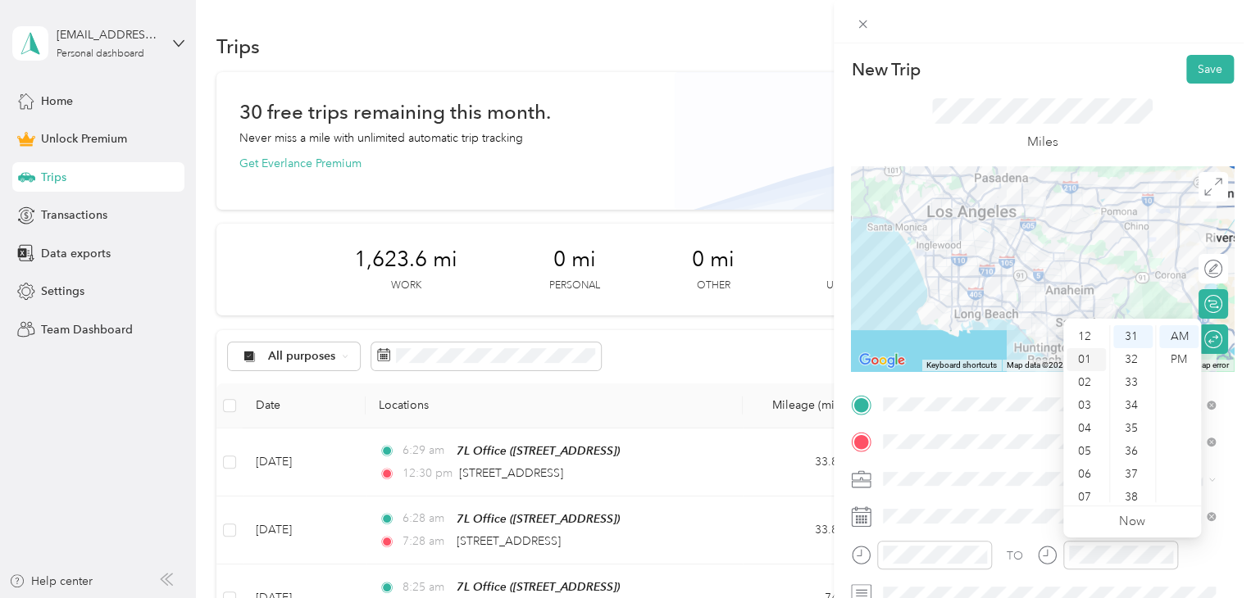
click at [1078, 365] on div "01" at bounding box center [1085, 359] width 39 height 23
click at [1126, 361] on div "32" at bounding box center [1132, 359] width 39 height 23
click at [1086, 365] on div "02" at bounding box center [1085, 359] width 39 height 23
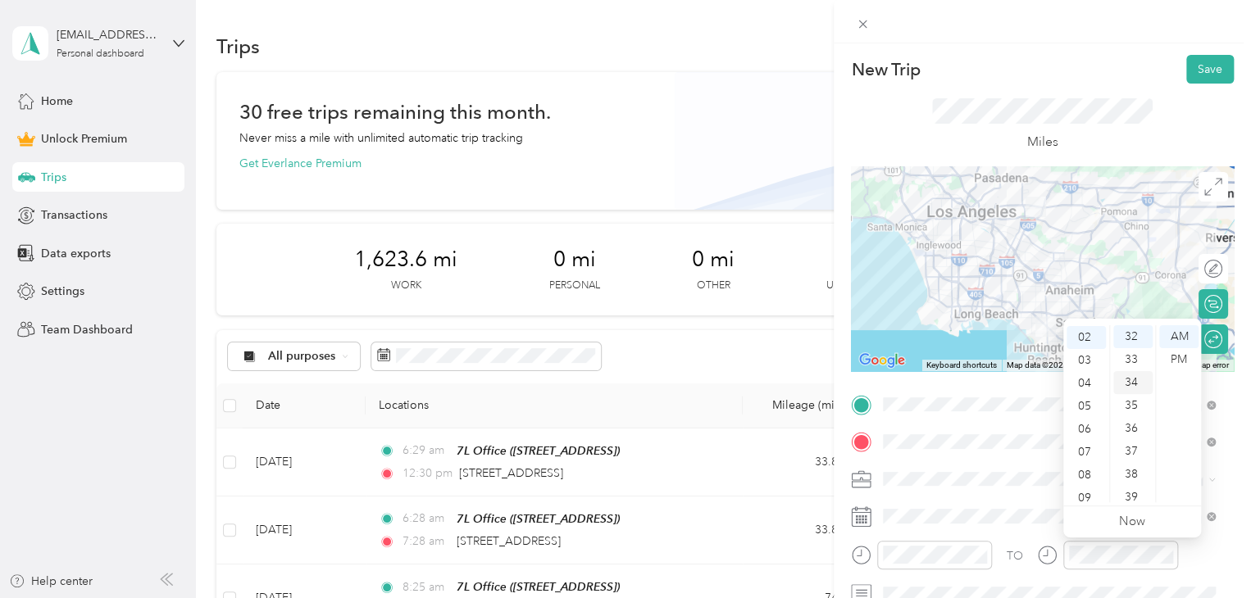
scroll to position [46, 0]
click at [1172, 364] on div "PM" at bounding box center [1178, 359] width 39 height 23
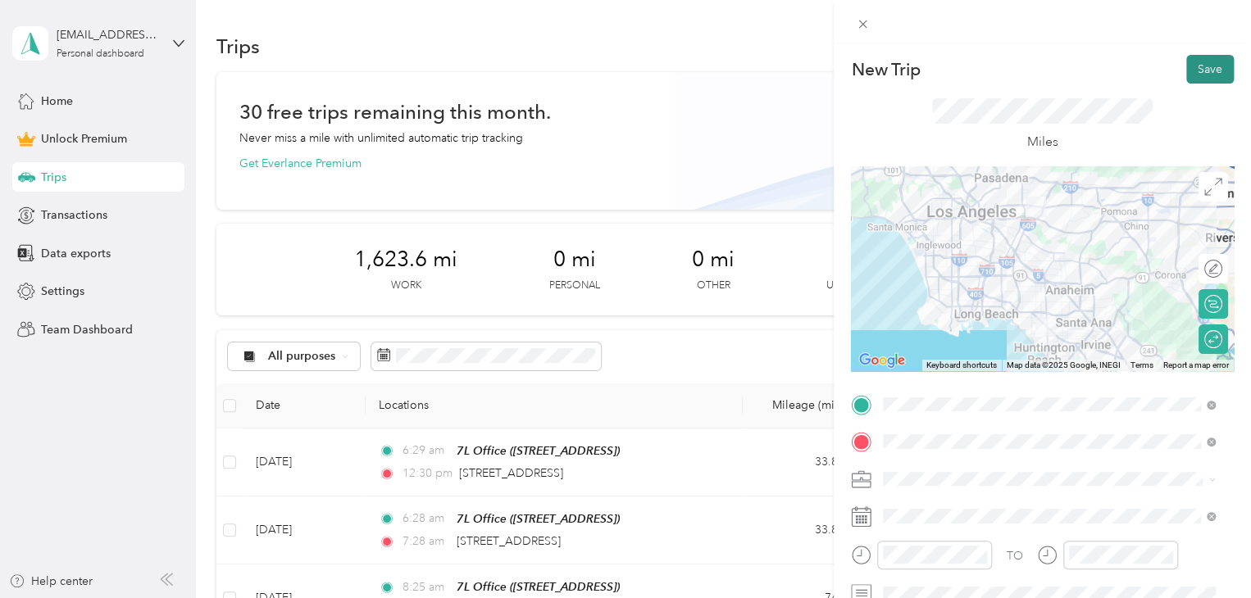
click at [1200, 66] on button "Save" at bounding box center [1210, 69] width 48 height 29
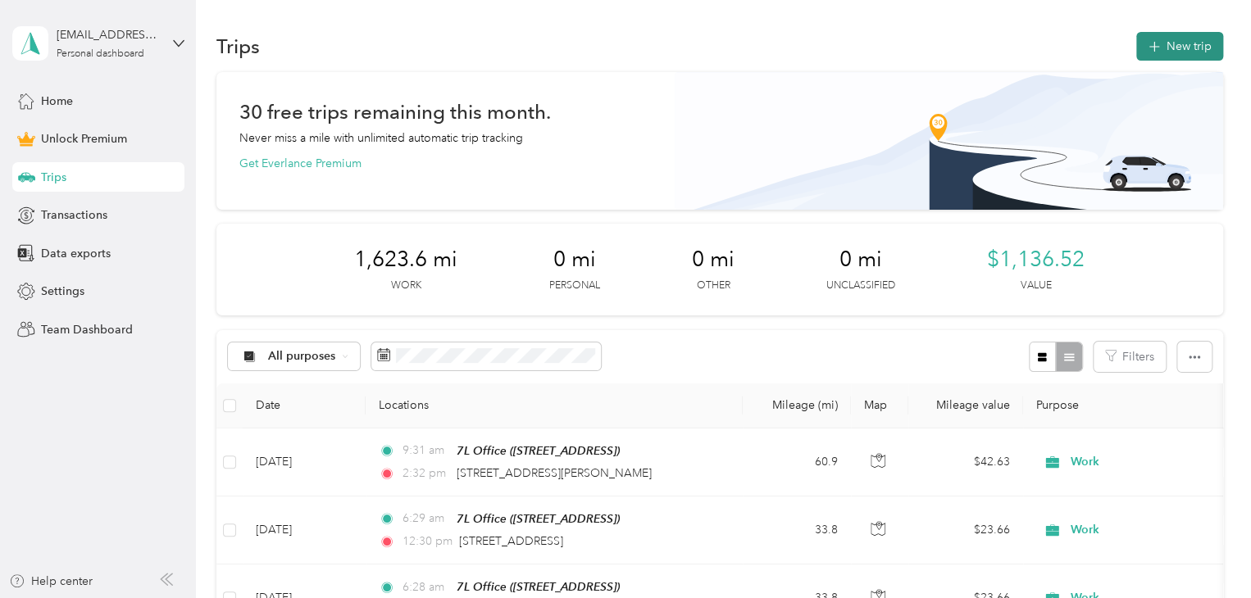
click at [1184, 51] on button "New trip" at bounding box center [1179, 46] width 87 height 29
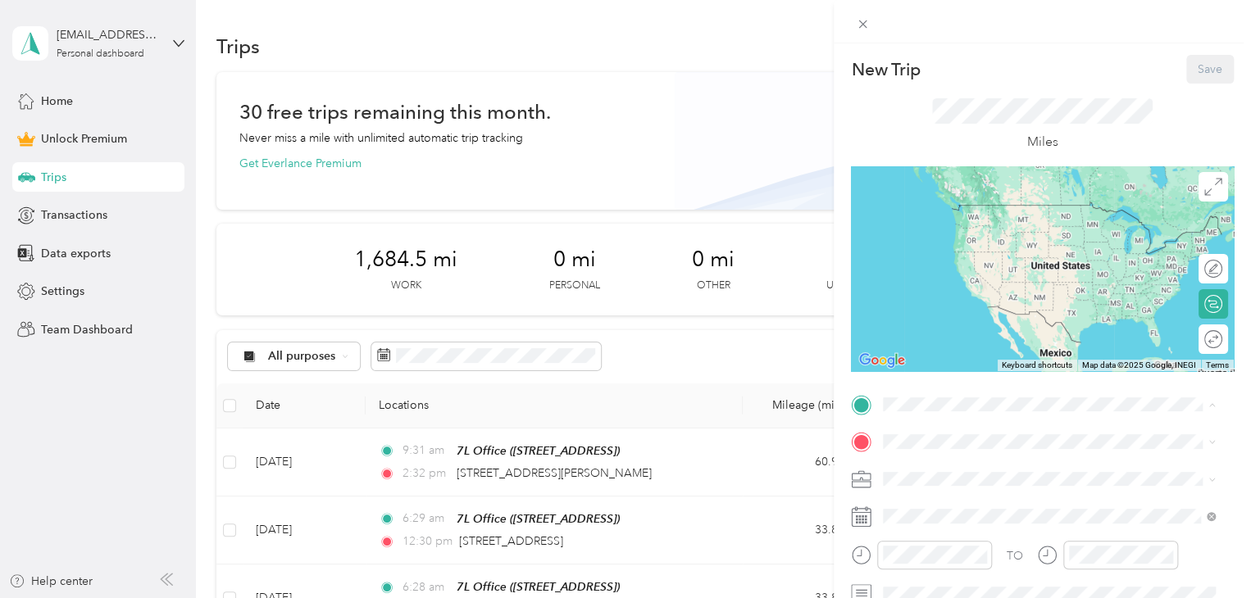
click at [916, 465] on strong "7L Office" at bounding box center [939, 469] width 50 height 15
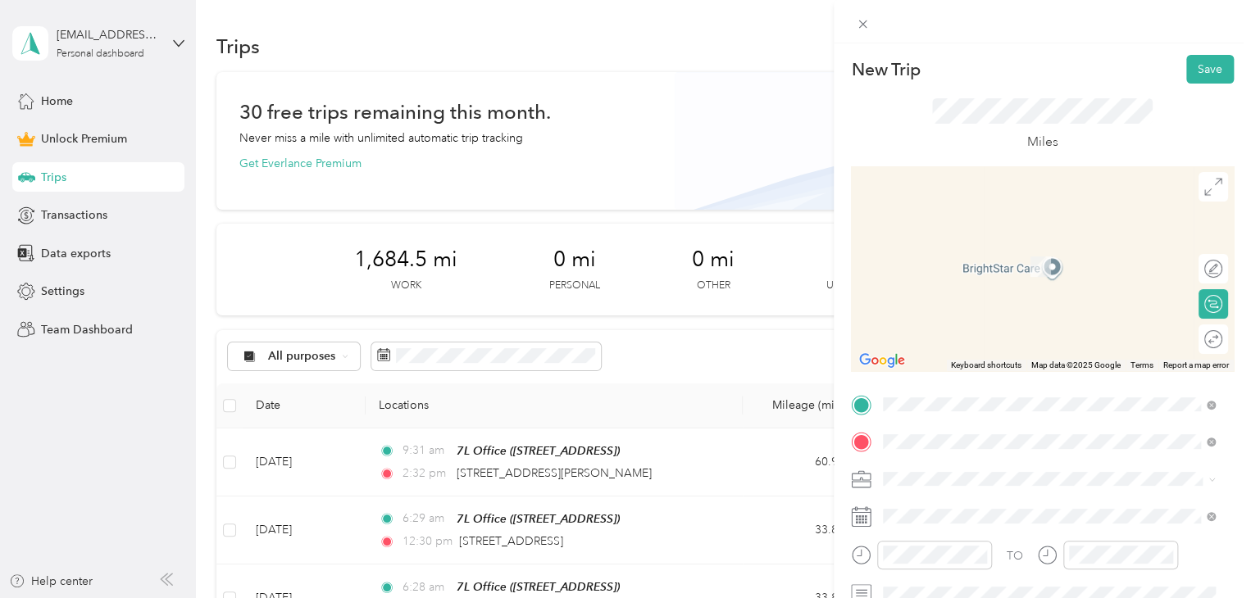
click at [986, 265] on span "[STREET_ADDRESS][US_STATE]" at bounding box center [996, 259] width 164 height 15
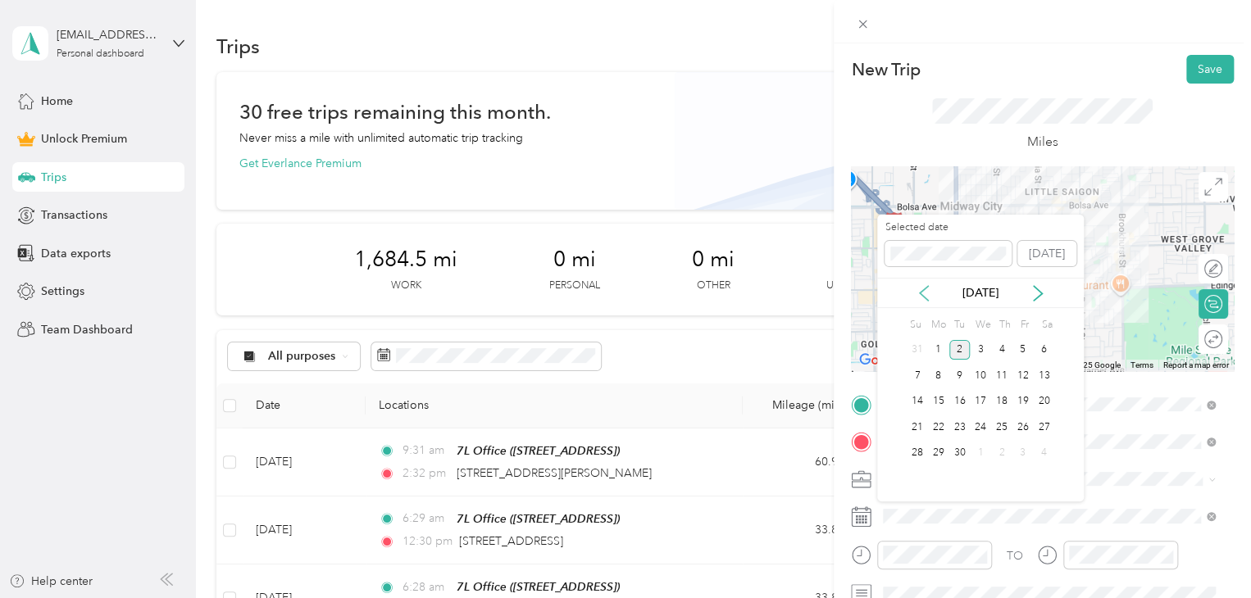
click at [925, 296] on icon at bounding box center [924, 293] width 16 height 16
click at [1002, 453] on div "28" at bounding box center [1001, 453] width 21 height 20
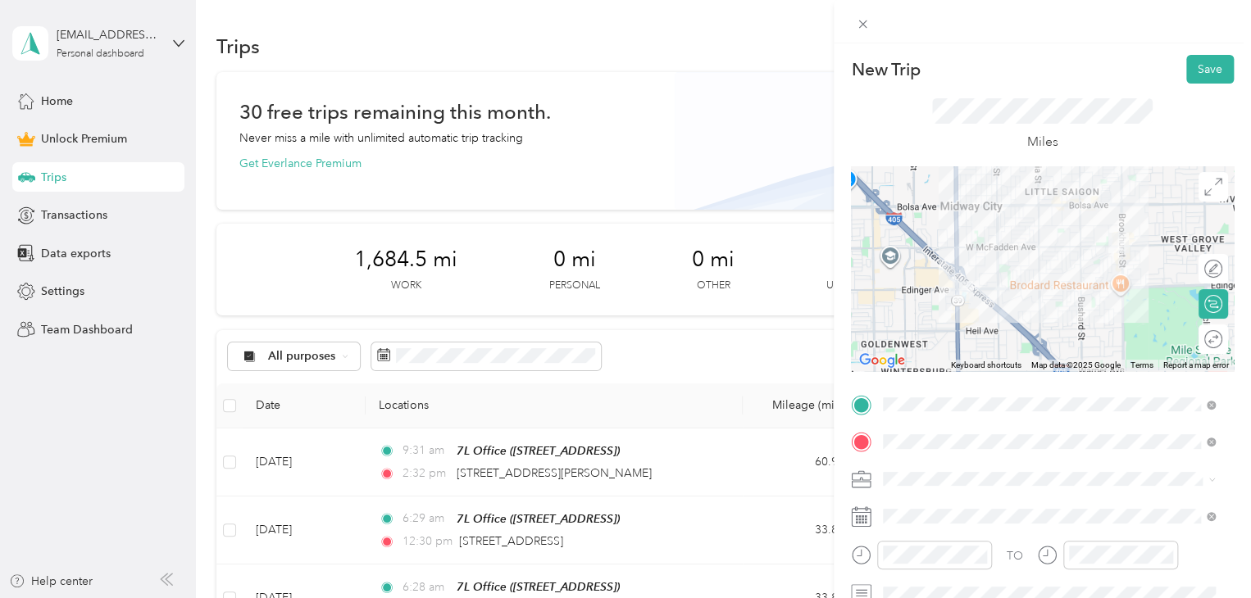
click at [914, 281] on div "Work" at bounding box center [1049, 278] width 321 height 17
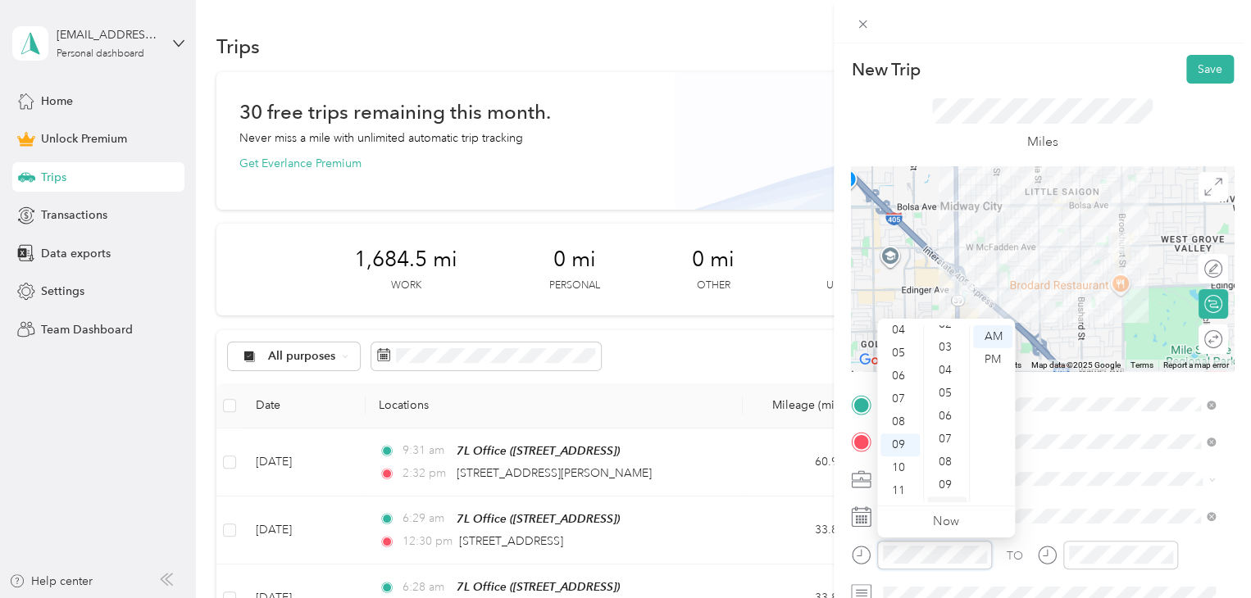
scroll to position [0, 0]
click at [940, 339] on div "00" at bounding box center [946, 336] width 39 height 23
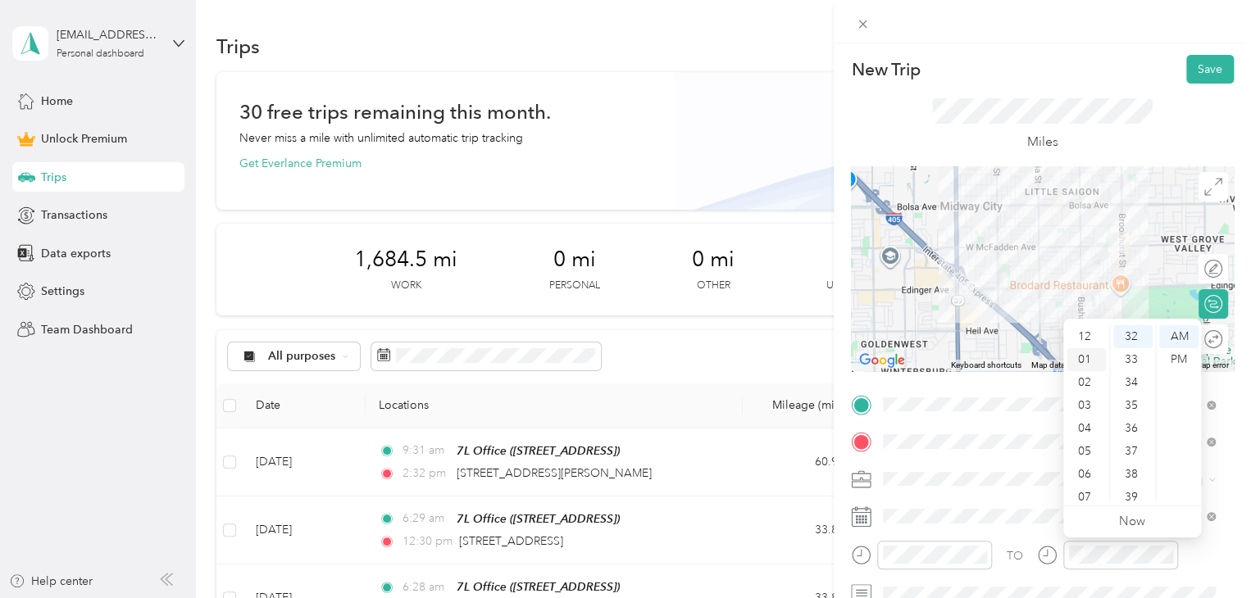
click at [1086, 366] on div "01" at bounding box center [1085, 359] width 39 height 23
click at [1174, 348] on div "PM" at bounding box center [1178, 359] width 39 height 23
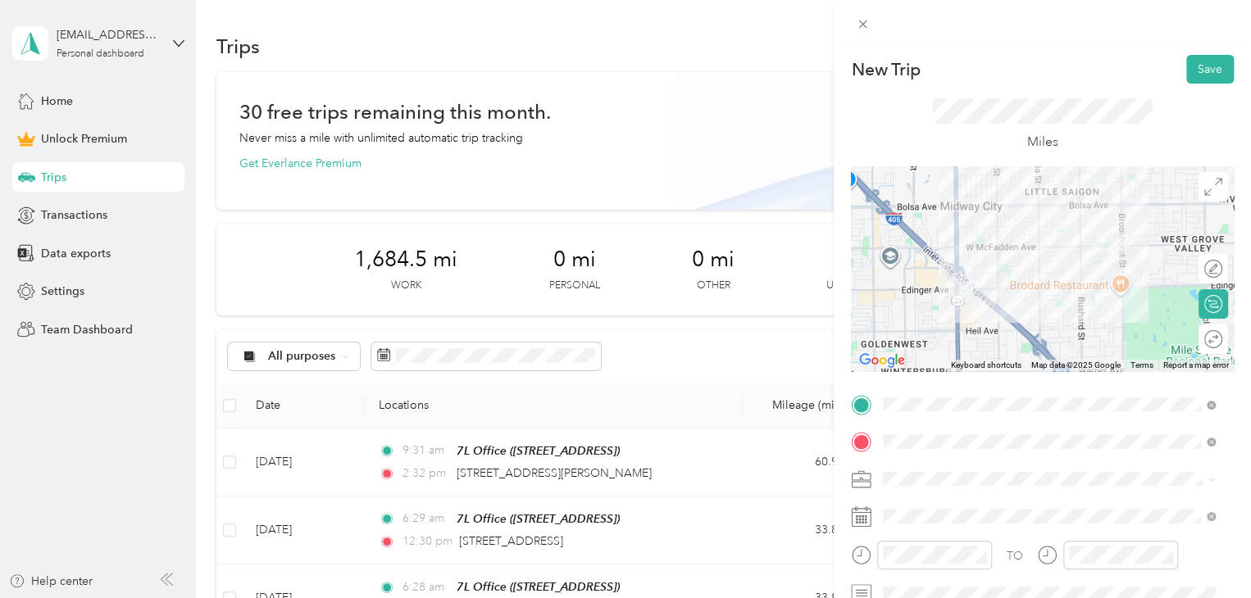
click at [1198, 333] on div "Round trip" at bounding box center [1213, 340] width 30 height 30
click at [1189, 340] on div at bounding box center [1196, 339] width 15 height 15
click at [1201, 70] on button "Save" at bounding box center [1210, 69] width 48 height 29
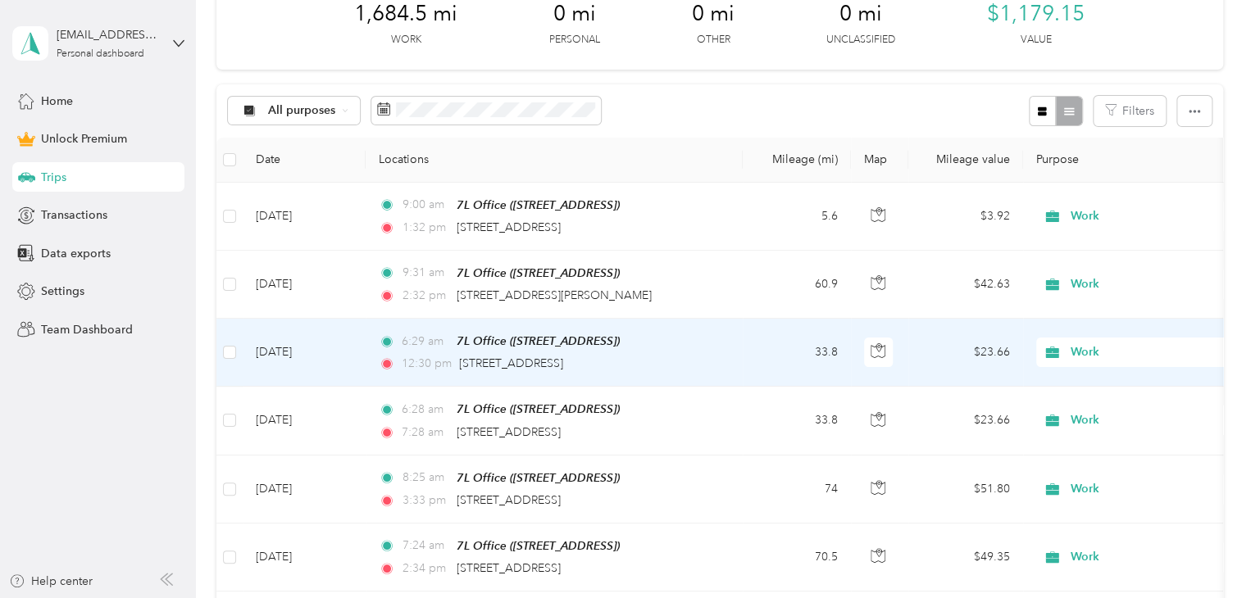
scroll to position [82, 0]
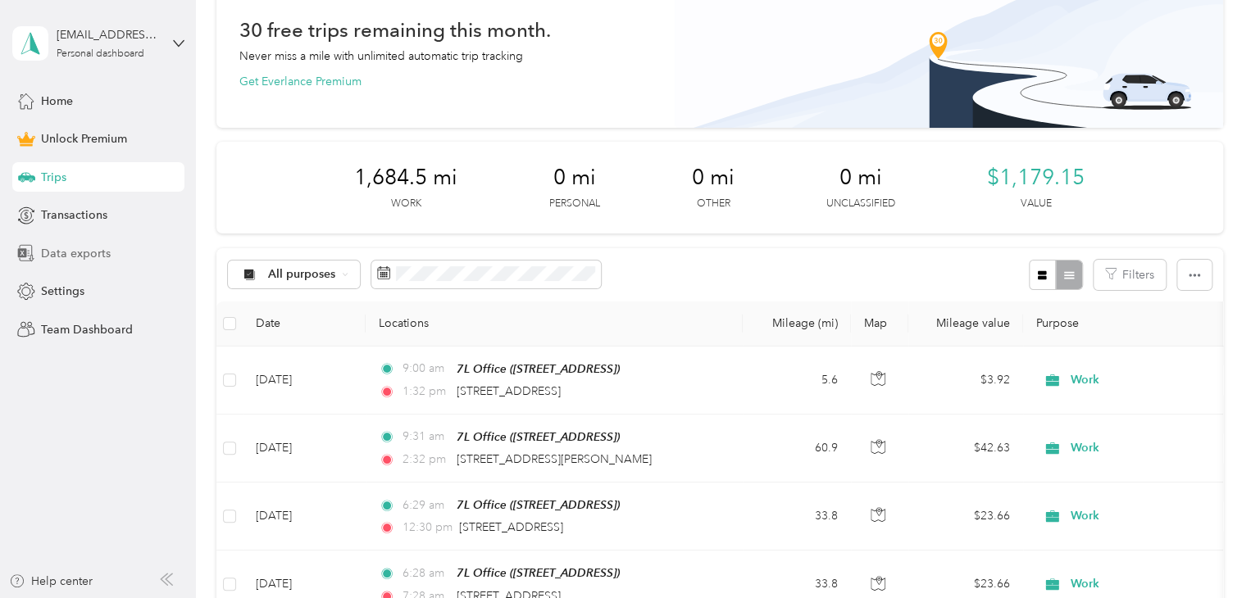
click at [90, 257] on span "Data exports" at bounding box center [76, 253] width 70 height 17
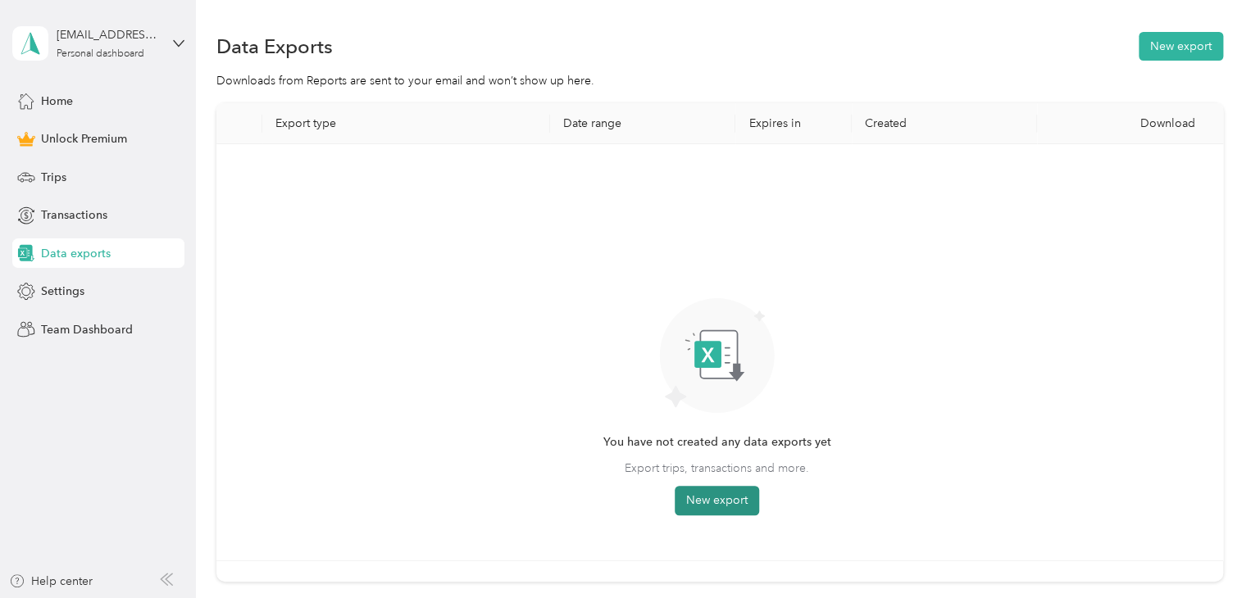
click at [723, 502] on button "New export" at bounding box center [717, 501] width 84 height 30
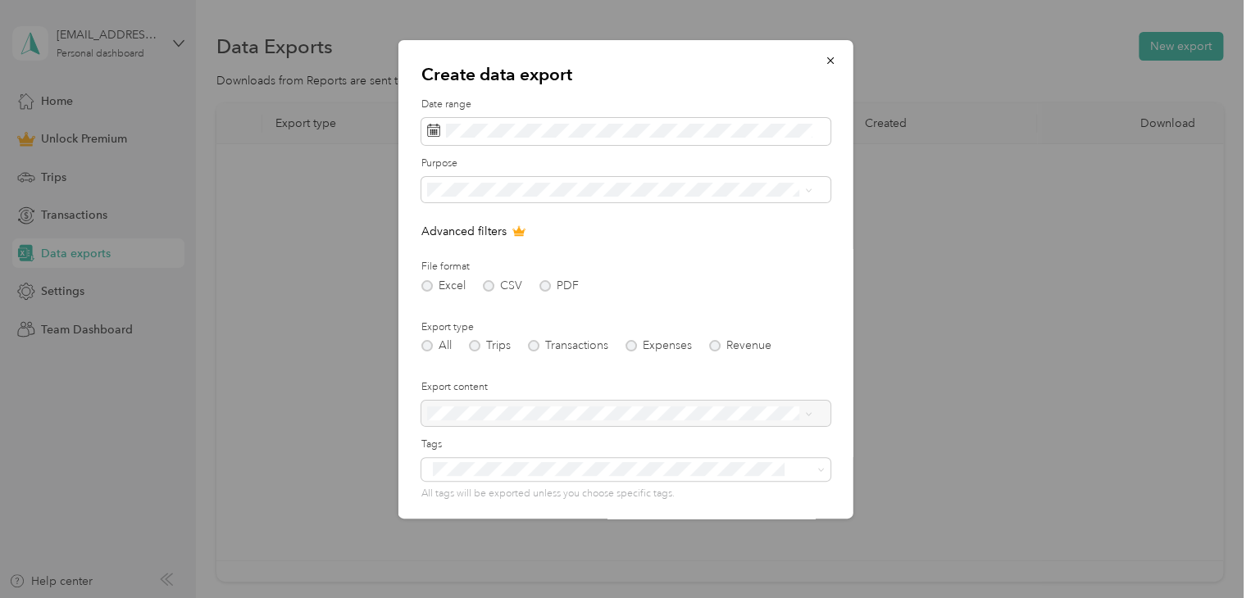
click at [494, 289] on div "Excel CSV PDF" at bounding box center [625, 285] width 409 height 11
click at [483, 292] on form "Date range Purpose Advanced filters File format Excel CSV PDF Export type All T…" at bounding box center [625, 356] width 409 height 516
click at [492, 286] on div "Excel CSV PDF" at bounding box center [625, 285] width 409 height 11
click at [485, 286] on div "Excel CSV PDF" at bounding box center [625, 285] width 409 height 11
click at [476, 287] on div "Excel CSV PDF" at bounding box center [625, 285] width 409 height 11
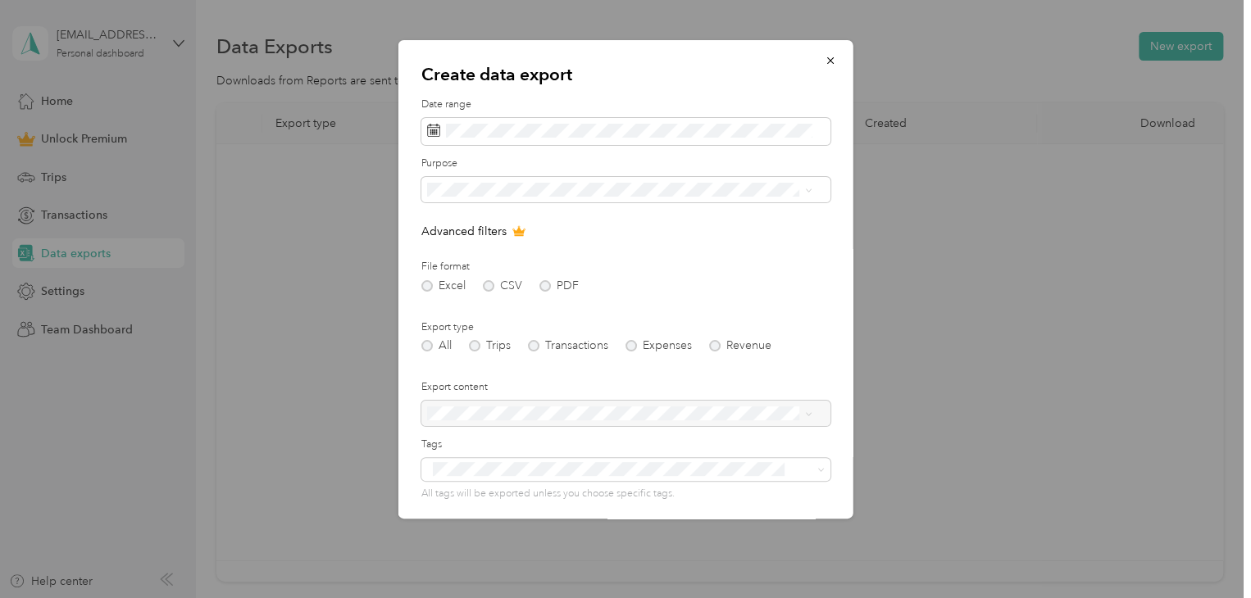
click at [479, 286] on div "Excel CSV PDF" at bounding box center [625, 285] width 409 height 11
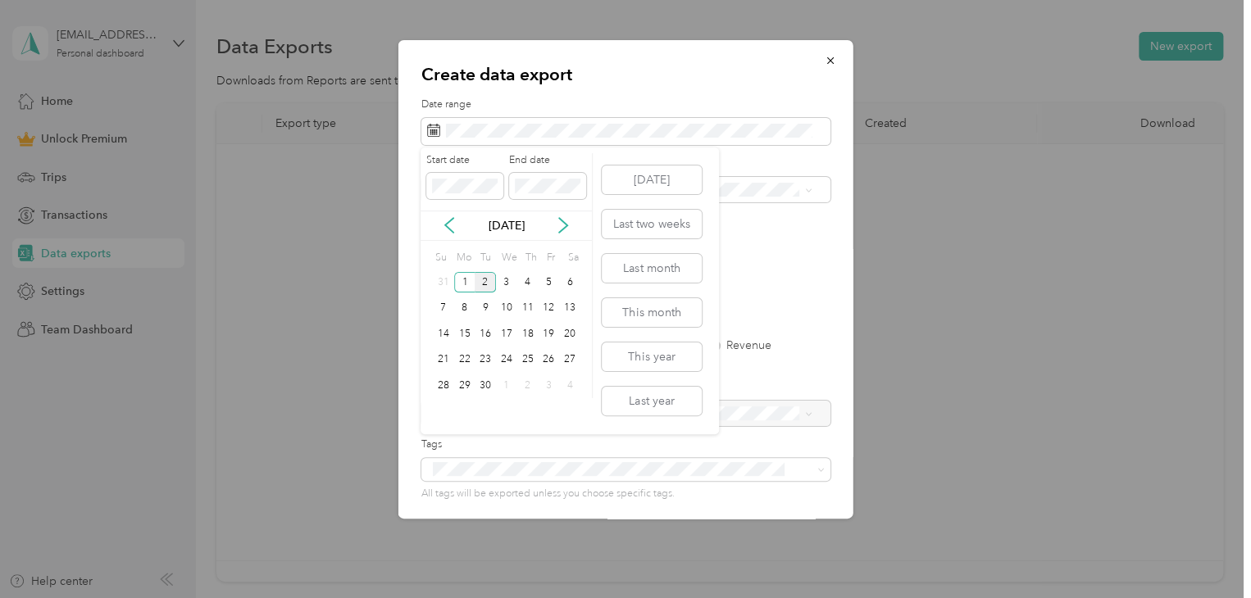
click at [660, 283] on div "[DATE] Last two weeks Last month This month This year Last year" at bounding box center [649, 291] width 103 height 287
click at [661, 276] on button "Last month" at bounding box center [652, 268] width 100 height 29
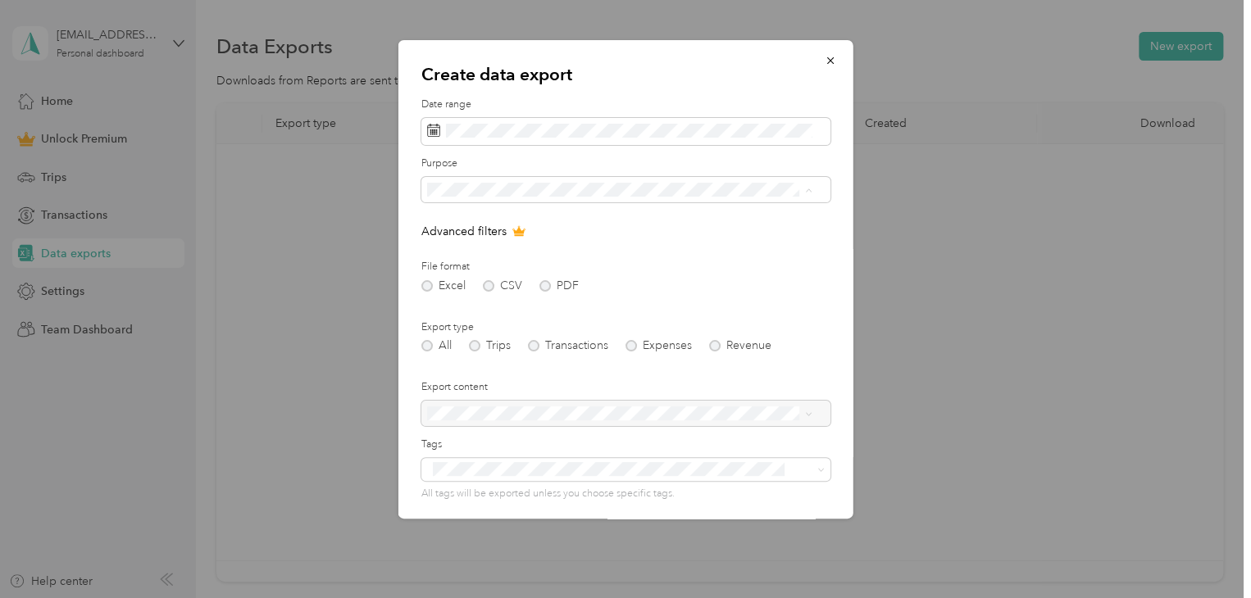
click at [438, 248] on span "Work" at bounding box center [446, 248] width 28 height 14
click at [525, 416] on div at bounding box center [625, 414] width 409 height 26
click at [468, 490] on p "All tags will be exported unless you choose specific tags." at bounding box center [625, 494] width 409 height 15
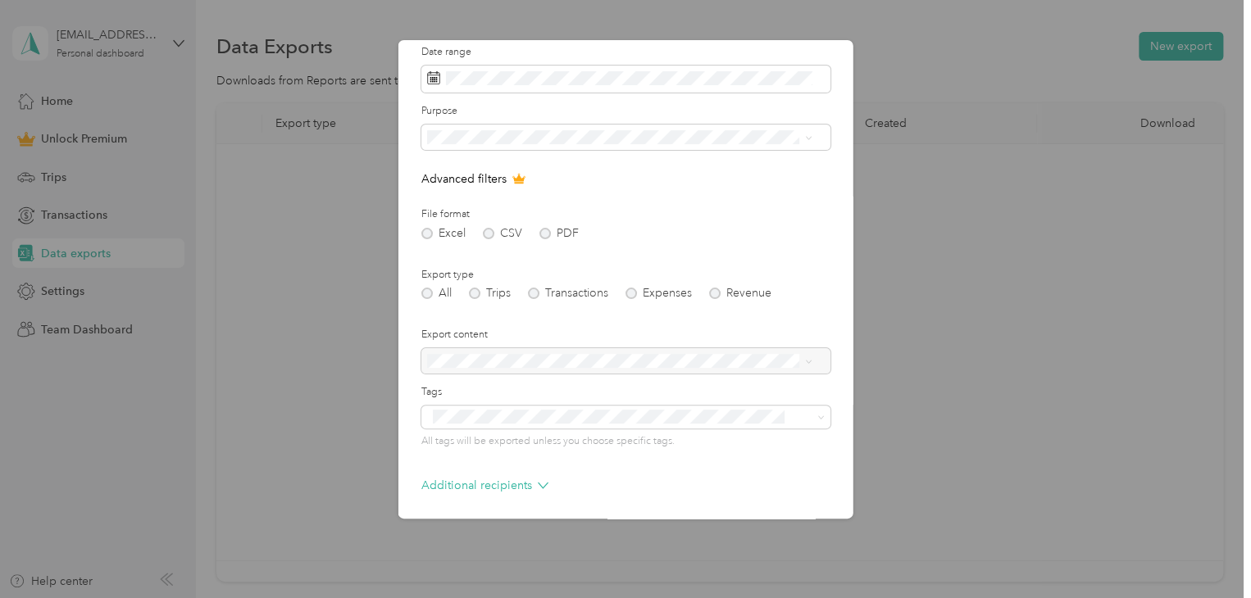
scroll to position [117, 0]
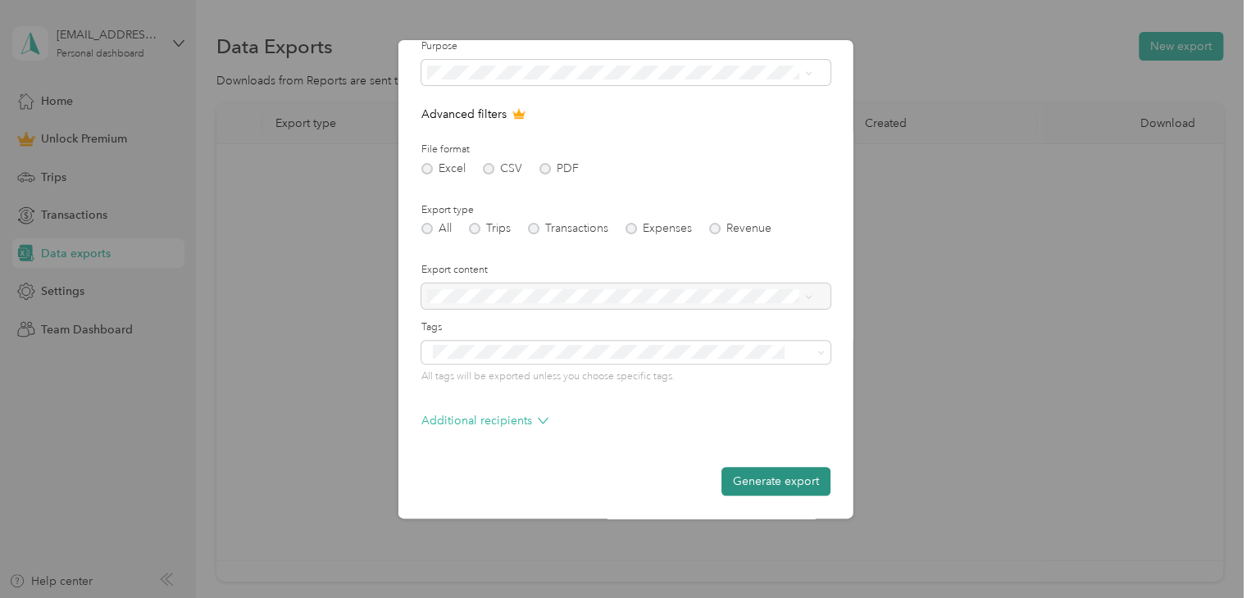
click at [807, 491] on button "Generate export" at bounding box center [775, 481] width 109 height 29
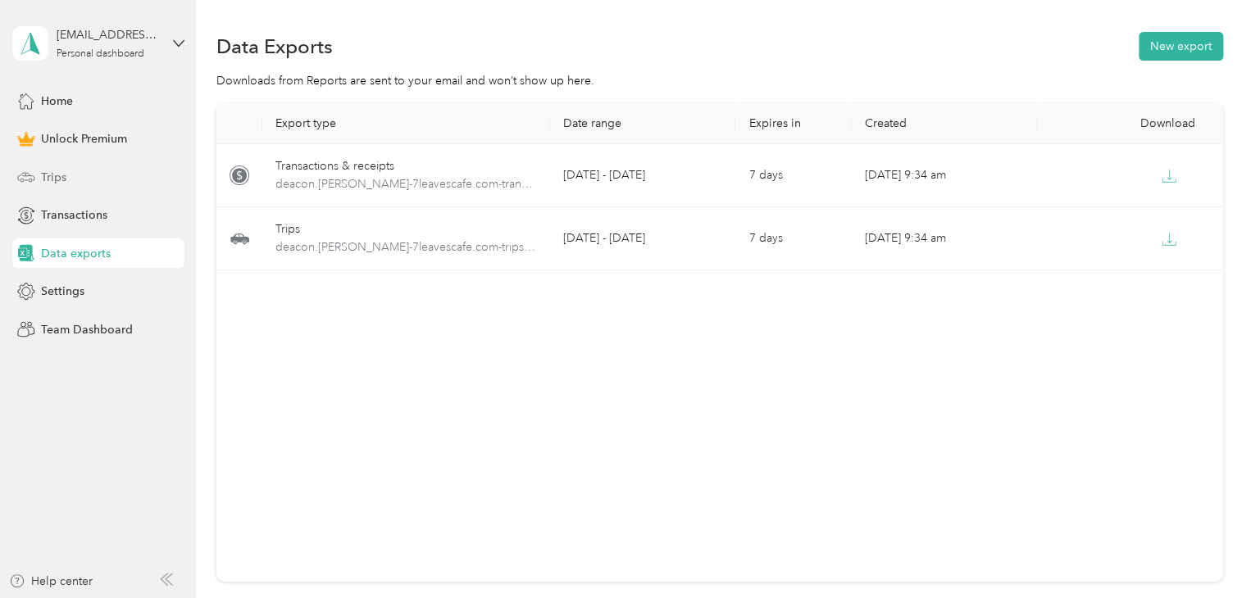
click at [70, 184] on div "Trips" at bounding box center [98, 177] width 172 height 30
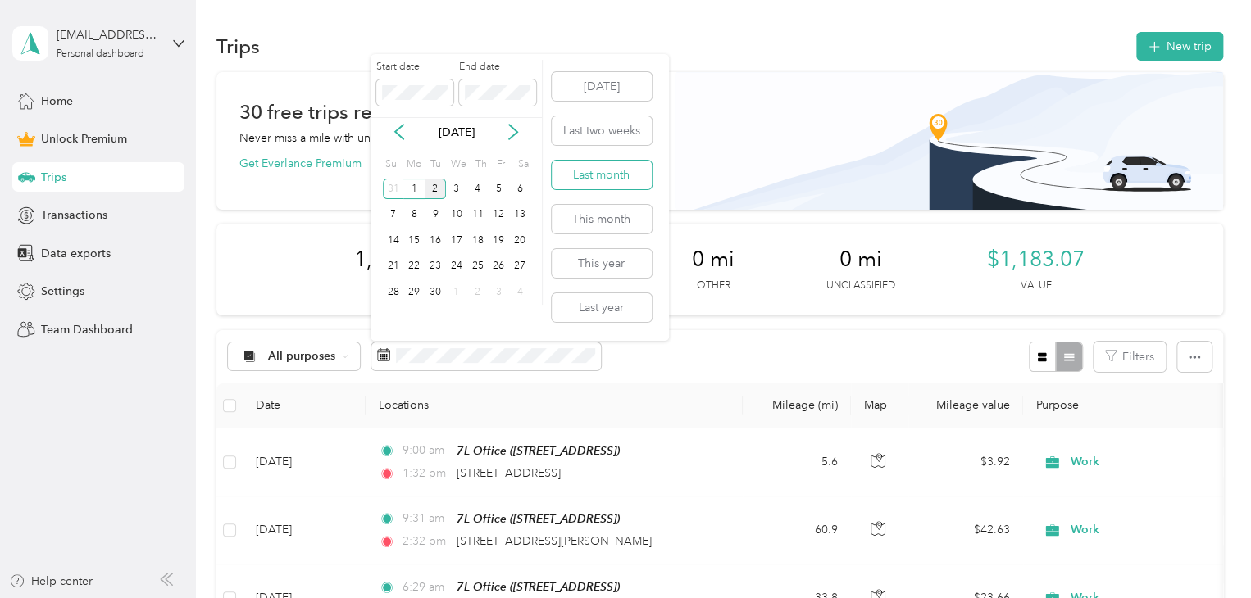
click at [600, 171] on button "Last month" at bounding box center [602, 175] width 100 height 29
